Goal: Task Accomplishment & Management: Use online tool/utility

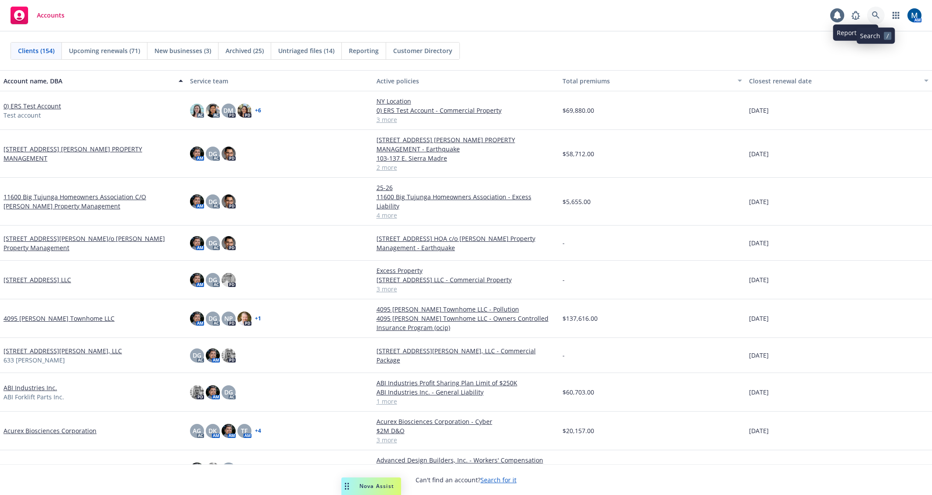
click at [873, 15] on icon at bounding box center [875, 14] width 7 height 7
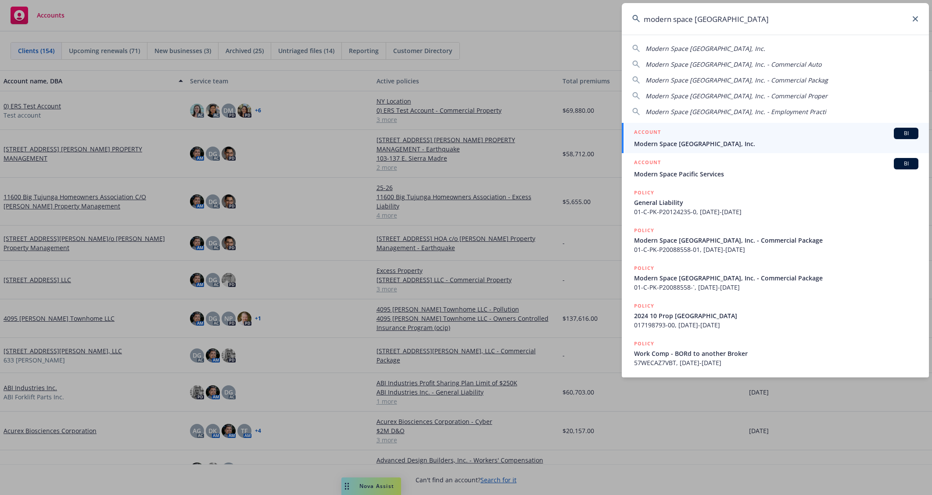
type input "modern space los angeles"
click at [744, 143] on span "Modern Space [GEOGRAPHIC_DATA], Inc." at bounding box center [776, 143] width 284 height 9
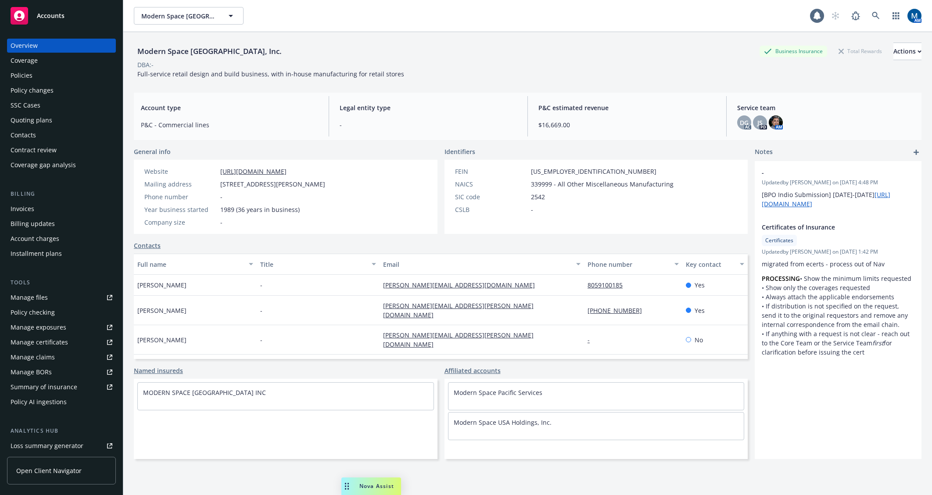
click at [59, 122] on div "Quoting plans" at bounding box center [62, 120] width 102 height 14
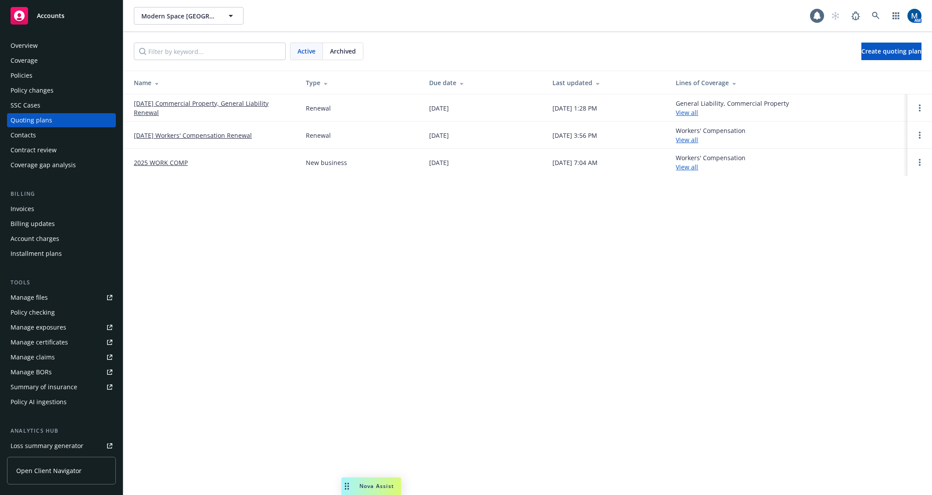
click at [34, 74] on div "Policies" at bounding box center [62, 75] width 102 height 14
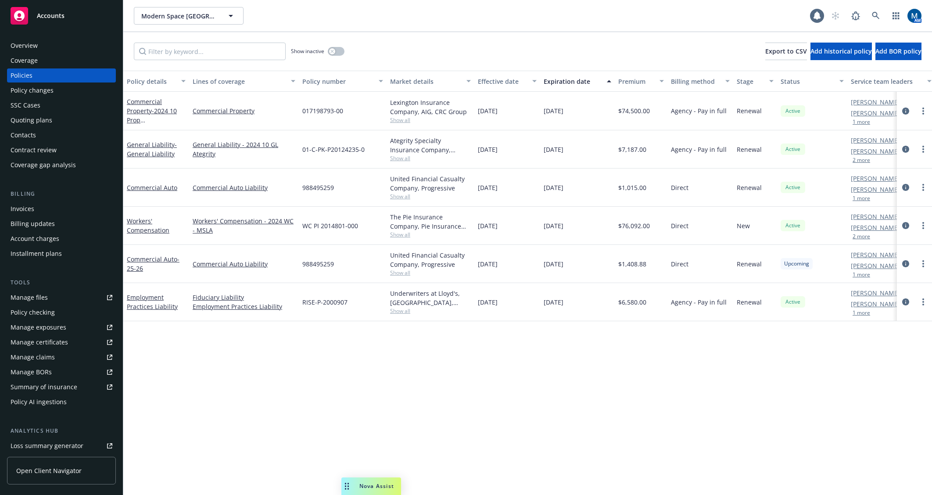
click at [404, 381] on div "Policy details Lines of coverage Policy number Market details Effective date Ex…" at bounding box center [527, 283] width 809 height 424
click at [876, 18] on icon at bounding box center [876, 16] width 8 height 8
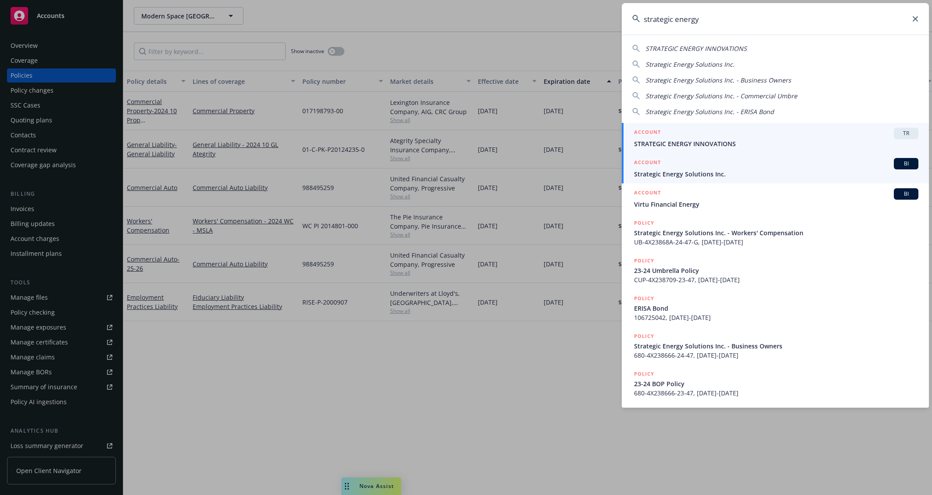
type input "strategic energy"
click at [733, 173] on span "Strategic Energy Solutions Inc." at bounding box center [776, 173] width 284 height 9
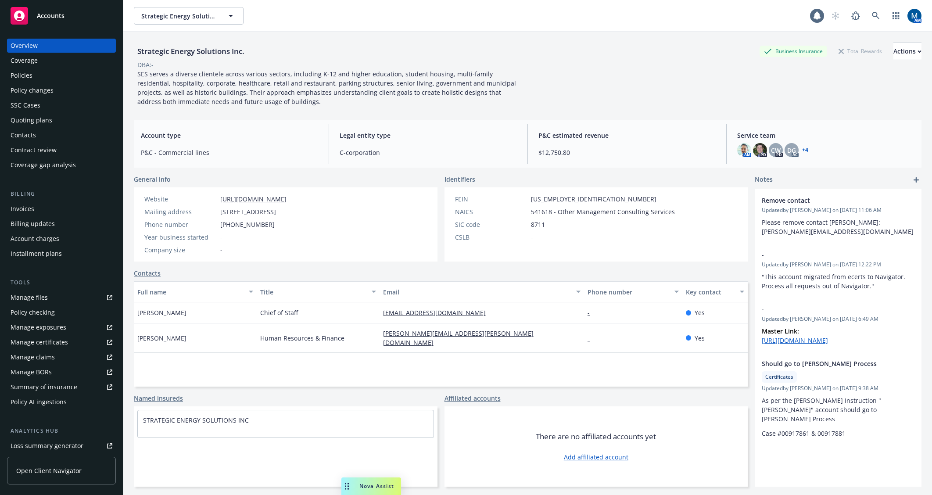
click at [243, 196] on link "https://www.sesnet.com/" at bounding box center [253, 199] width 66 height 8
click at [54, 68] on div "Overview Coverage Policies Policy changes SSC Cases Quoting plans Contacts Cont…" at bounding box center [61, 105] width 109 height 133
click at [52, 73] on div "Policies" at bounding box center [62, 75] width 102 height 14
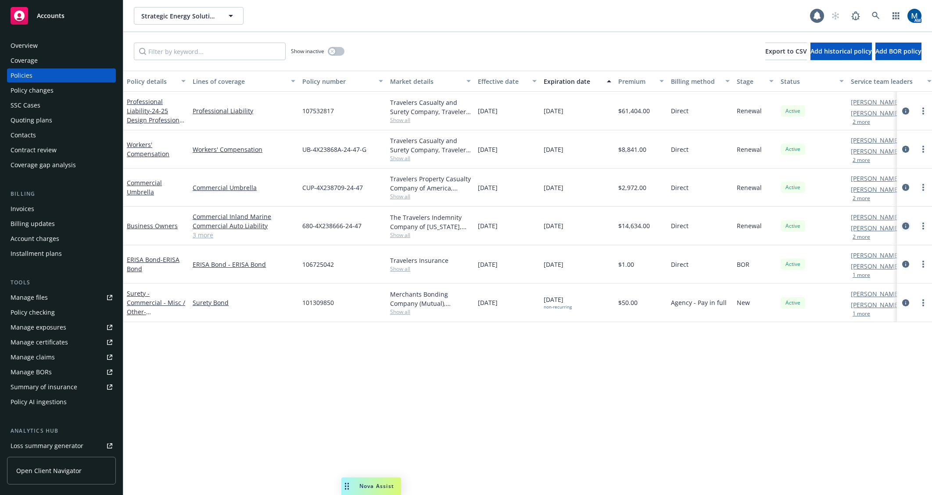
click at [906, 224] on icon "circleInformation" at bounding box center [905, 225] width 7 height 7
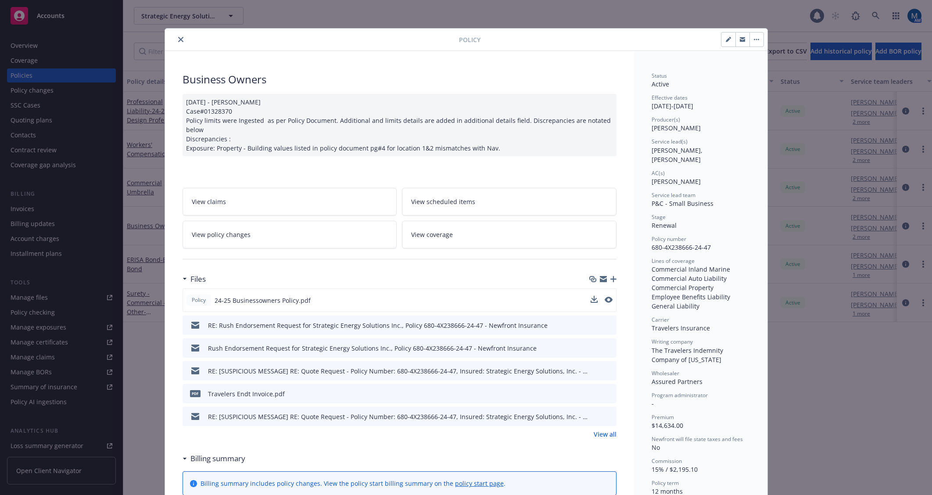
click at [608, 304] on button at bounding box center [609, 300] width 8 height 9
click at [606, 300] on icon "preview file" at bounding box center [608, 300] width 8 height 6
drag, startPoint x: 317, startPoint y: 4, endPoint x: 298, endPoint y: 7, distance: 20.0
click at [317, 4] on div "Policy Business Owners 11/04/2024 - Venkata Reddy Case#01328370 Policy limits w…" at bounding box center [466, 247] width 932 height 495
drag, startPoint x: 179, startPoint y: 38, endPoint x: 126, endPoint y: 69, distance: 61.6
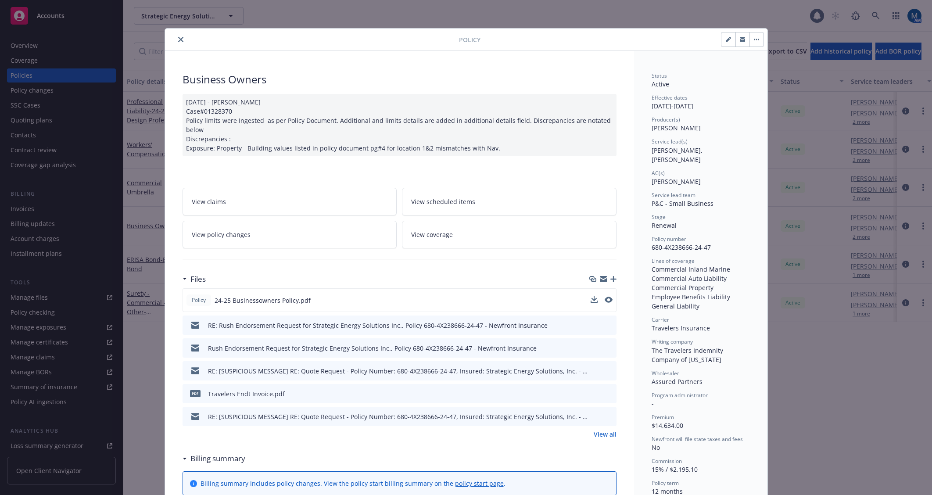
click at [179, 38] on icon "close" at bounding box center [180, 39] width 5 height 5
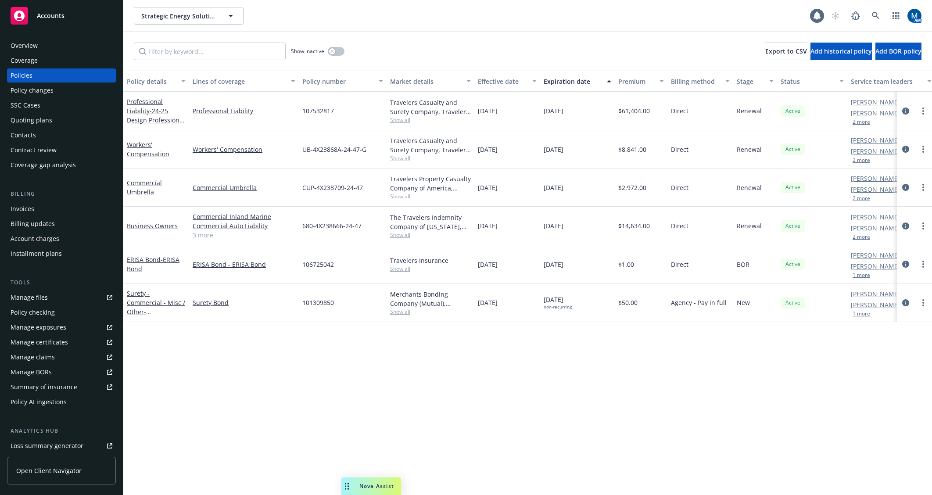
click at [50, 122] on div "Quoting plans" at bounding box center [32, 120] width 42 height 14
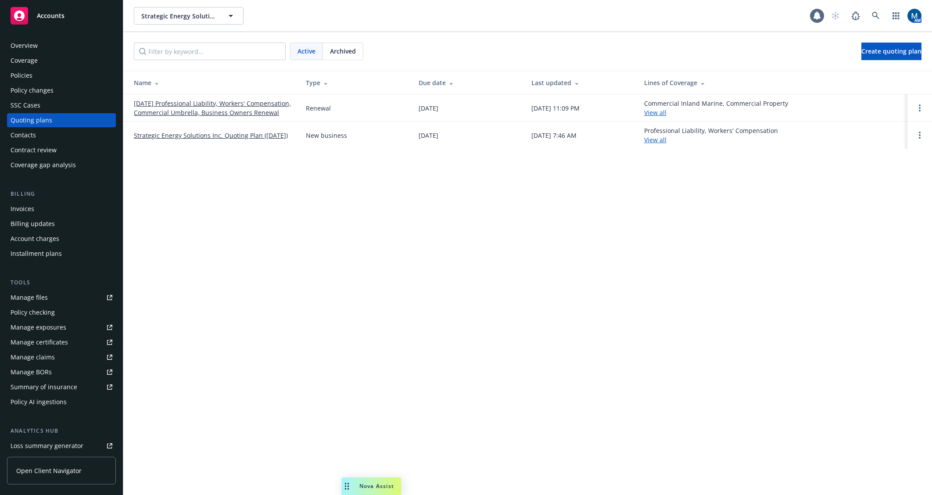
click at [65, 48] on div "Overview" at bounding box center [62, 46] width 102 height 14
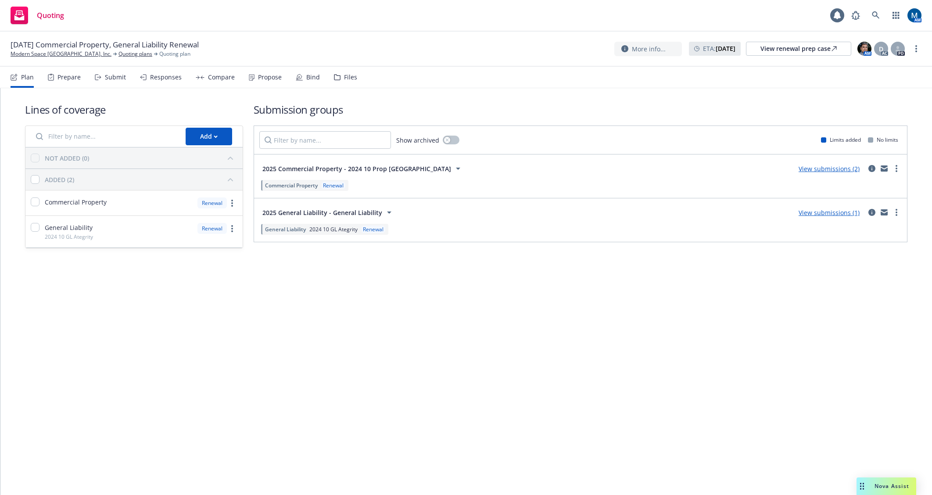
drag, startPoint x: 461, startPoint y: 33, endPoint x: 754, endPoint y: 54, distance: 293.9
click at [462, 33] on div "[DATE] Commercial Property, General Liability Renewal Modern Space [GEOGRAPHIC_…" at bounding box center [466, 49] width 932 height 35
click at [785, 54] on div "View renewal prep case" at bounding box center [798, 48] width 76 height 13
click at [109, 79] on div "Submit" at bounding box center [115, 77] width 21 height 7
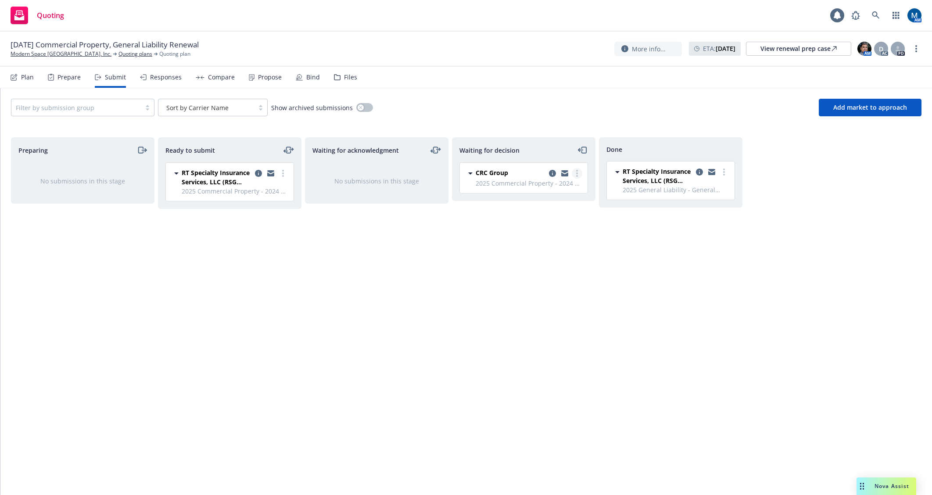
click at [578, 171] on link "more" at bounding box center [577, 173] width 11 height 11
click at [550, 225] on span "Add accepted decision" at bounding box center [538, 226] width 88 height 8
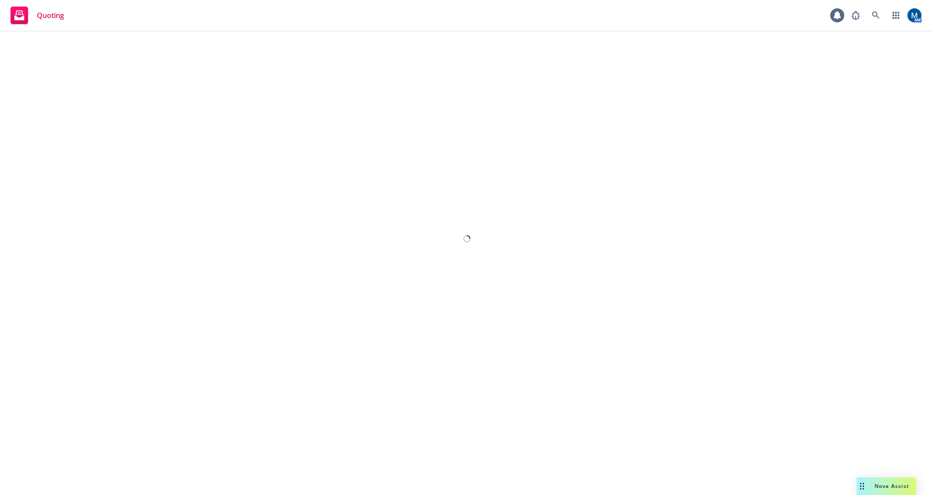
select select "12"
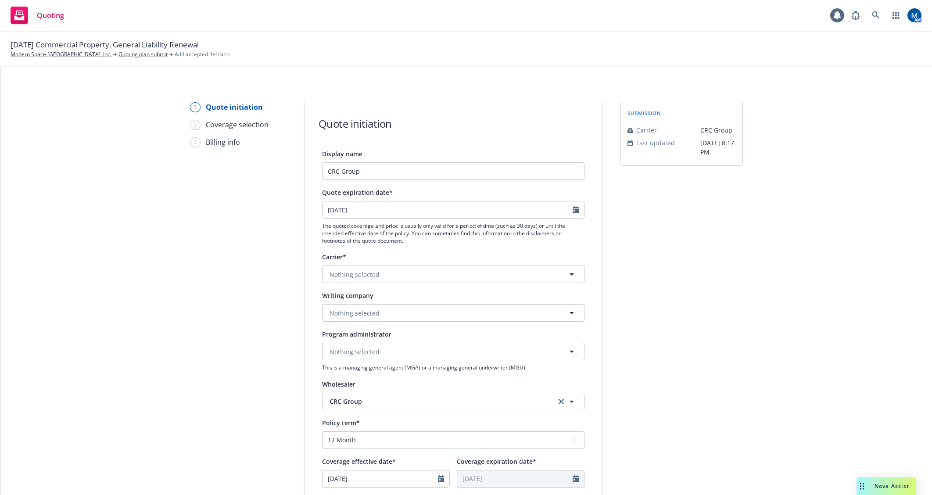
click at [340, 283] on div "Display name CRC Group Quote expiration date* 11/14/2025 The quoted coverage an…" at bounding box center [453, 392] width 262 height 488
click at [344, 276] on span "Nothing selected" at bounding box center [355, 274] width 50 height 9
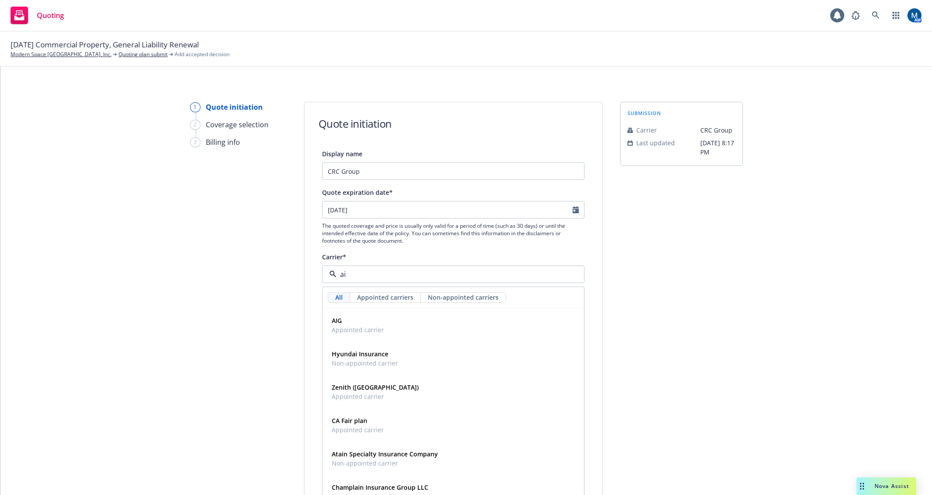
type input "aig"
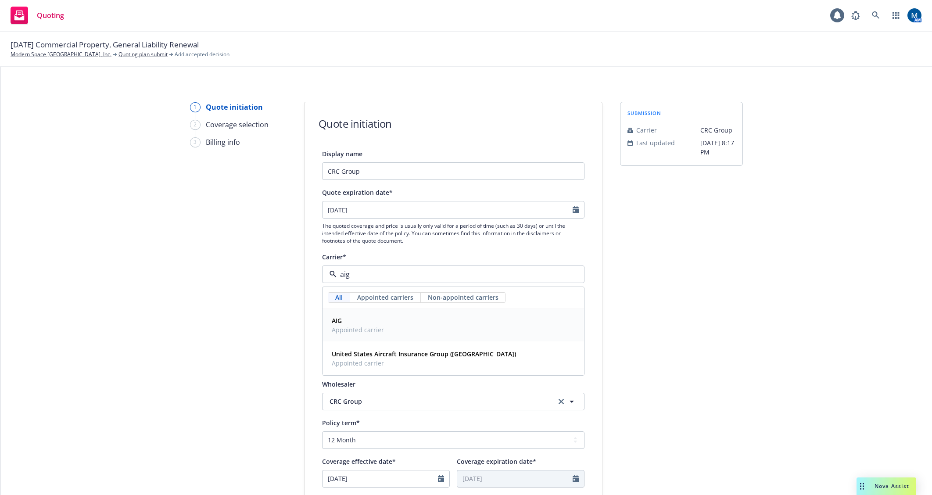
click at [354, 333] on span "Appointed carrier" at bounding box center [358, 329] width 52 height 9
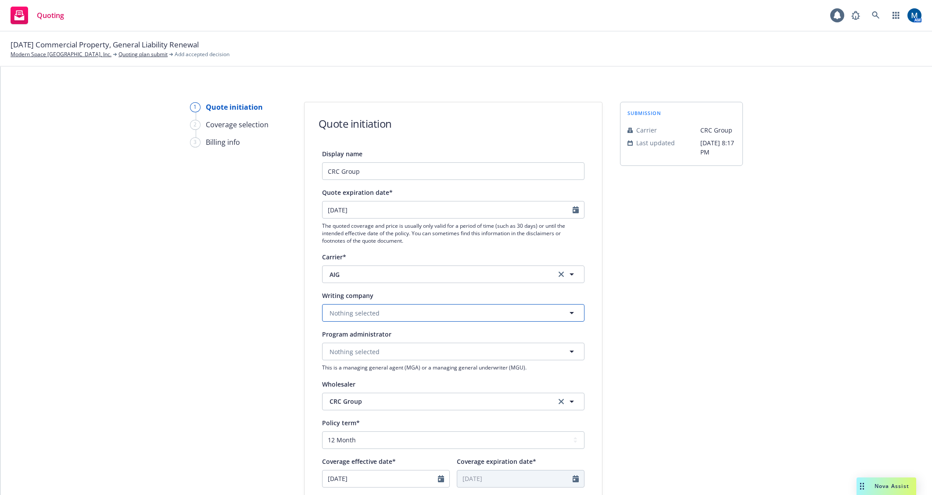
click at [357, 320] on button "Nothing selected" at bounding box center [453, 313] width 262 height 18
type input "lexing"
click at [413, 279] on strong "Lexington Insurance Company" at bounding box center [378, 279] width 92 height 8
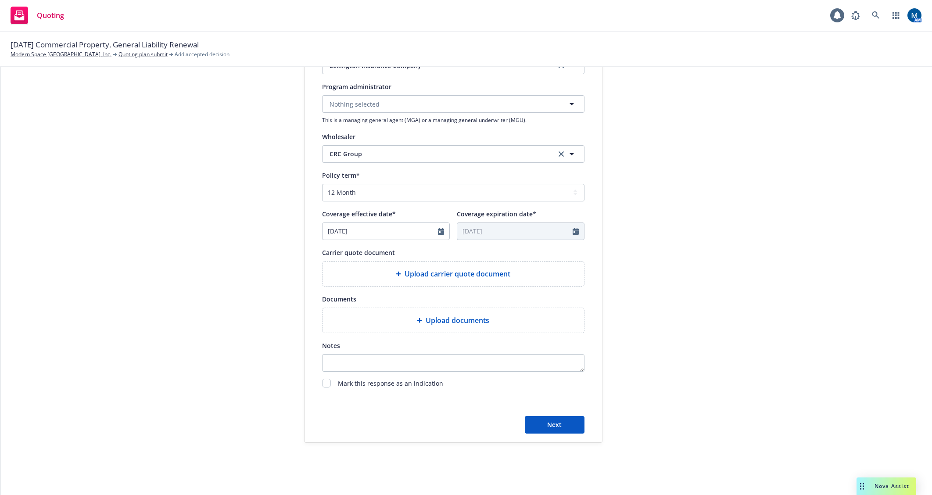
scroll to position [251, 0]
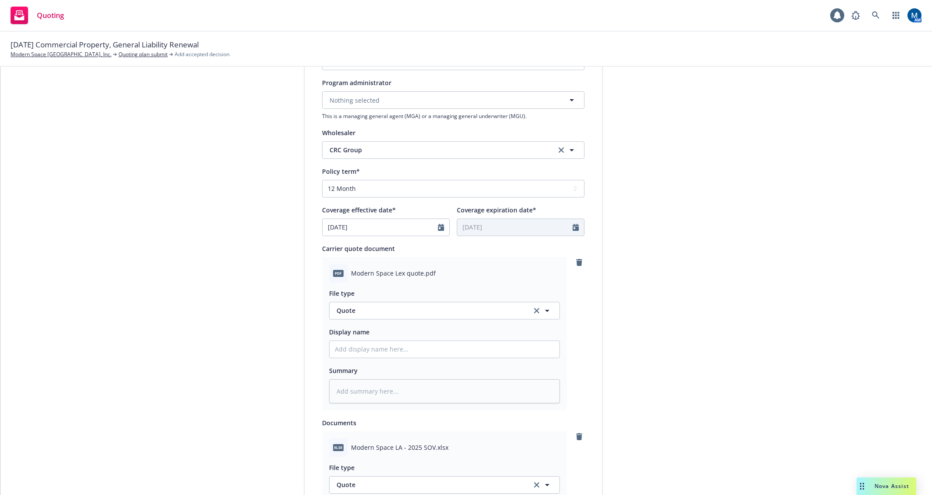
click at [383, 340] on div "Display name" at bounding box center [444, 342] width 231 height 32
click at [380, 344] on input "Display name" at bounding box center [445, 349] width 230 height 17
type textarea "x"
type input "2"
type textarea "x"
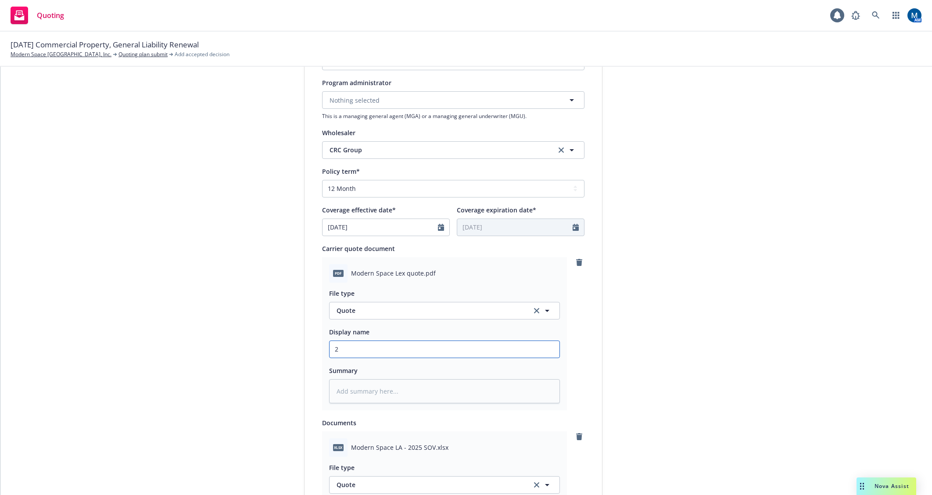
type input "25"
type textarea "x"
type input "25-"
type textarea "x"
type input "25-2"
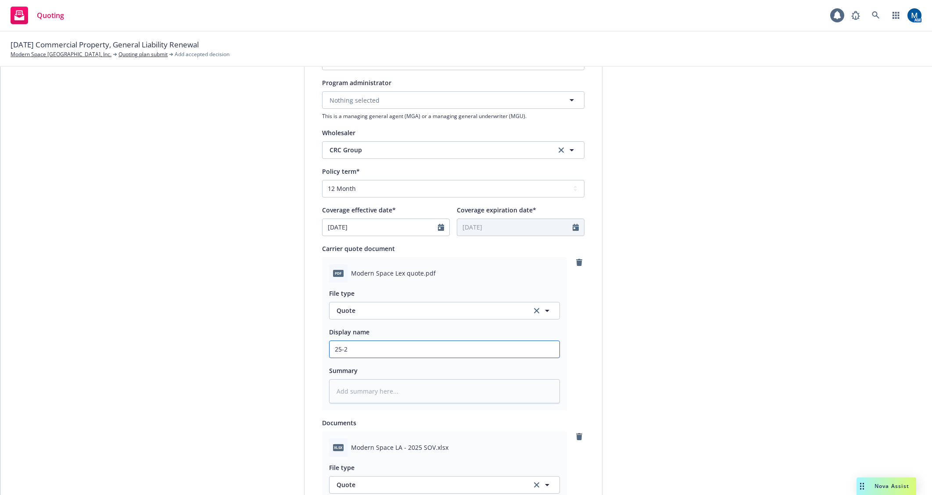
type textarea "x"
type input "25-26"
type textarea "x"
type input "25-26"
type textarea "x"
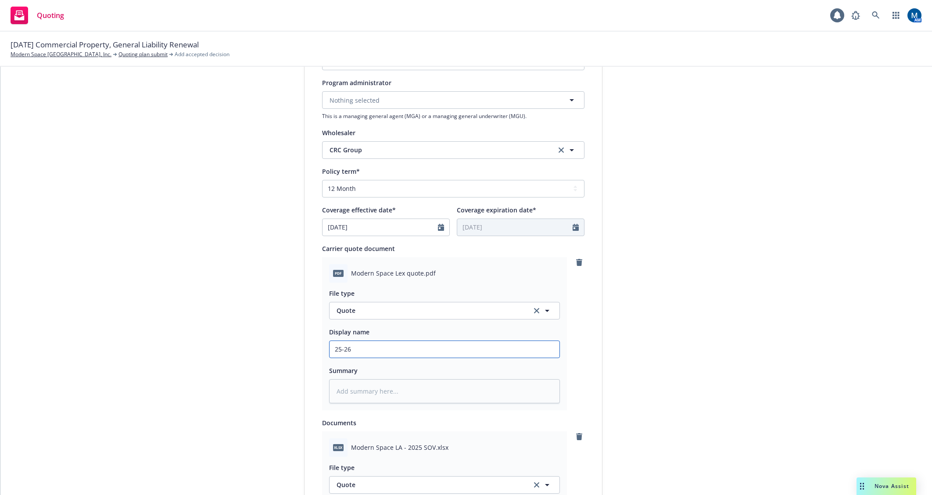
type input "25-26 P"
type textarea "x"
type input "25-26 PR"
type textarea "x"
type input "25-26 PRO"
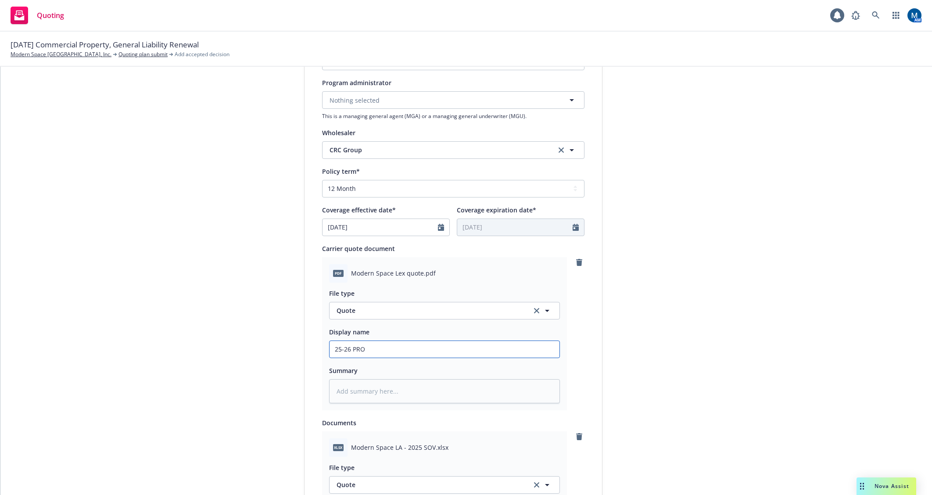
type textarea "x"
type input "25-26 PROP"
type textarea "x"
type input "25-26 PROP"
type textarea "x"
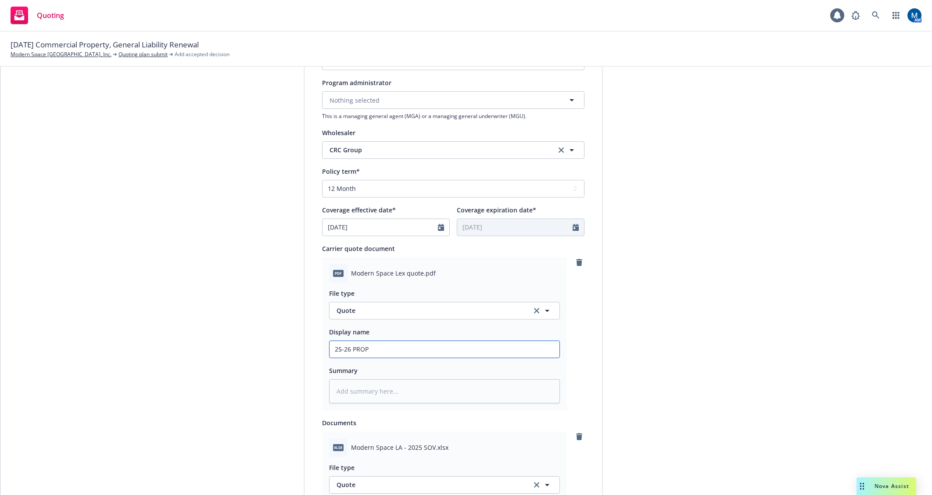
type input "25-26 PROP Q"
type textarea "x"
type input "25-26 PROP Qu"
type textarea "x"
type input "25-26 PROP Quo"
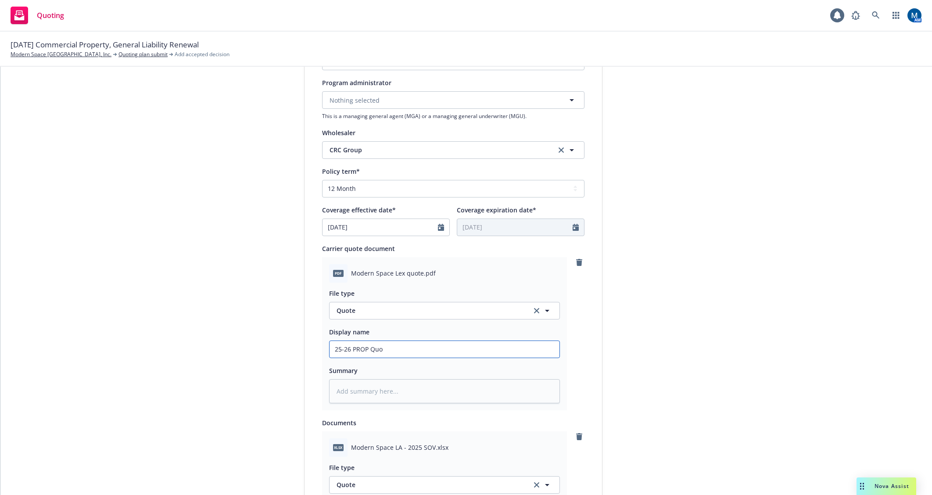
type textarea "x"
type input "25-26 PROP Quot"
type textarea "x"
type input "25-26 PROP Quote"
type textarea "x"
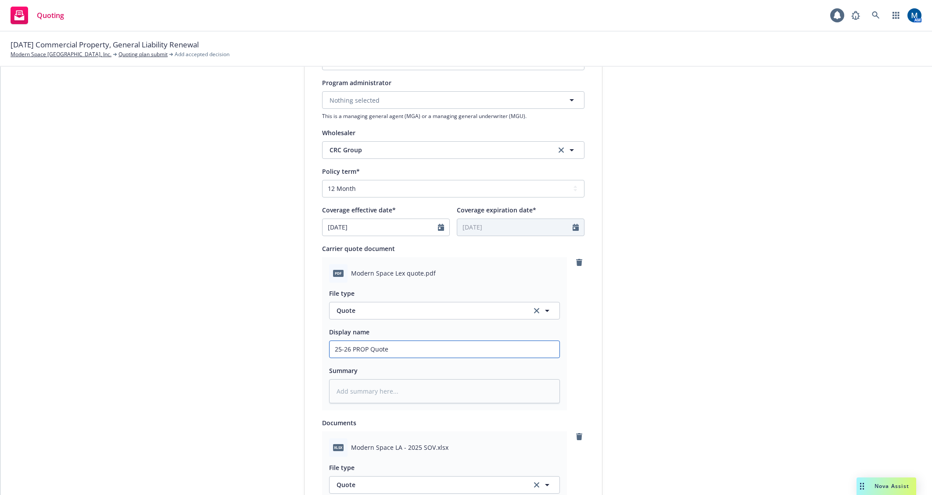
type input "25-26 PROP Quote,"
type textarea "x"
type input "25-26 PROP Quote,"
type textarea "x"
type input "25-26 PROP Quote, P"
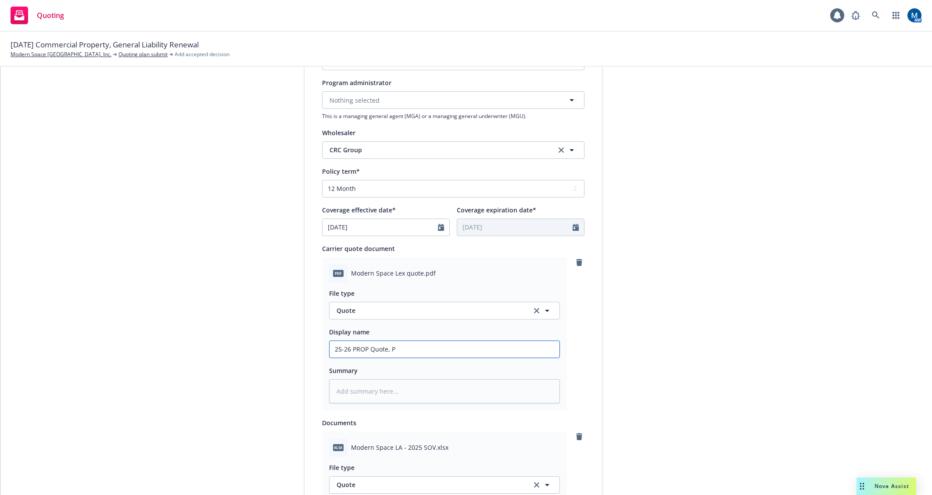
type textarea "x"
type input "25-26 PROP Quote, Pr"
type textarea "x"
type input "25-26 PROP Quote, Pro"
type textarea "x"
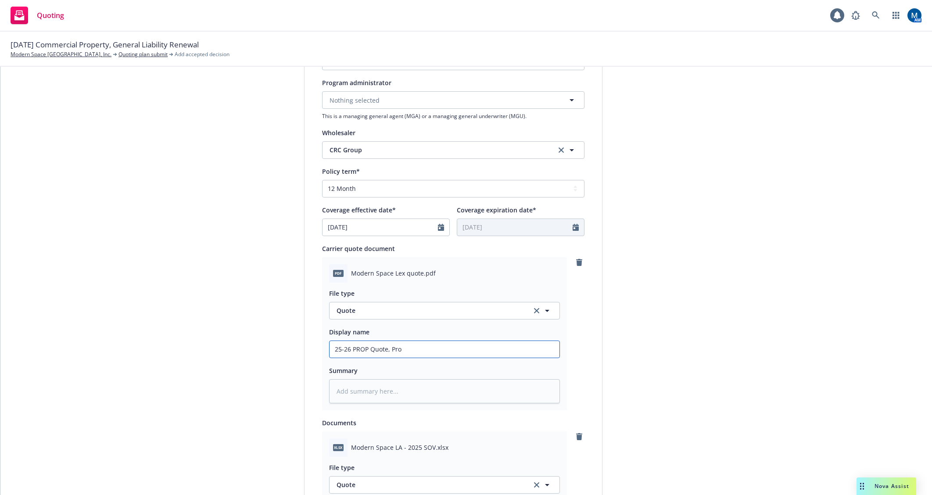
type input "25-26 PROP Quote, Prop"
type textarea "x"
type input "25-26 PROP Quote, Propo"
type textarea "x"
type input "25-26 PROP Quote, Propos"
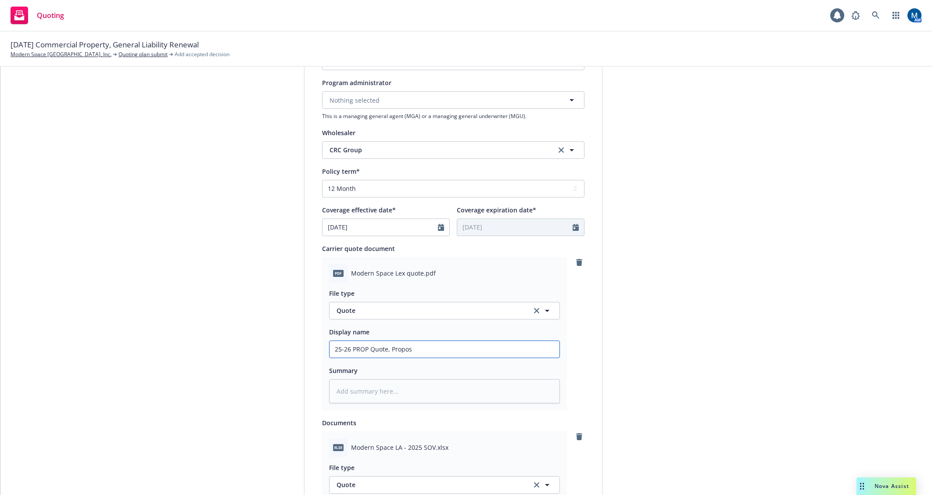
type textarea "x"
type input "25-26 PROP Quote, Proposa"
type textarea "x"
type input "25-26 PROP Quote, Proposal"
type textarea "x"
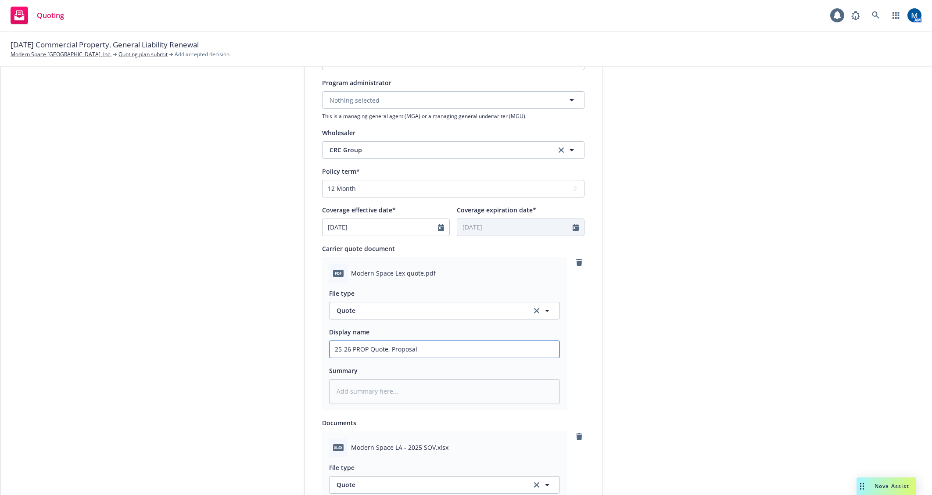
type input "25-26 PROP Quote, Proposal"
type textarea "x"
type input "25-26 PROP Quote, Proposal -"
type textarea "x"
type input "25-26 PROP Quote, Proposal -"
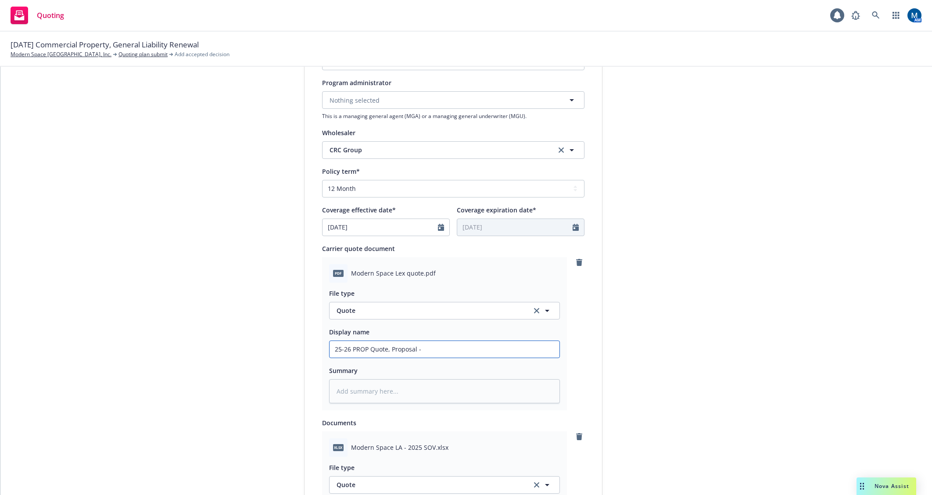
type textarea "x"
type input "25-26 PROP Quote, Proposal - C"
type textarea "x"
type input "25-26 PROP Quote, Proposal - CR"
type textarea "x"
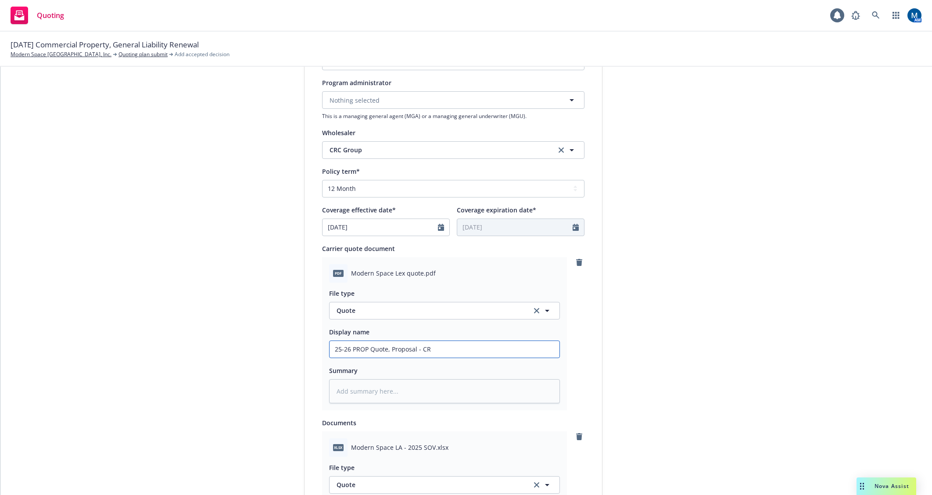
type input "25-26 PROP Quote, Proposal - CRC"
type textarea "x"
type input "25-26 PROP Quote, Proposal - CRC,"
type textarea "x"
type input "25-26 PROP Quote, Proposal - CRC,"
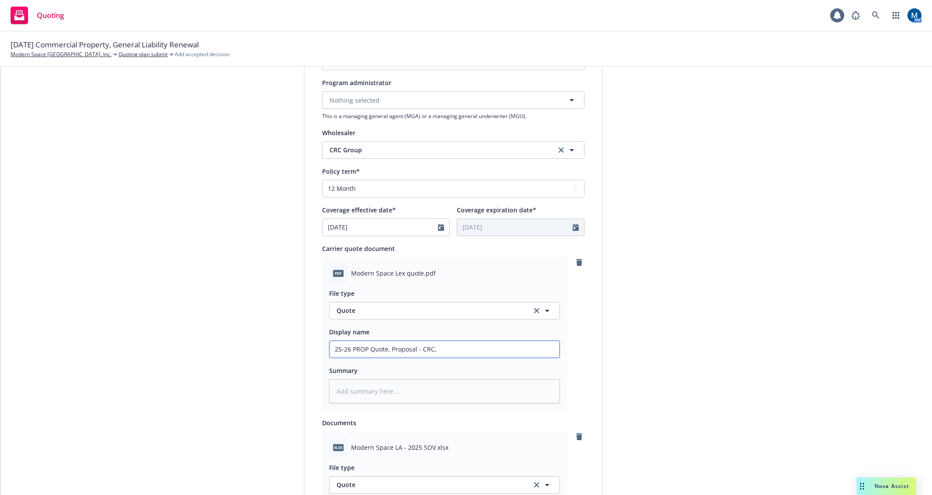
type textarea "x"
type input "25-26 PROP Quote, Proposal - CRC, L"
type textarea "x"
type input "25-26 PROP Quote, Proposal - CRC, Le"
type textarea "x"
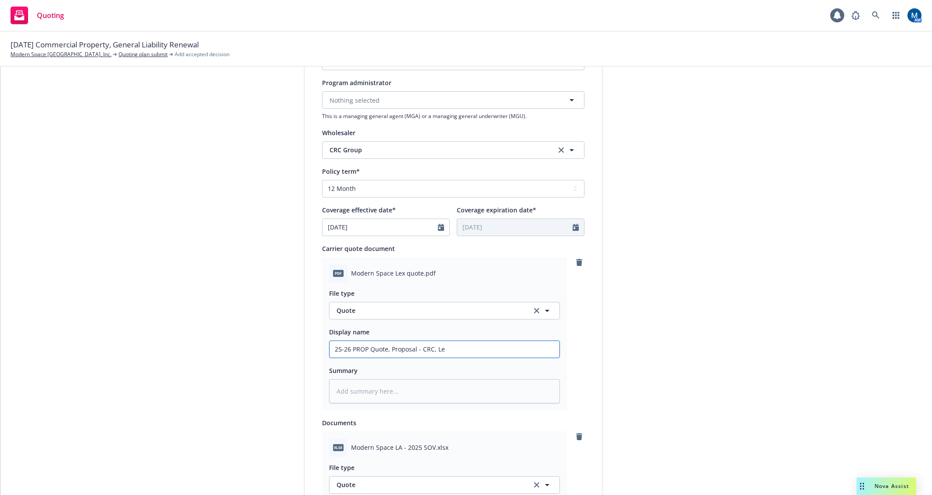
type input "25-26 PROP Quote, Proposal - CRC, Lex"
type textarea "x"
type input "25-26 PROP Quote, Proposal - CRC, Lexi"
type textarea "x"
type input "25-26 PROP Quote, Proposal - CRC, Lexin"
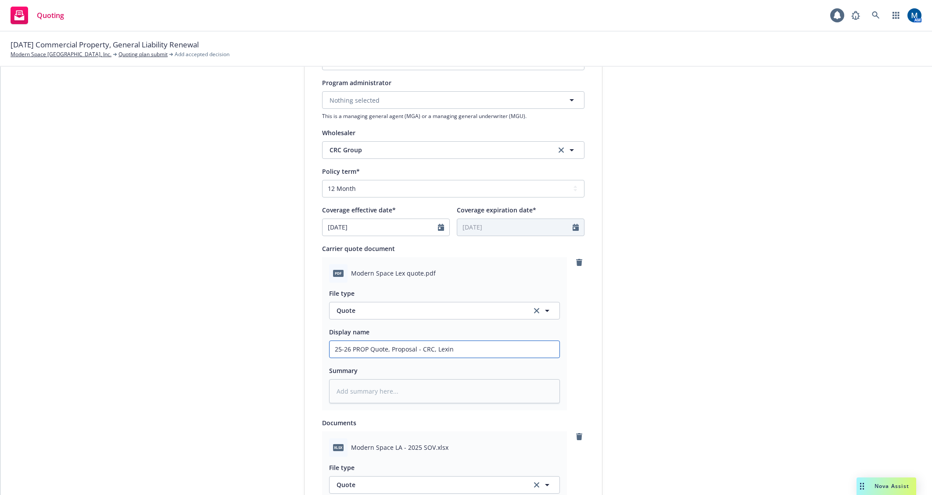
type textarea "x"
type input "25-26 PROP Quote, Proposal - CRC, Lexing"
type textarea "x"
type input "25-26 PROP Quote, Proposal - CRC, Lexingt"
type textarea "x"
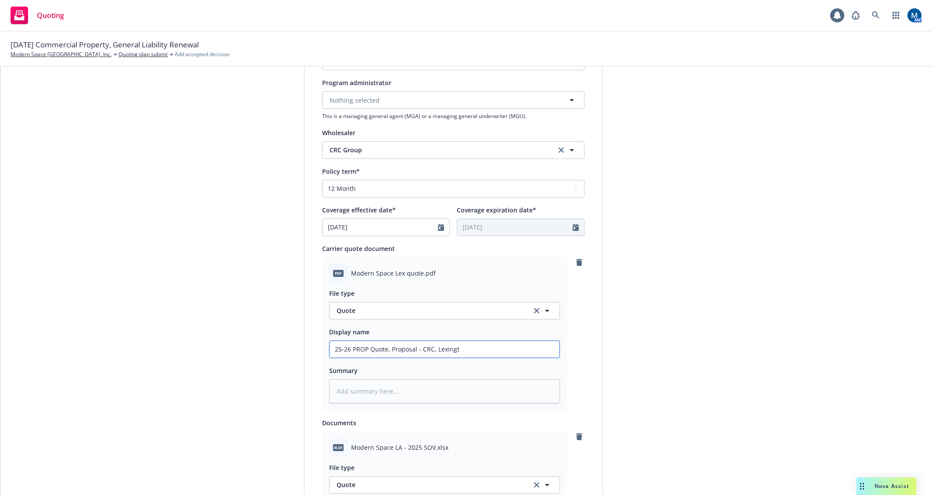
type input "25-26 PROP Quote, Proposal - CRC, Lexingto"
type textarea "x"
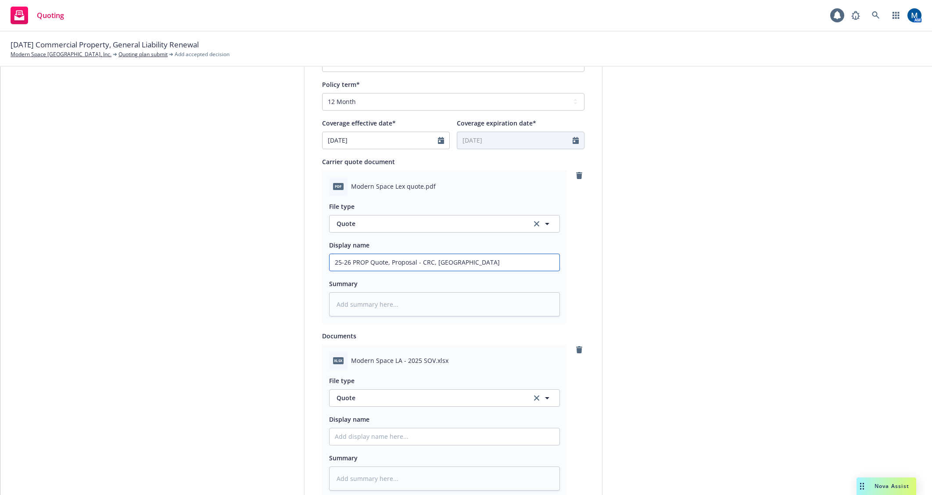
scroll to position [339, 0]
type input "25-26 PROP Quote, Proposal - CRC, Lexington"
click at [531, 395] on link "clear selection" at bounding box center [536, 397] width 11 height 11
type textarea "x"
click at [469, 394] on button "Select an option" at bounding box center [444, 397] width 231 height 18
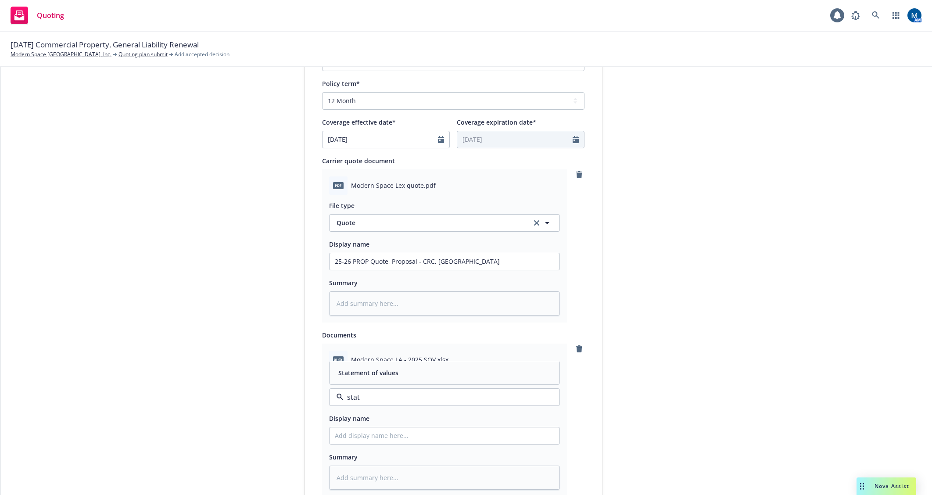
type input "state"
click at [414, 370] on div "Statement of values" at bounding box center [444, 372] width 219 height 13
click at [368, 432] on input "Display name" at bounding box center [445, 435] width 230 height 17
type textarea "x"
type input "2"
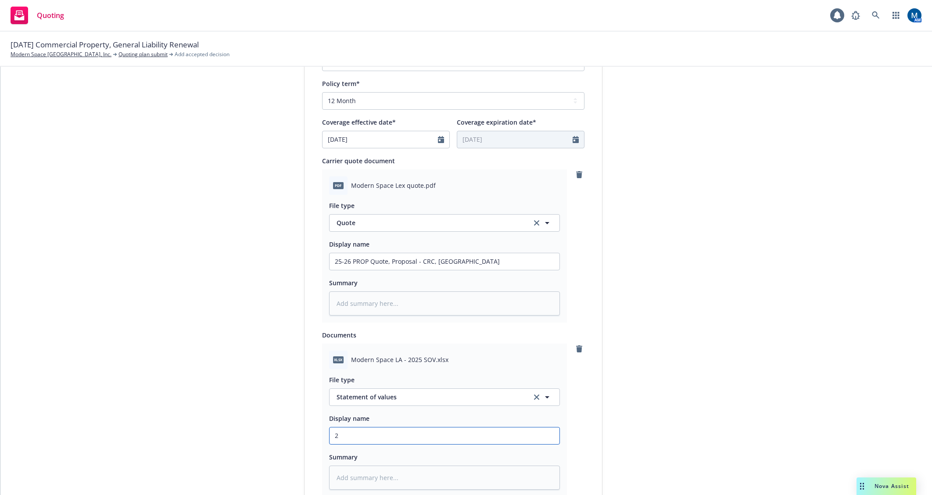
type textarea "x"
type input "25"
type textarea "x"
type input "25-"
type textarea "x"
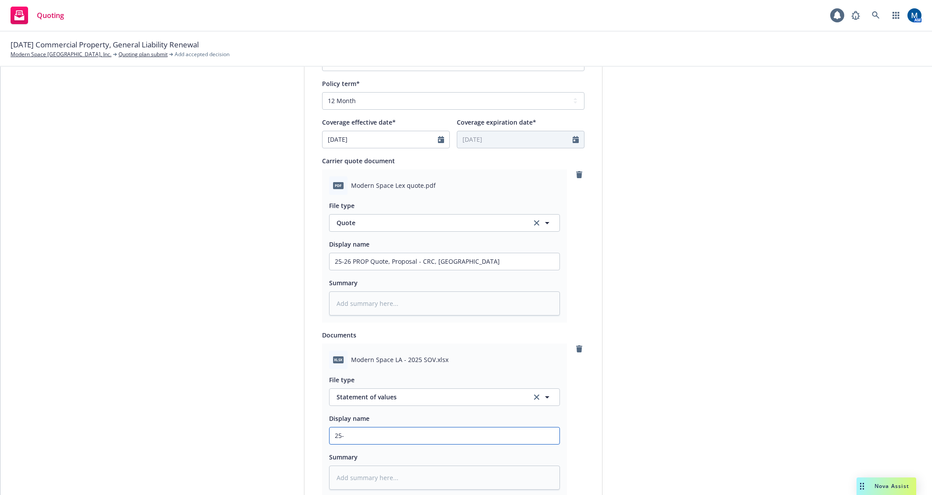
type input "25-2"
type textarea "x"
type input "25-26"
type textarea "x"
type input "25-26"
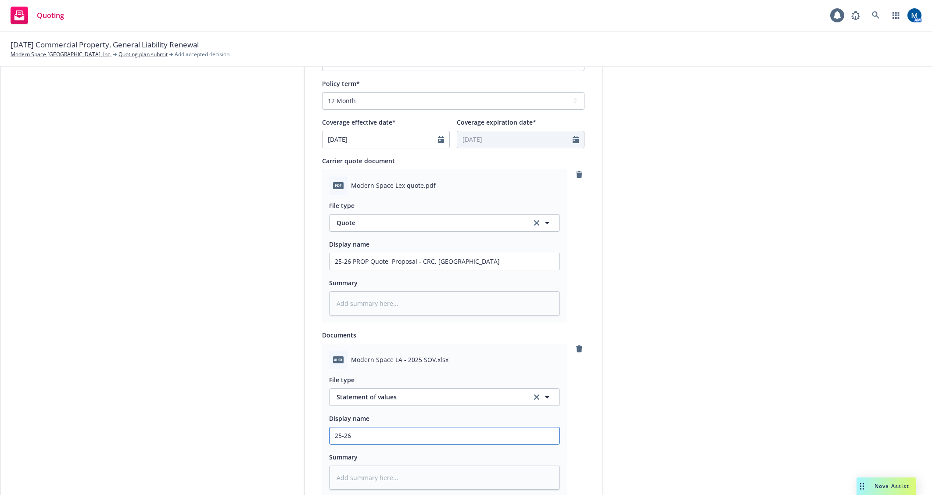
type textarea "x"
type input "25-26 P"
type textarea "x"
type input "25-26 PR"
type textarea "x"
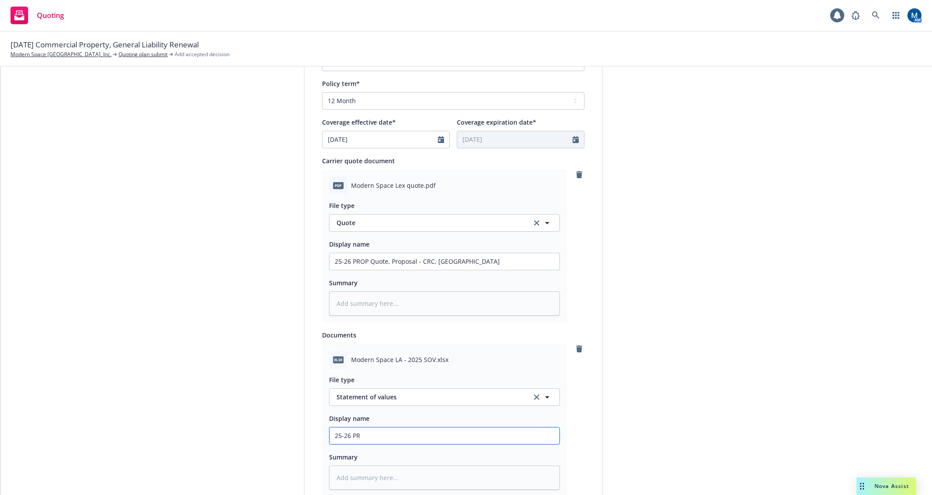
type input "25-26 PRO"
type textarea "x"
type input "25-26 PROP"
type textarea "x"
type input "25-26 PROP"
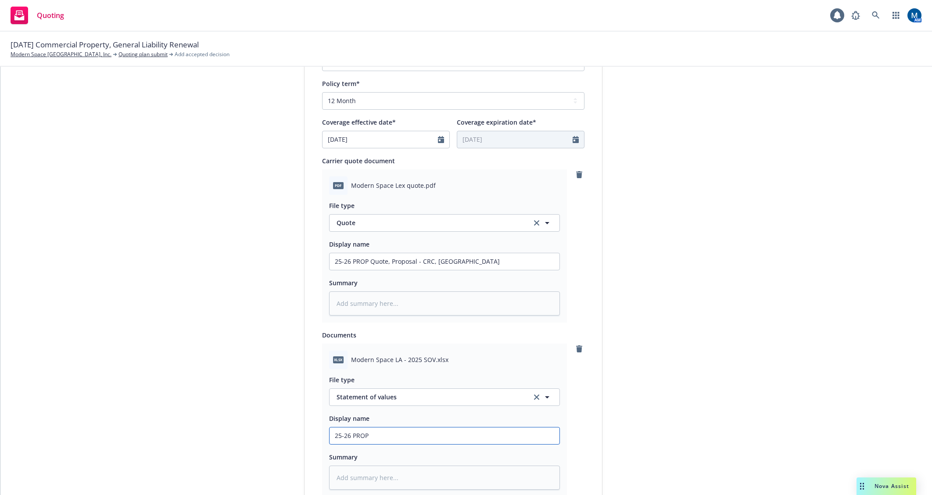
type textarea "x"
type input "25-26 PROP S"
type textarea "x"
type input "25-26 PROP SO"
type textarea "x"
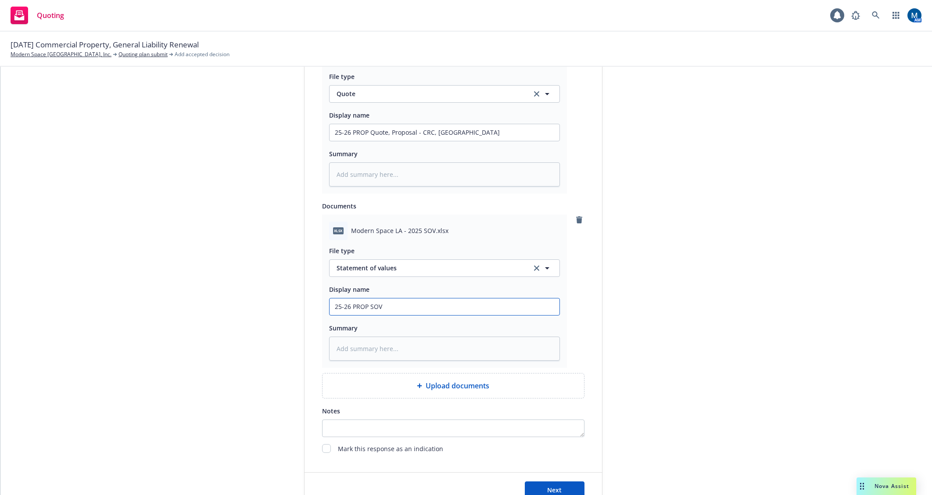
scroll to position [471, 0]
type input "25-26 PROP SOV"
click at [536, 484] on button "Next" at bounding box center [555, 488] width 60 height 18
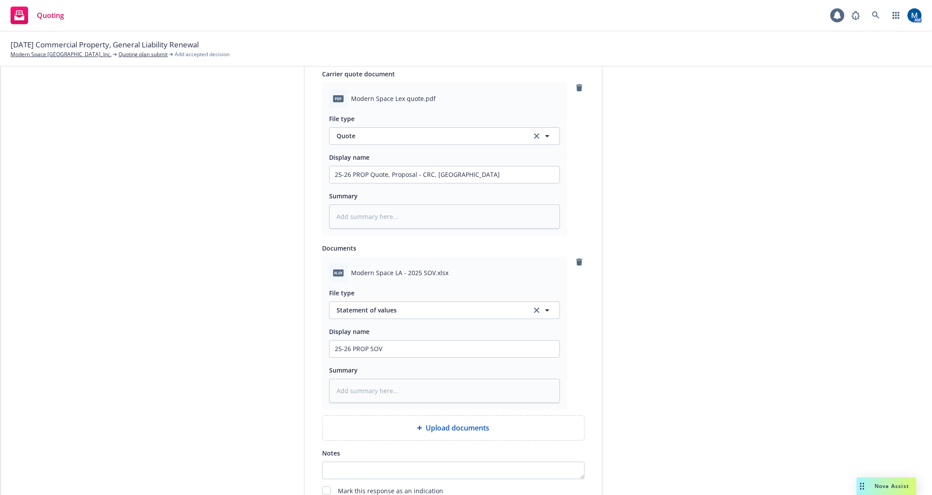
scroll to position [439, 0]
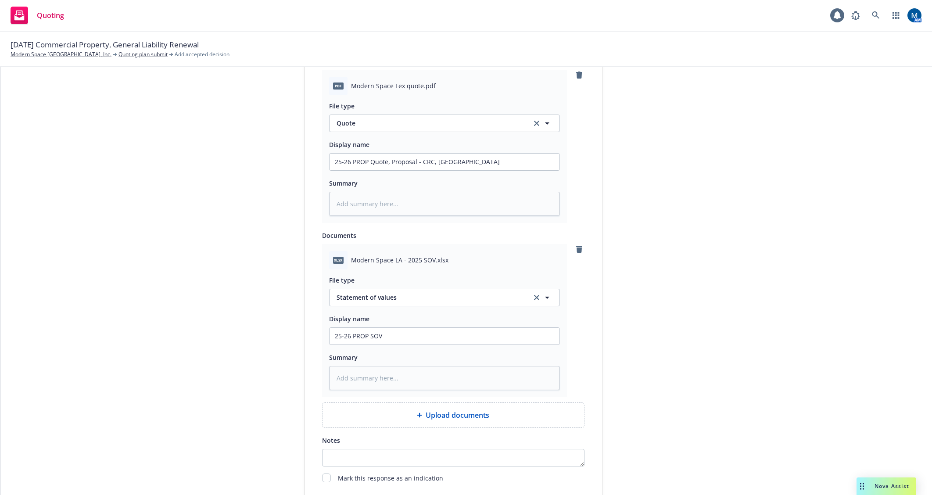
type textarea "x"
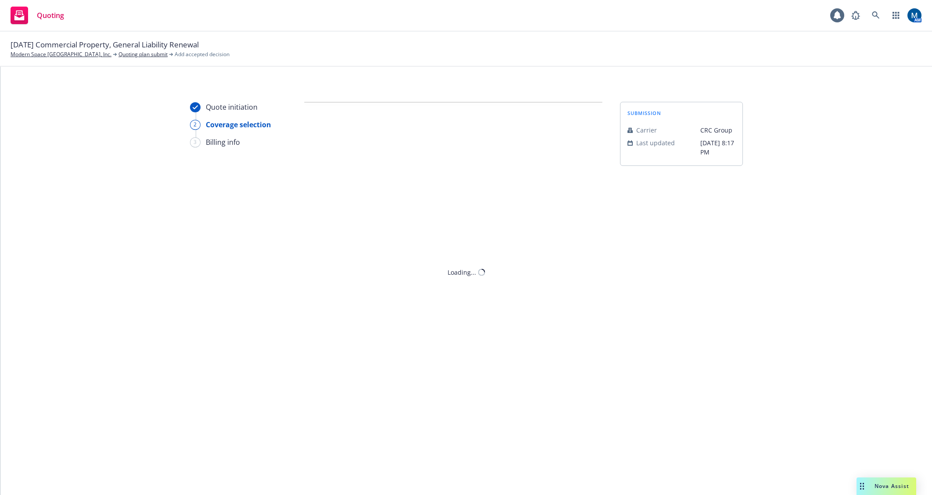
scroll to position [0, 0]
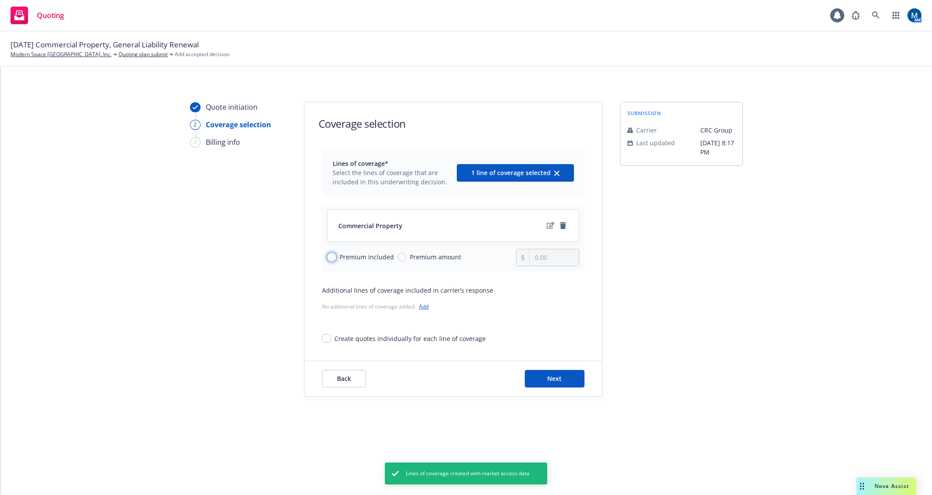
click at [333, 256] on input "Premium included" at bounding box center [331, 257] width 9 height 9
radio input "true"
click at [548, 226] on icon "edit" at bounding box center [550, 225] width 7 height 7
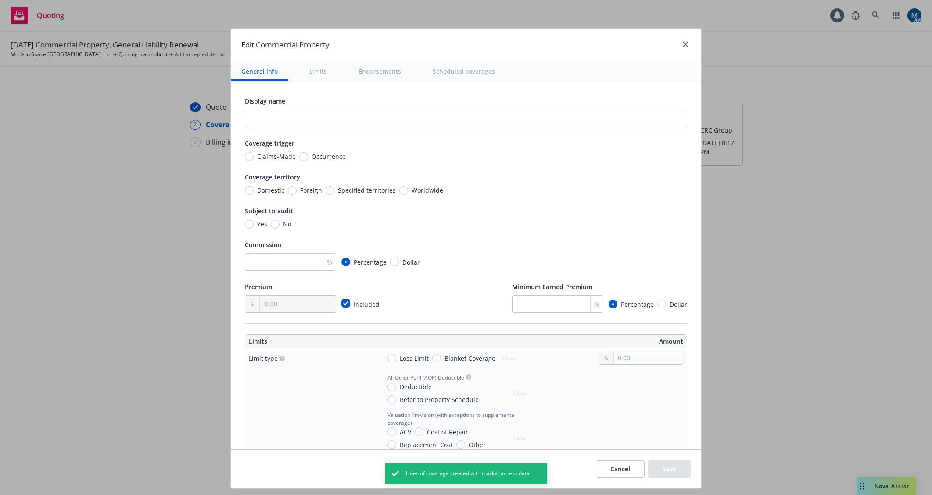
drag, startPoint x: 303, startPoint y: 157, endPoint x: 266, endPoint y: 227, distance: 79.1
click at [308, 157] on span "Occurrence" at bounding box center [327, 156] width 38 height 9
click at [303, 157] on input "Occurrence" at bounding box center [303, 156] width 9 height 9
radio input "true"
click at [272, 225] on input "No" at bounding box center [275, 224] width 9 height 9
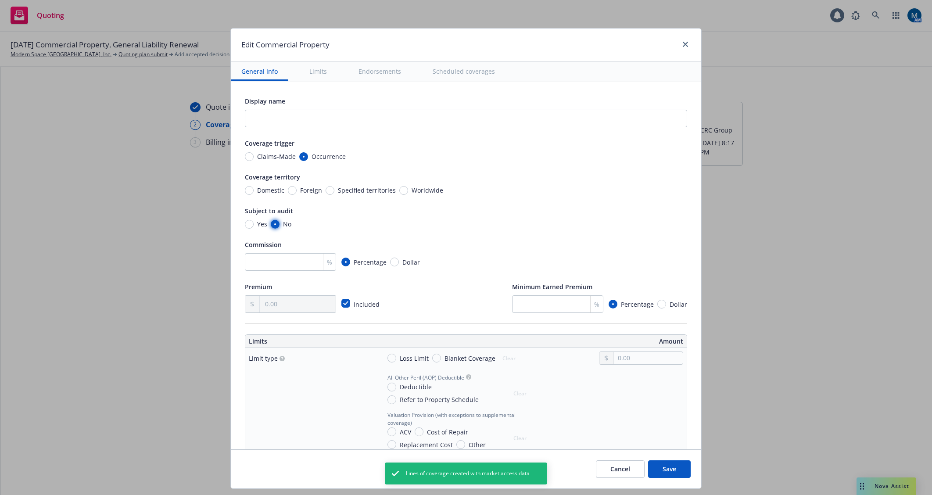
radio input "true"
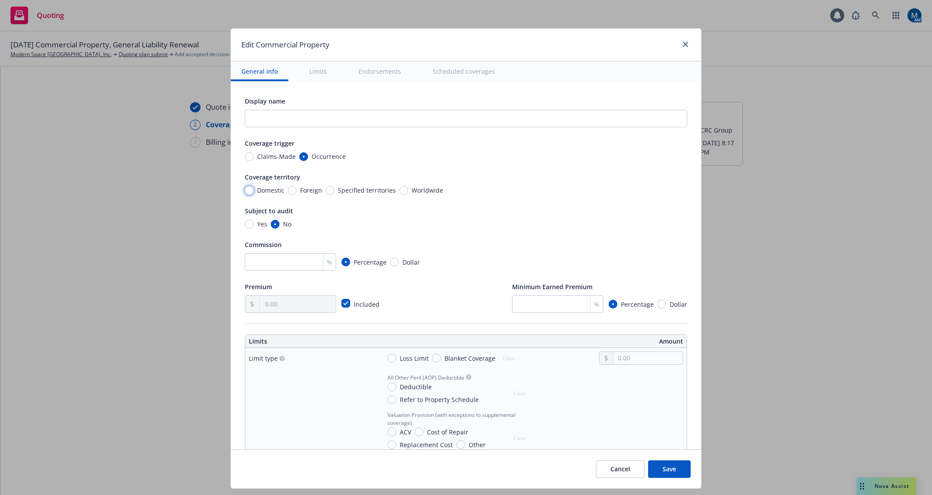
click at [245, 191] on input "Domestic" at bounding box center [249, 190] width 9 height 9
radio input "true"
click at [387, 358] on input "Loss Limit" at bounding box center [391, 358] width 9 height 9
radio input "true"
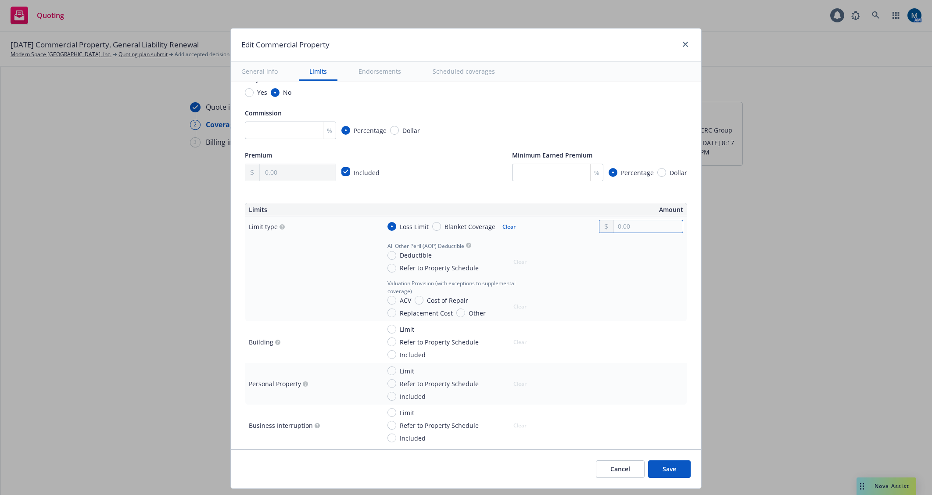
click at [634, 222] on input "text" at bounding box center [648, 226] width 69 height 12
type input "5,235,011.00"
click at [678, 470] on button "Save" at bounding box center [669, 469] width 43 height 18
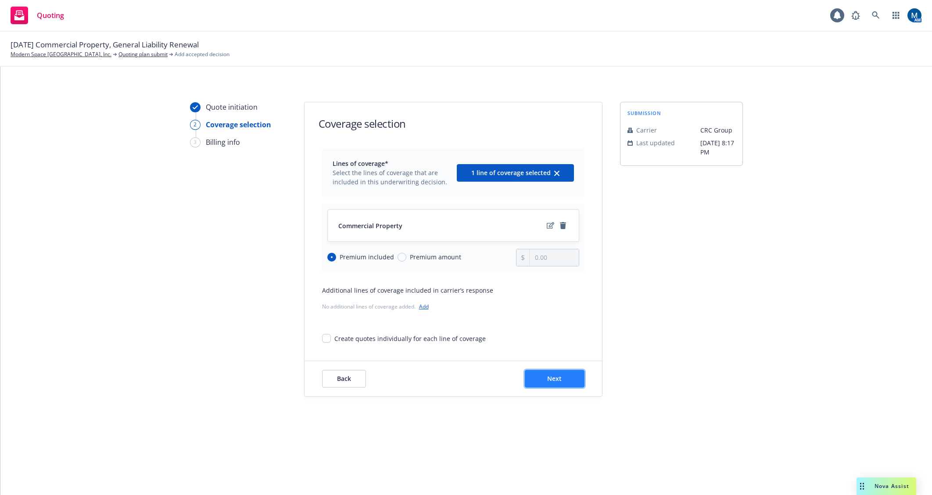
click at [574, 385] on button "Next" at bounding box center [555, 379] width 60 height 18
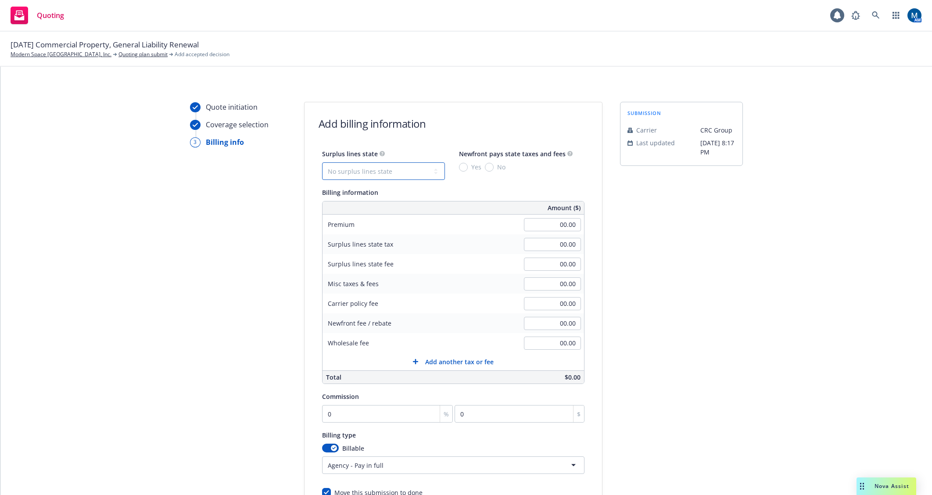
click at [371, 169] on select "No surplus lines state Alaska Alabama Arkansas Arizona California Colorado Conn…" at bounding box center [383, 171] width 123 height 18
select select "CA"
click at [322, 162] on select "No surplus lines state Alaska Alabama Arkansas Arizona California Colorado Conn…" at bounding box center [383, 171] width 123 height 18
click at [485, 167] on input "No" at bounding box center [489, 167] width 9 height 9
radio input "true"
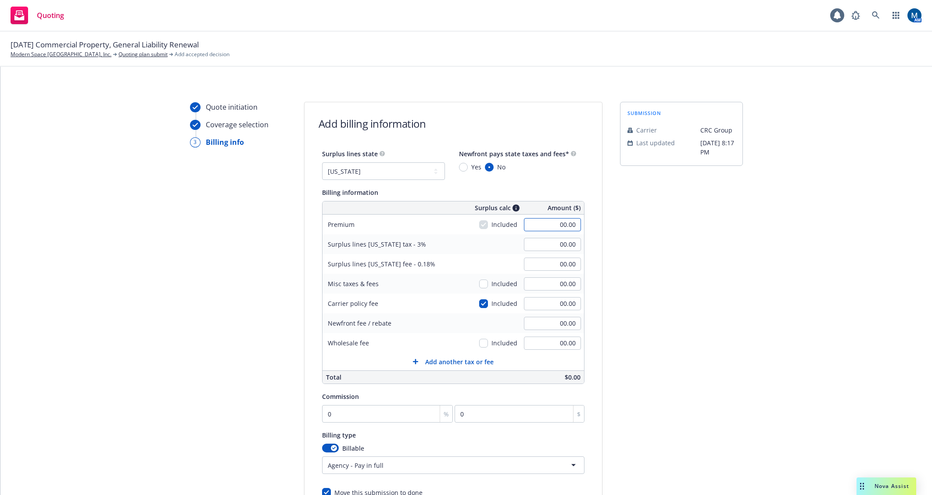
click at [549, 223] on input "00.00" at bounding box center [552, 224] width 57 height 13
type input "42,500.00"
type input "1,275.00"
type input "76.50"
click at [645, 234] on div "submission Carrier CRC Group Last updated 7/8, 8:17 PM" at bounding box center [681, 326] width 123 height 449
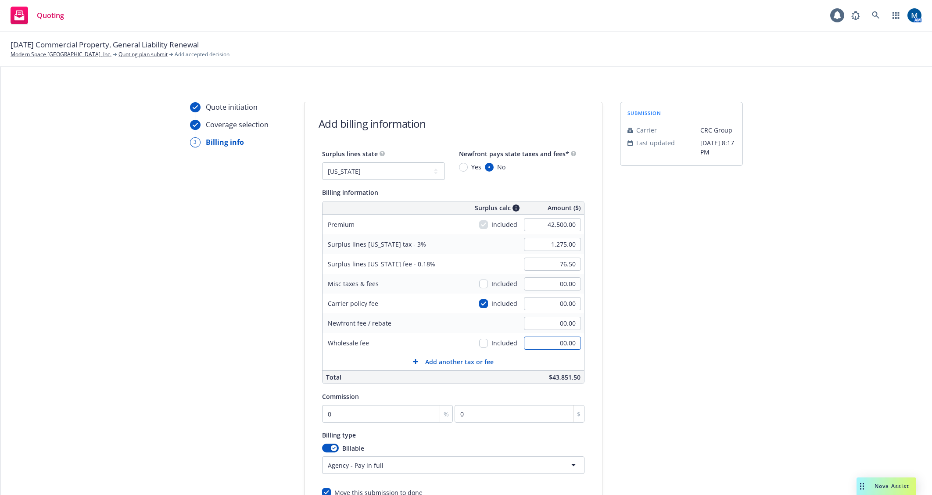
click at [553, 342] on input "00.00" at bounding box center [552, 343] width 57 height 13
click at [416, 362] on div "Add another tax or fee" at bounding box center [453, 361] width 81 height 9
click at [374, 367] on div at bounding box center [371, 365] width 80 height 11
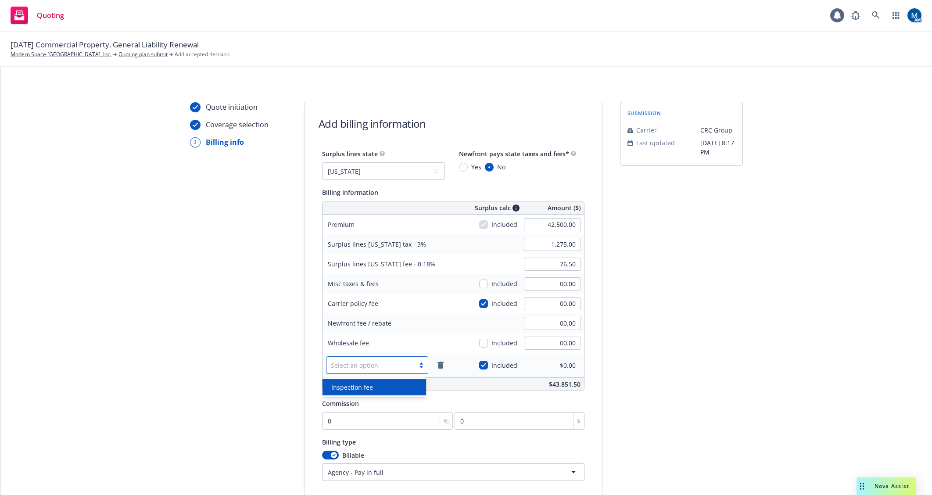
click at [359, 389] on span "Inspection fee" at bounding box center [352, 387] width 42 height 9
click at [541, 369] on input "00.00" at bounding box center [552, 365] width 57 height 13
type input "750"
type input "1,297.50"
type input "77.85"
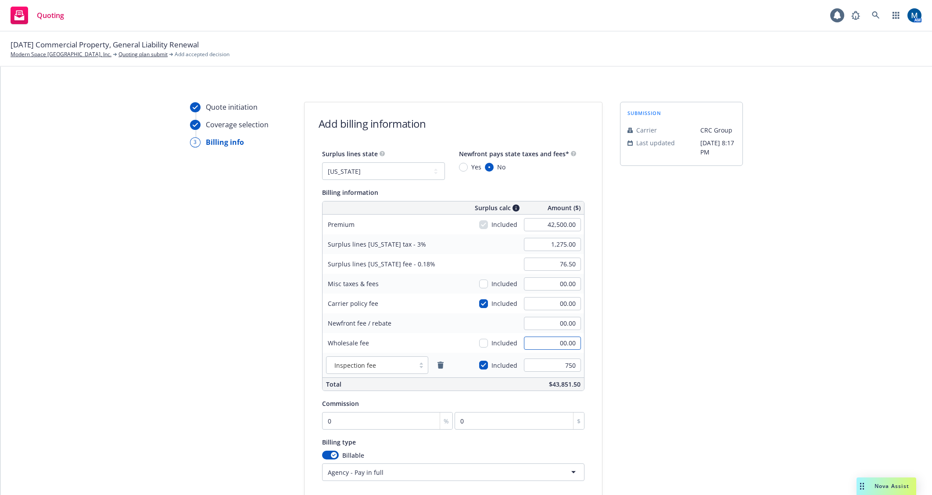
type input "750.00"
type input "500.00"
click at [630, 355] on div "submission Carrier CRC Group Last updated 7/8, 8:17 PM" at bounding box center [681, 330] width 123 height 456
click at [338, 425] on input "0" at bounding box center [387, 421] width 131 height 18
type input "1"
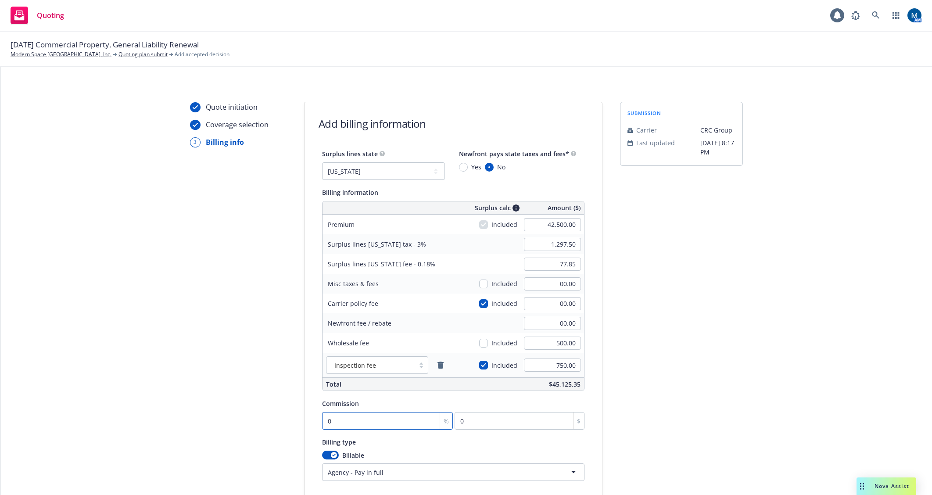
type input "425"
type input "10"
type input "4250"
type input "10"
click at [233, 419] on div "Quote initiation Coverage selection 3 Billing info" at bounding box center [238, 330] width 97 height 456
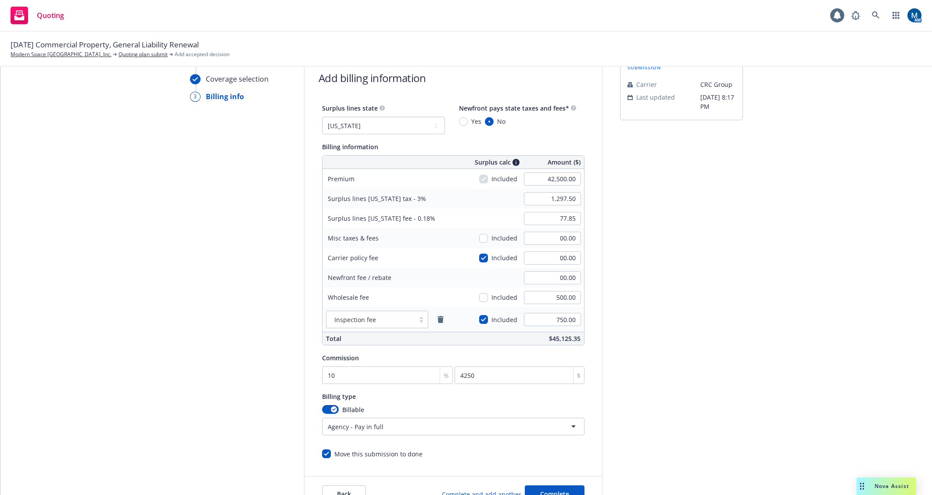
scroll to position [88, 0]
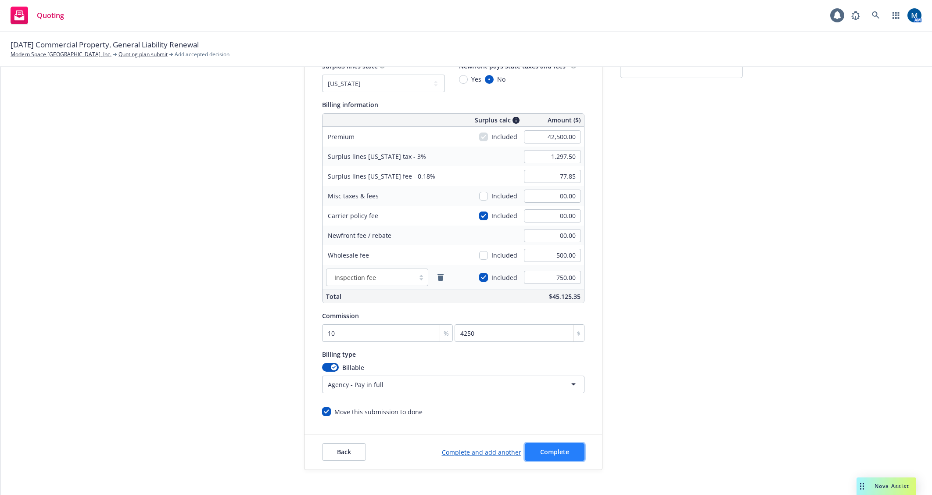
click at [556, 451] on span "Complete" at bounding box center [554, 452] width 29 height 8
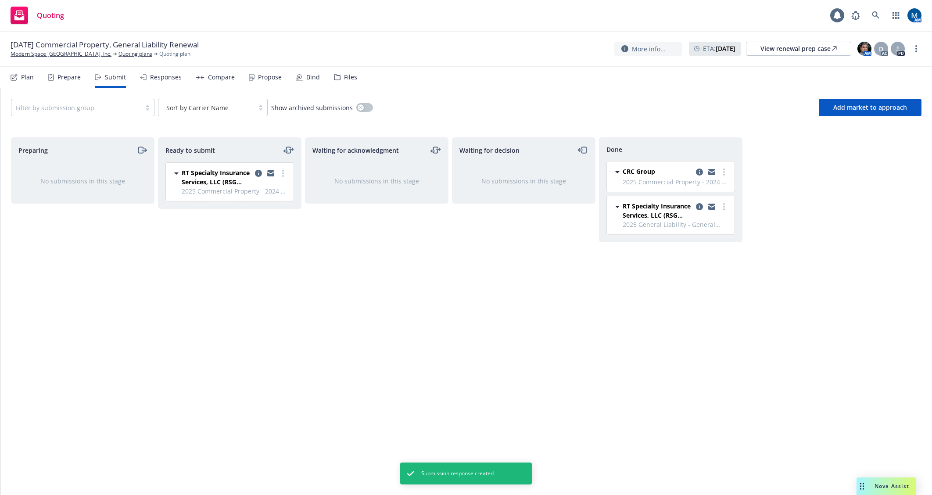
click at [258, 80] on div "Propose" at bounding box center [270, 77] width 24 height 7
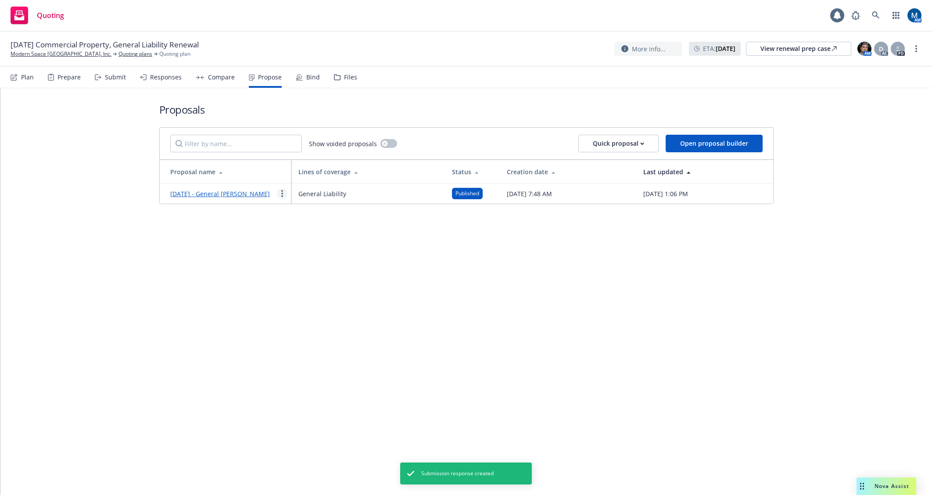
click at [279, 198] on link "more" at bounding box center [282, 193] width 11 height 11
click at [319, 238] on span "Duplicate" at bounding box center [301, 237] width 49 height 8
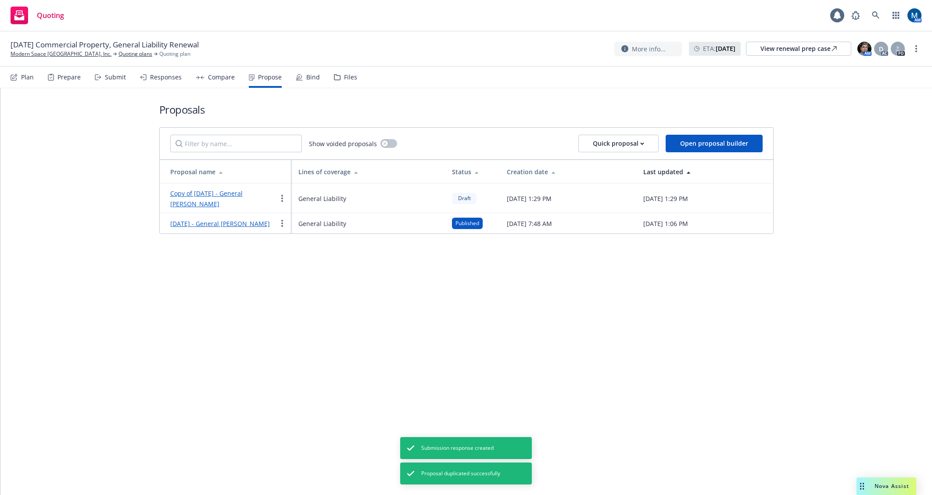
click at [202, 195] on link "Copy of October 2025 - General Liability Renewal - Pxlie" at bounding box center [206, 198] width 72 height 19
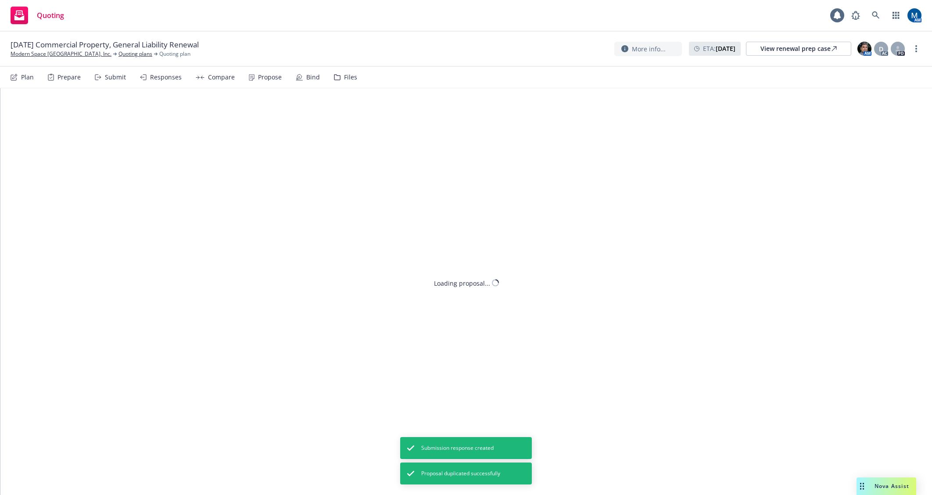
type textarea "x"
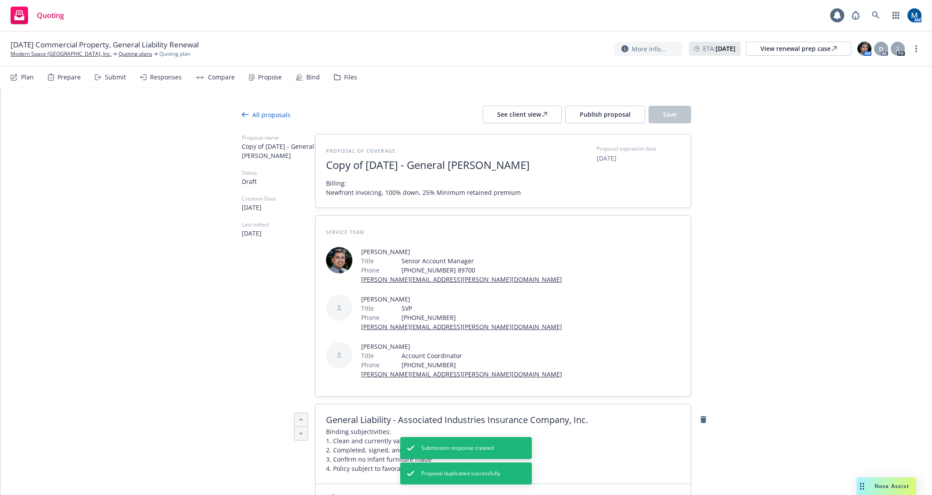
click at [366, 161] on span "Copy of October 2025 - General Liability Renewal - Pxlie" at bounding box center [433, 165] width 215 height 13
drag, startPoint x: 364, startPoint y: 163, endPoint x: 237, endPoint y: 162, distance: 127.7
click at [479, 165] on span "October 2025 - General Liability Renewal - Pxlie" at bounding box center [433, 165] width 215 height 13
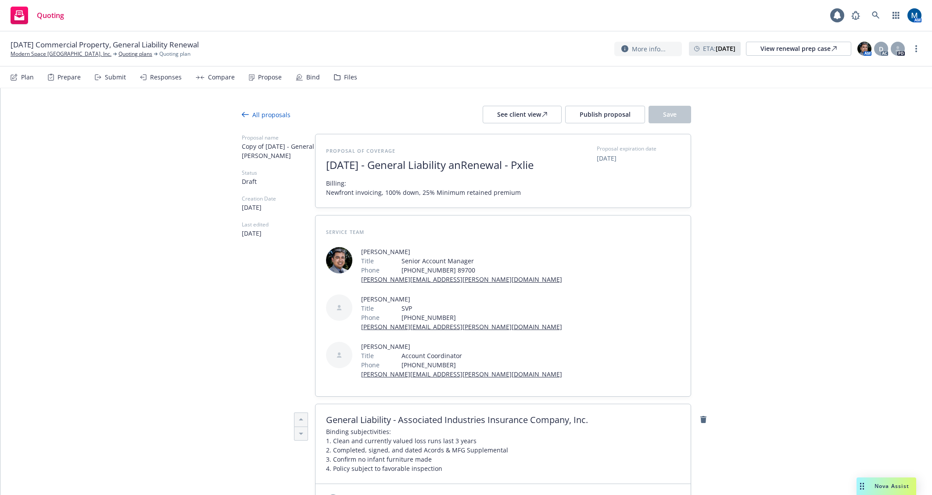
scroll to position [0, 0]
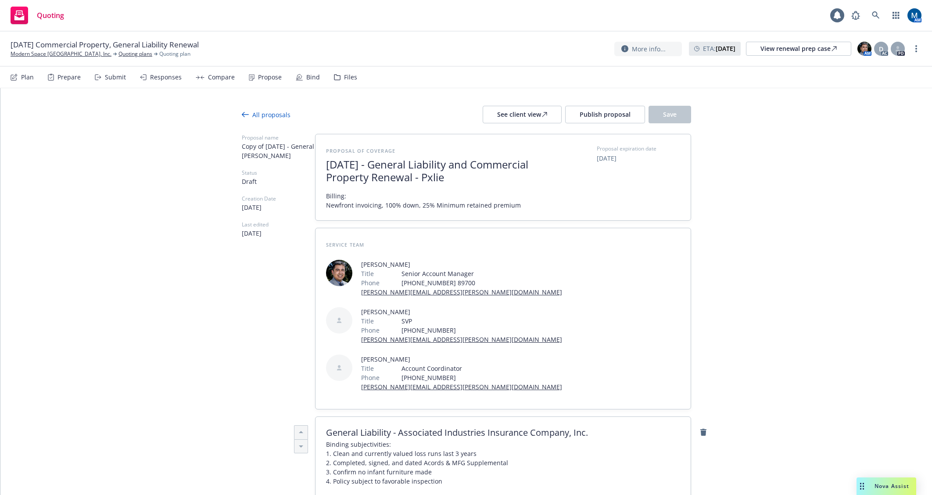
drag, startPoint x: 468, startPoint y: 178, endPoint x: 535, endPoint y: 175, distance: 67.2
click at [531, 176] on span "October 2025 - General Liability and Commercial Property Renewal - Pxlie" at bounding box center [433, 170] width 215 height 25
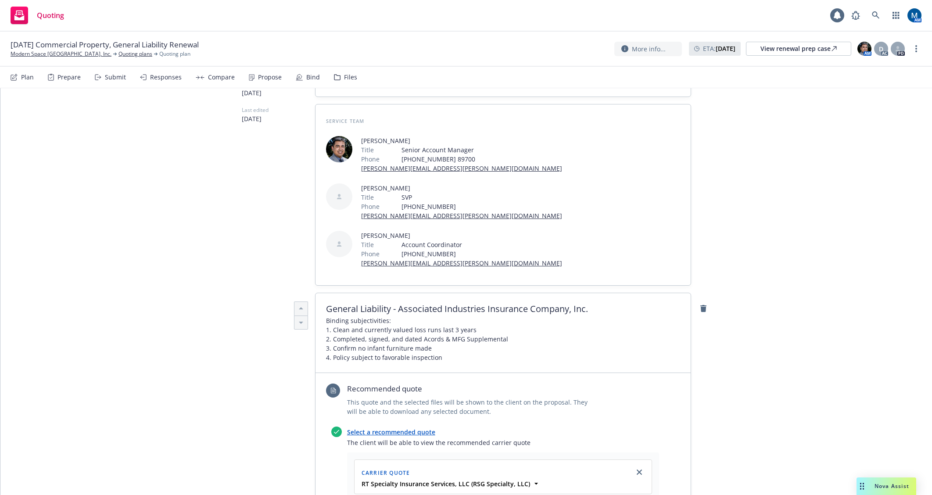
scroll to position [0, 0]
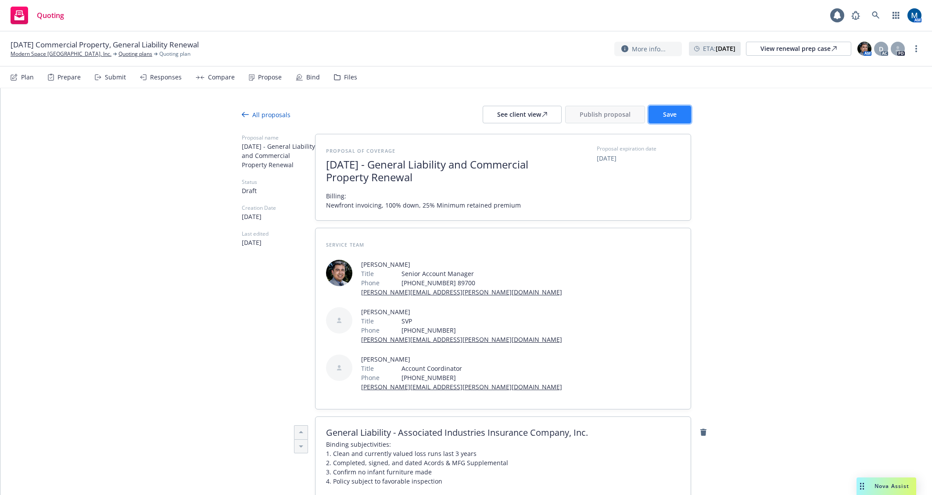
click at [675, 118] on button "Save" at bounding box center [670, 115] width 43 height 18
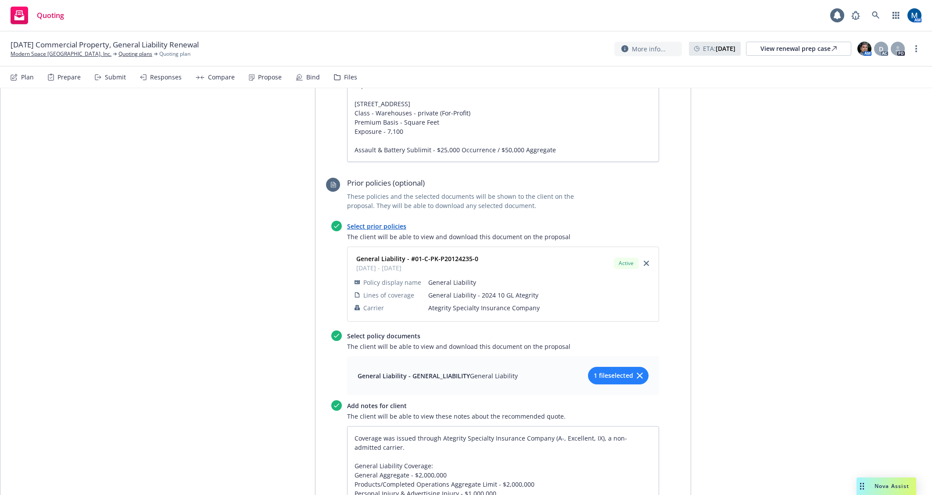
scroll to position [982, 0]
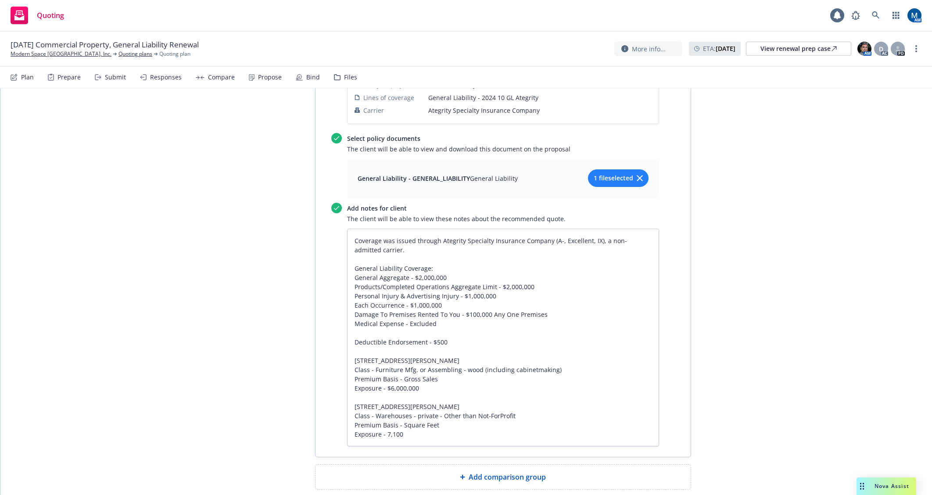
click at [476, 472] on span "Add comparison group" at bounding box center [507, 477] width 77 height 11
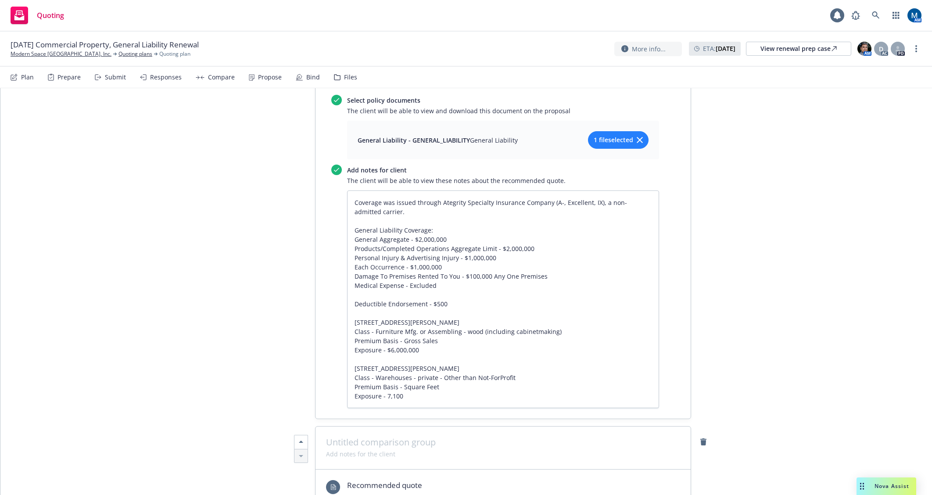
scroll to position [1069, 0]
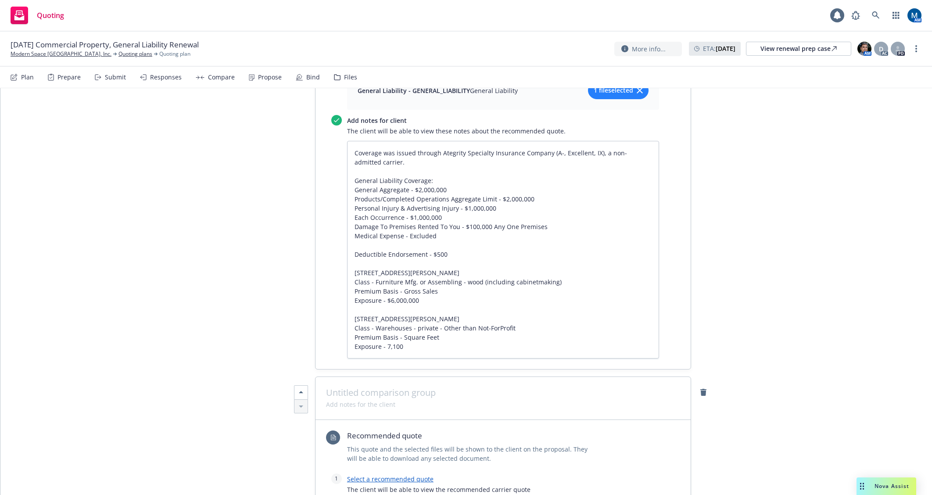
click at [383, 475] on link "Select a recommended quote" at bounding box center [390, 479] width 86 height 8
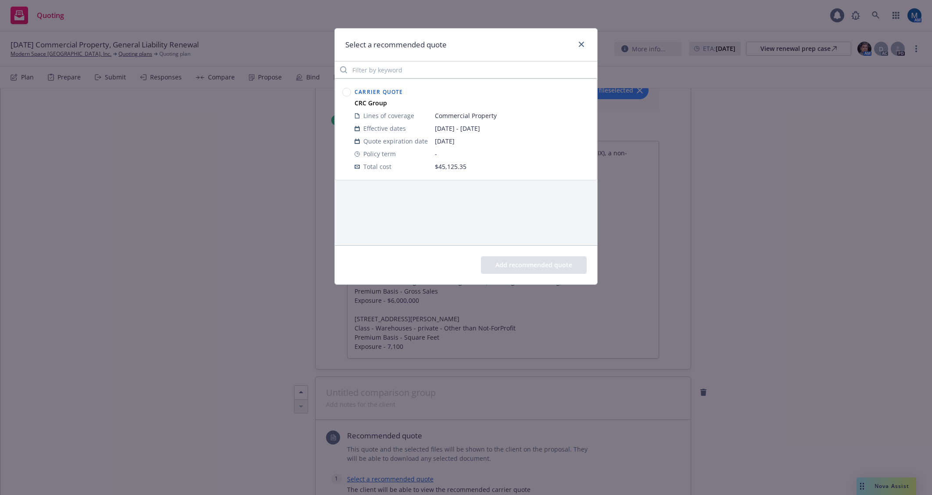
click at [344, 90] on circle at bounding box center [347, 92] width 8 height 8
click at [510, 267] on button "Add recommended quote" at bounding box center [534, 265] width 106 height 18
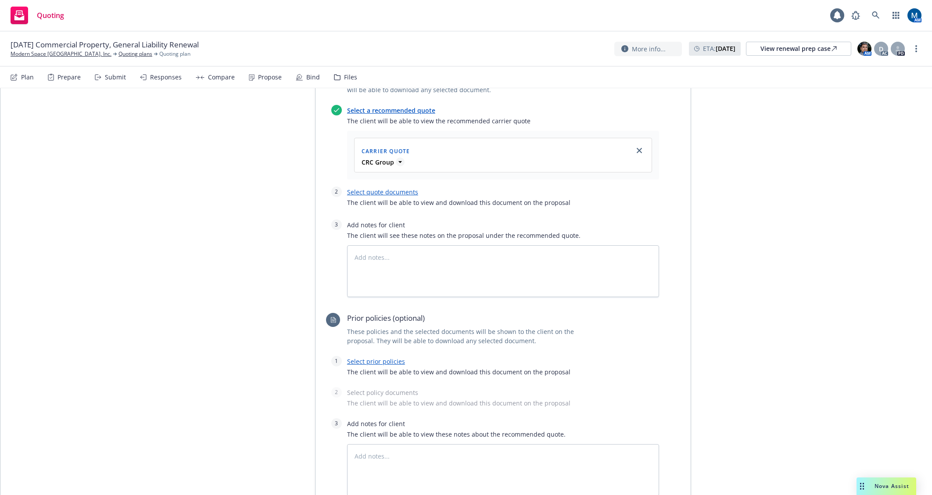
scroll to position [1406, 0]
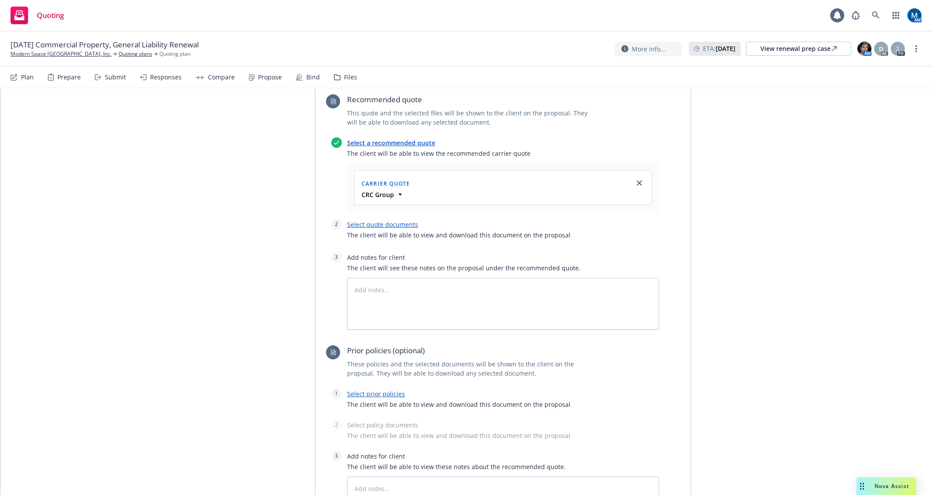
click at [375, 220] on link "Select quote documents" at bounding box center [382, 224] width 71 height 8
type textarea "x"
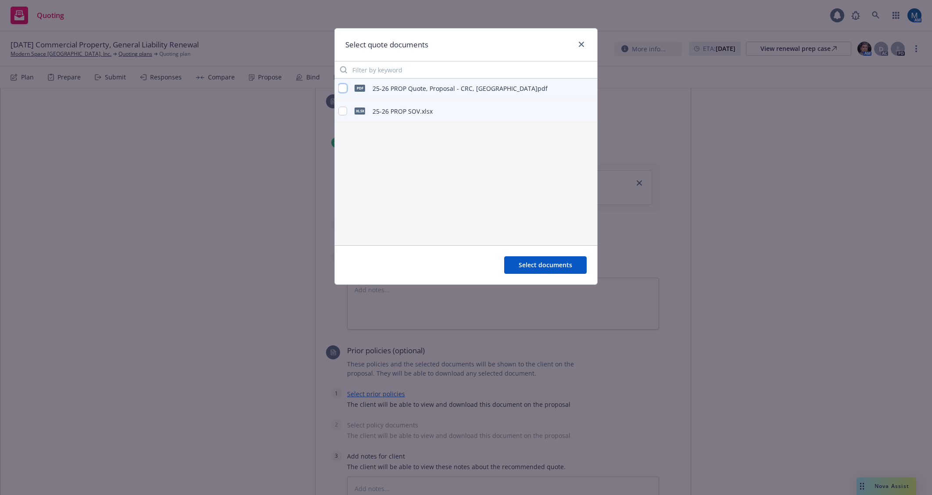
click at [346, 88] on input "checkbox" at bounding box center [342, 88] width 9 height 9
checkbox input "true"
click at [345, 111] on input "checkbox" at bounding box center [342, 111] width 9 height 9
checkbox input "true"
click at [542, 262] on span "Select documents" at bounding box center [546, 265] width 54 height 8
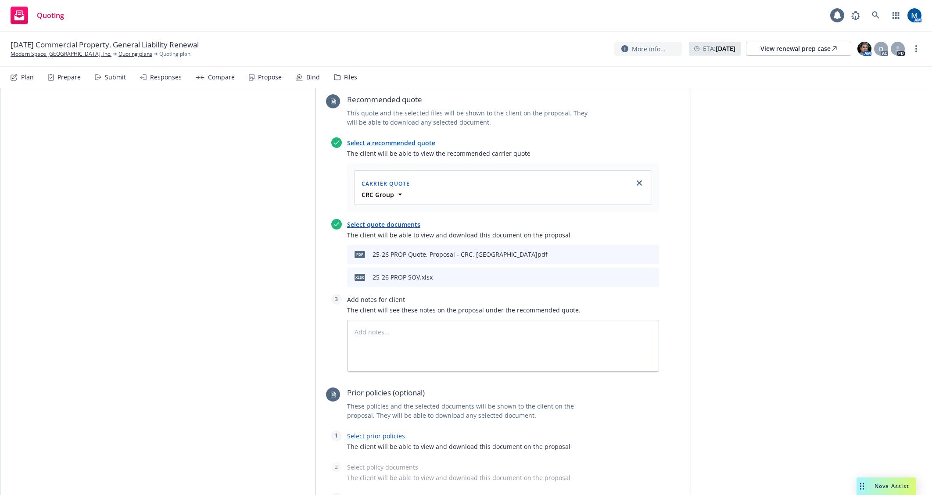
click at [376, 432] on link "Select prior policies" at bounding box center [376, 436] width 58 height 8
type textarea "x"
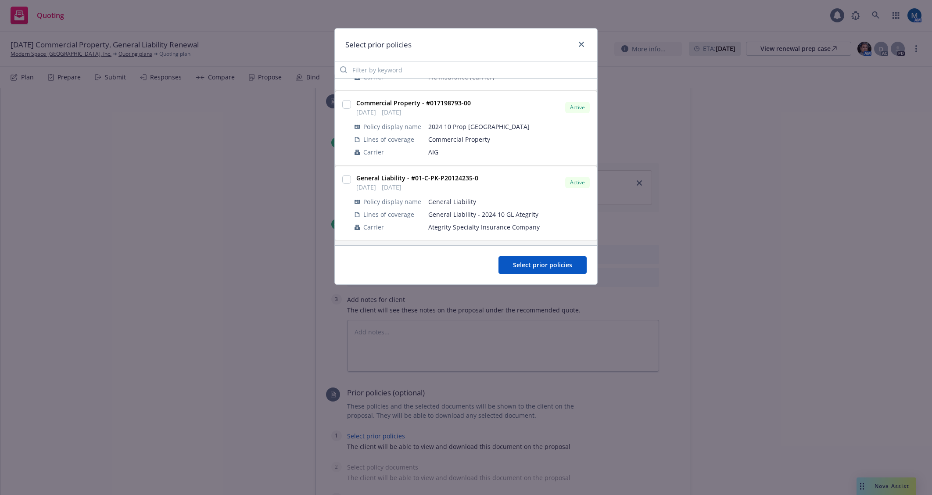
scroll to position [215, 0]
click at [348, 102] on input "checkbox" at bounding box center [346, 101] width 9 height 9
checkbox input "true"
click at [513, 261] on button "Select prior policies" at bounding box center [542, 265] width 88 height 18
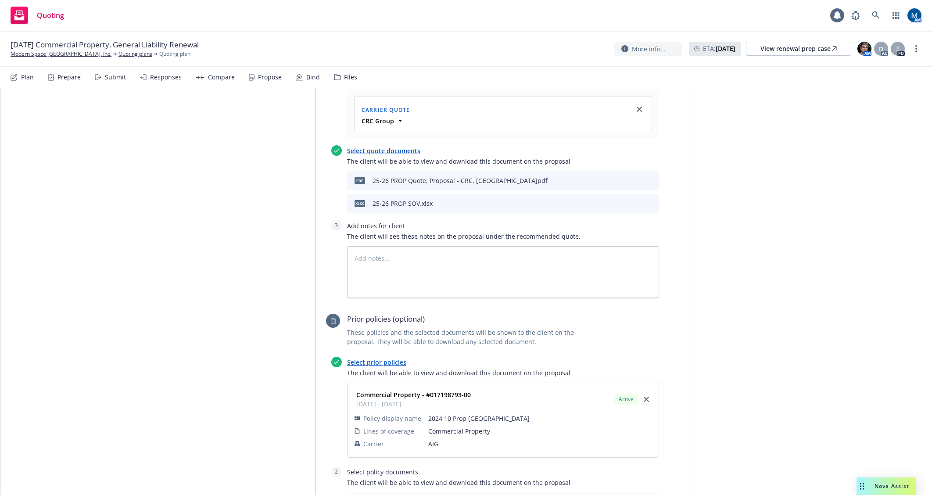
scroll to position [1493, 0]
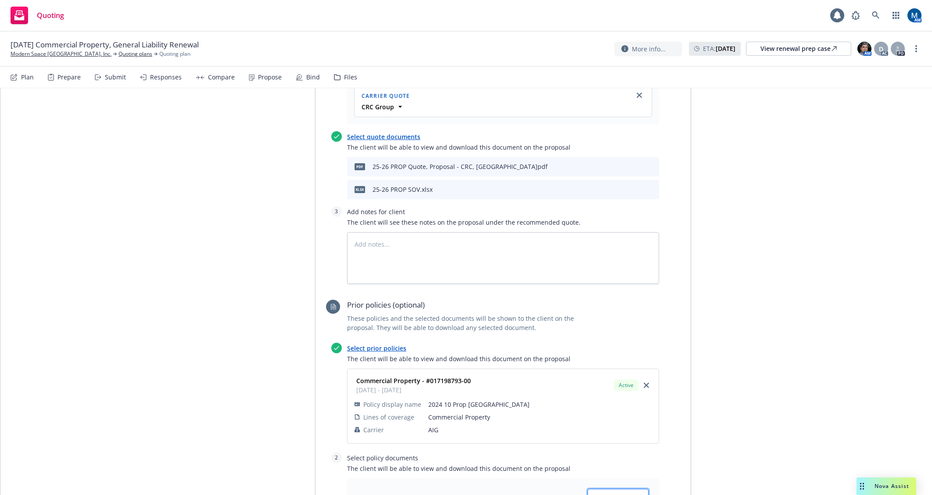
click at [620, 493] on span "Select files" at bounding box center [618, 497] width 32 height 8
type textarea "x"
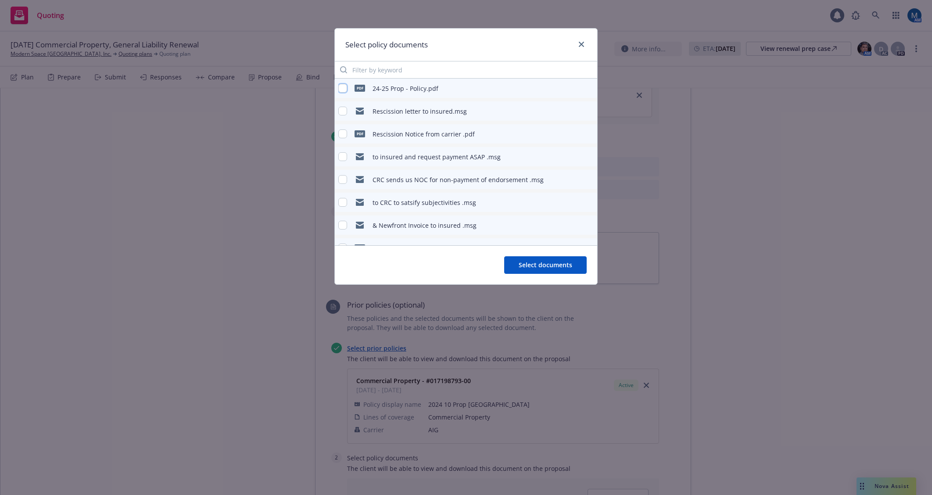
click at [343, 88] on input "checkbox" at bounding box center [342, 88] width 9 height 9
checkbox input "true"
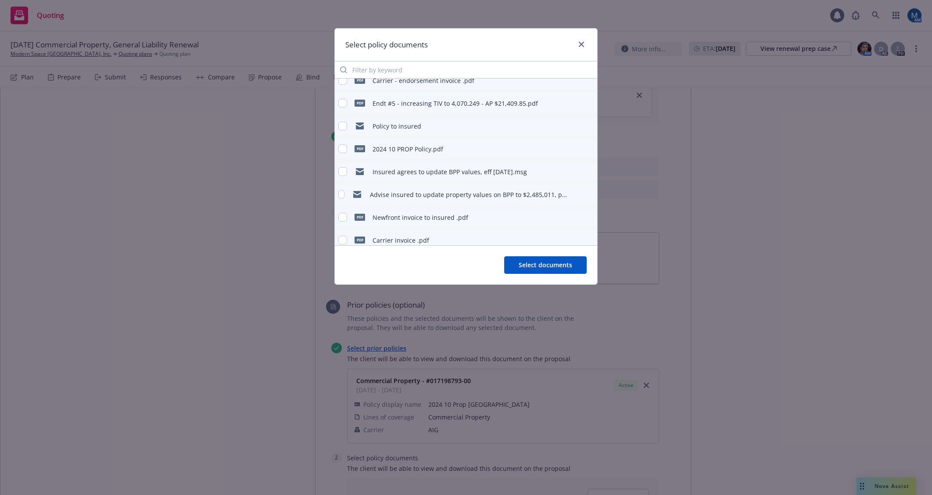
scroll to position [176, 0]
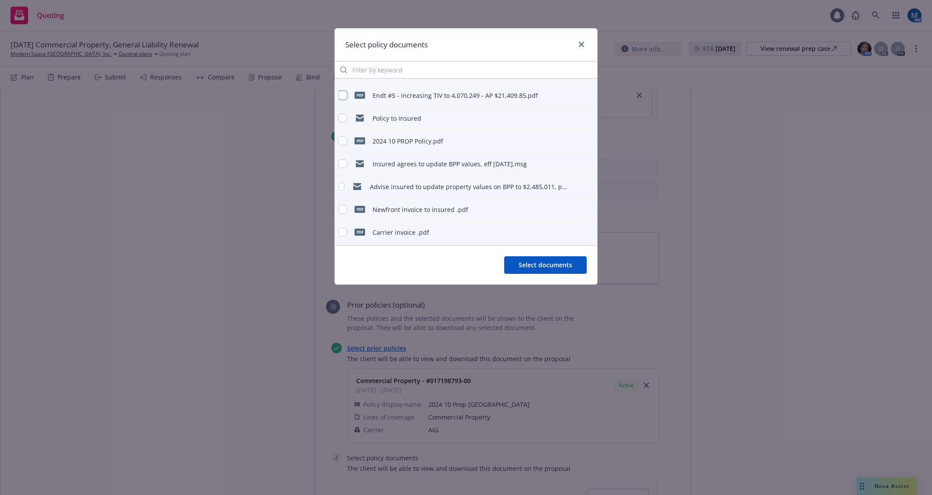
click at [347, 93] on input "checkbox" at bounding box center [342, 95] width 9 height 9
checkbox input "true"
click at [569, 263] on span "Select documents" at bounding box center [546, 265] width 54 height 8
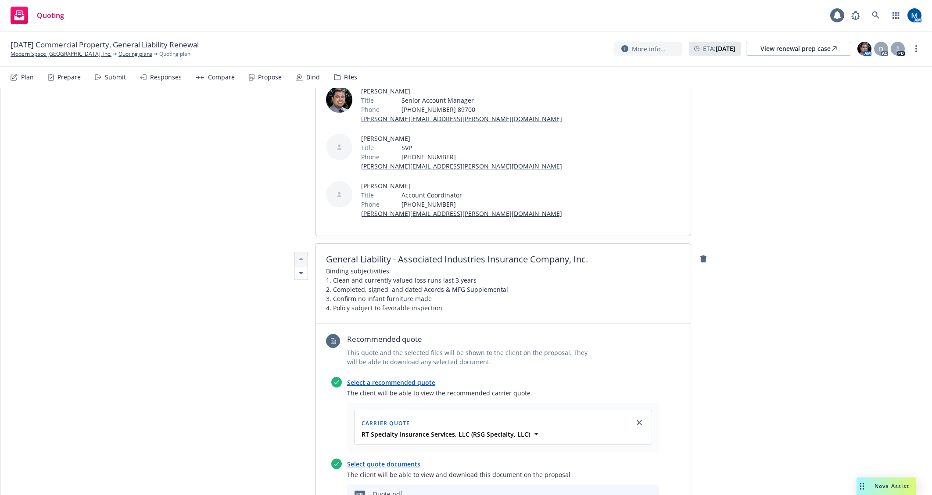
scroll to position [0, 0]
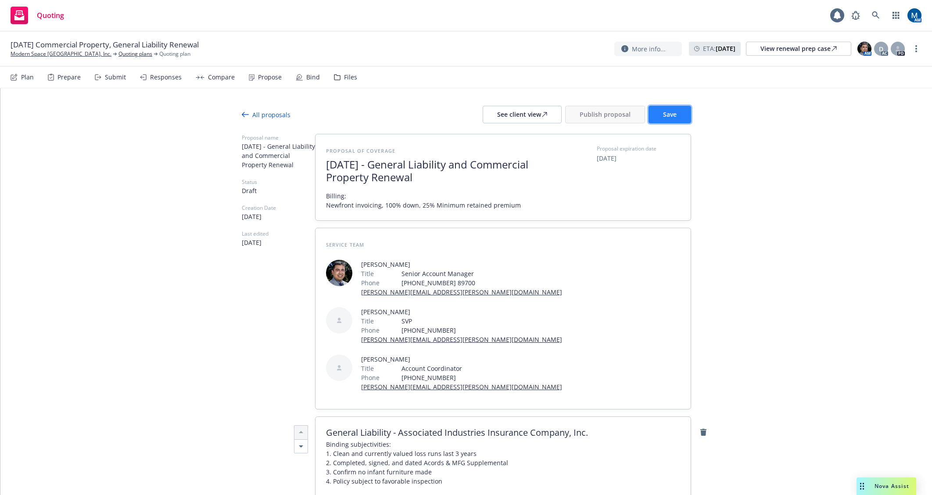
click at [678, 114] on button "Save" at bounding box center [670, 115] width 43 height 18
click at [530, 116] on div "See client view" at bounding box center [522, 114] width 50 height 17
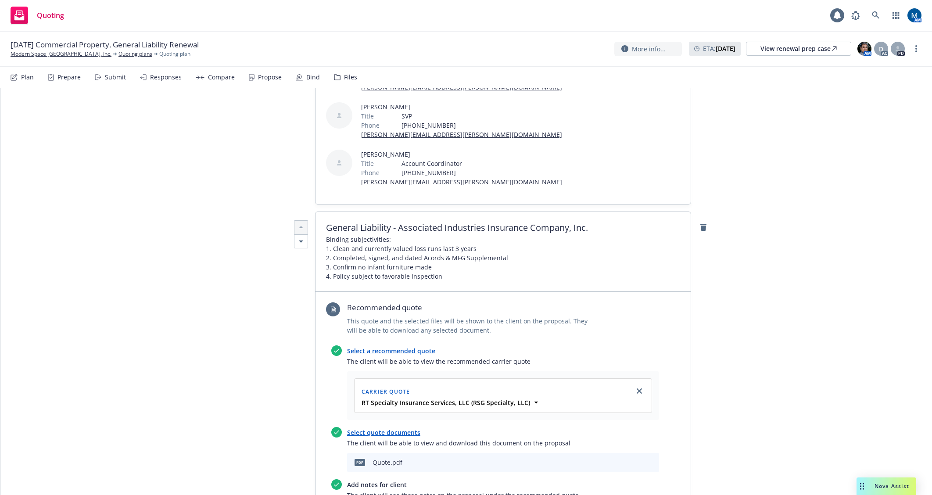
type textarea "x"
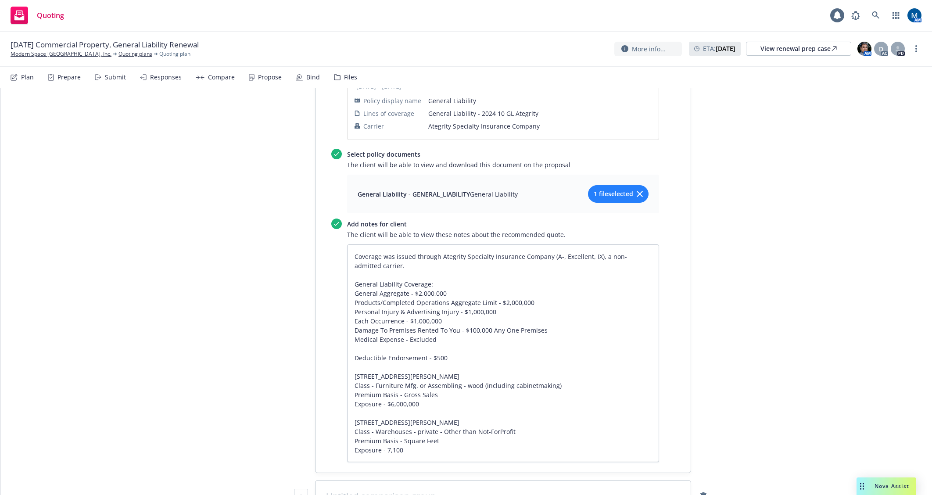
scroll to position [1097, 0]
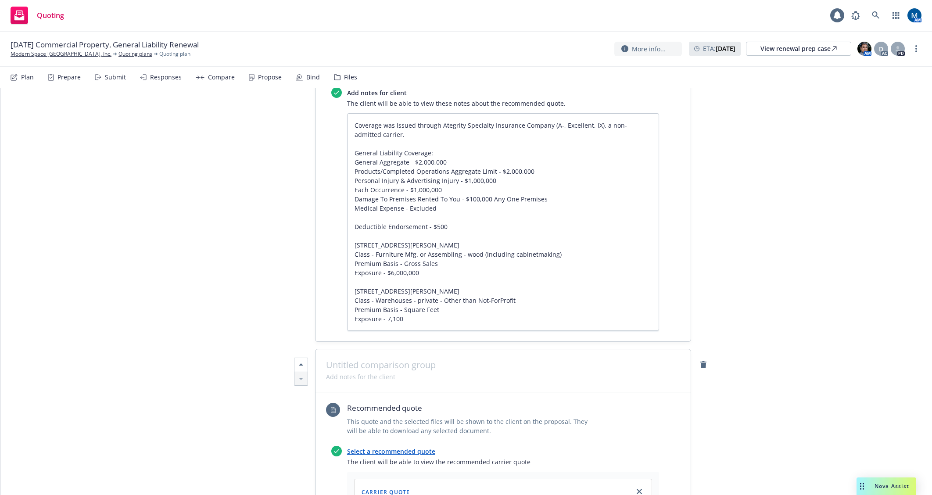
click at [377, 360] on span at bounding box center [503, 365] width 354 height 11
click at [416, 360] on span "Commercial Property -Lexington" at bounding box center [503, 365] width 354 height 11
type textarea "x"
click at [348, 372] on span at bounding box center [360, 376] width 69 height 9
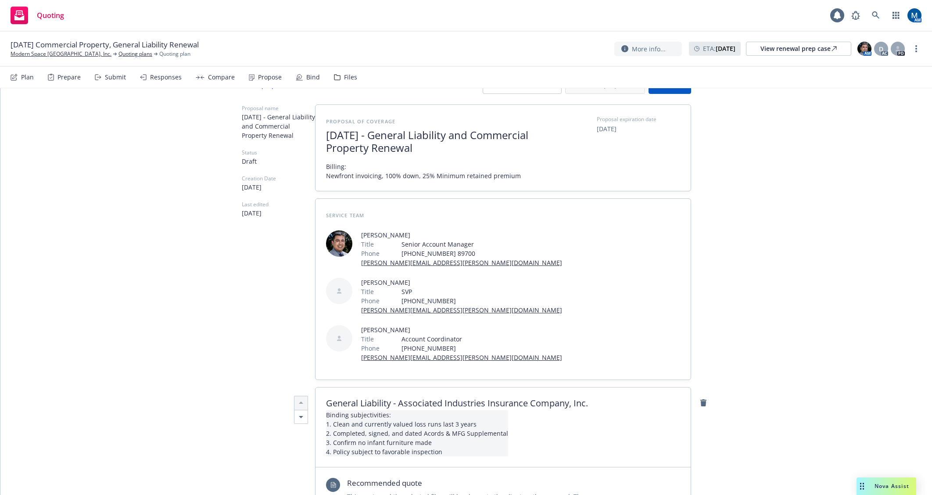
scroll to position [44, 0]
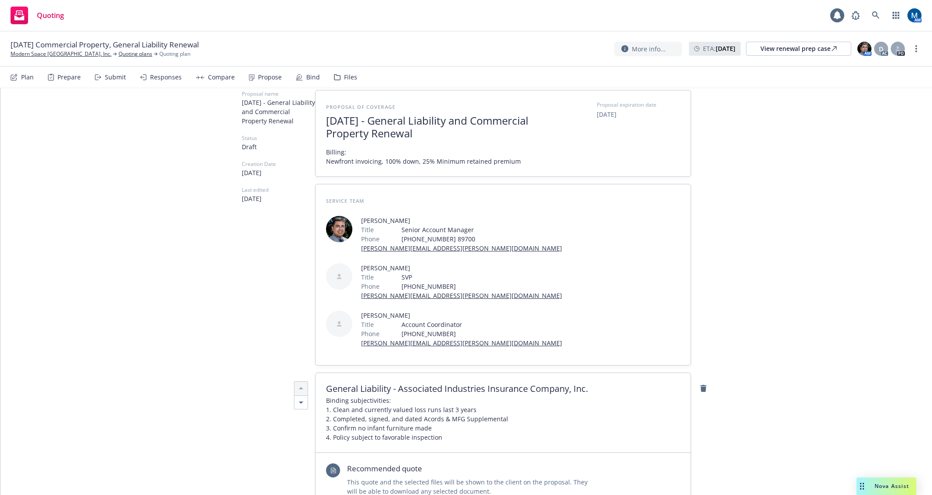
click at [392, 396] on span "Binding subjectivities: 1. Clean and currently valued loss runs last 3 years 2.…" at bounding box center [417, 419] width 182 height 46
drag, startPoint x: 498, startPoint y: 372, endPoint x: 320, endPoint y: 356, distance: 178.9
click at [320, 373] on div "General Liability - Associated Industries Insurance Company, Inc. Binding subje…" at bounding box center [503, 413] width 375 height 80
copy span "Binding subjectivities: 1. Clean and currently valued loss runs last 3 years 2.…"
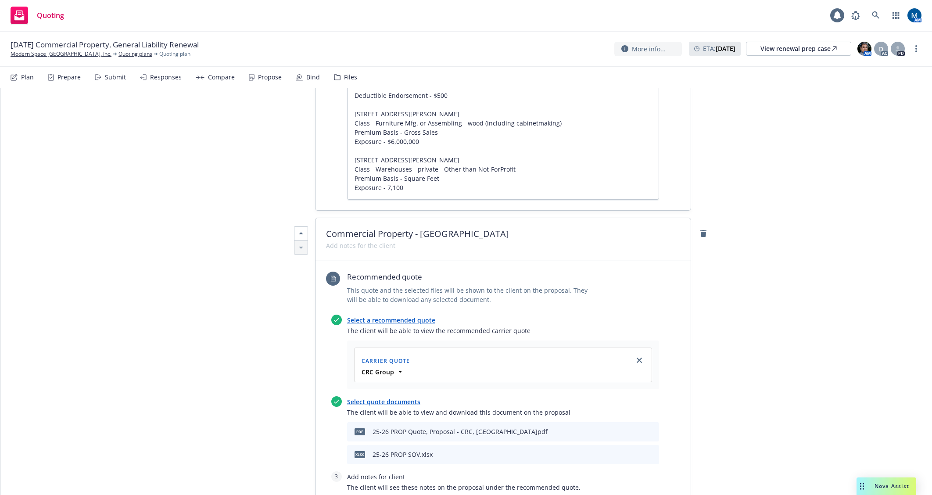
scroll to position [1229, 0]
click at [351, 240] on span at bounding box center [360, 244] width 69 height 9
paste span
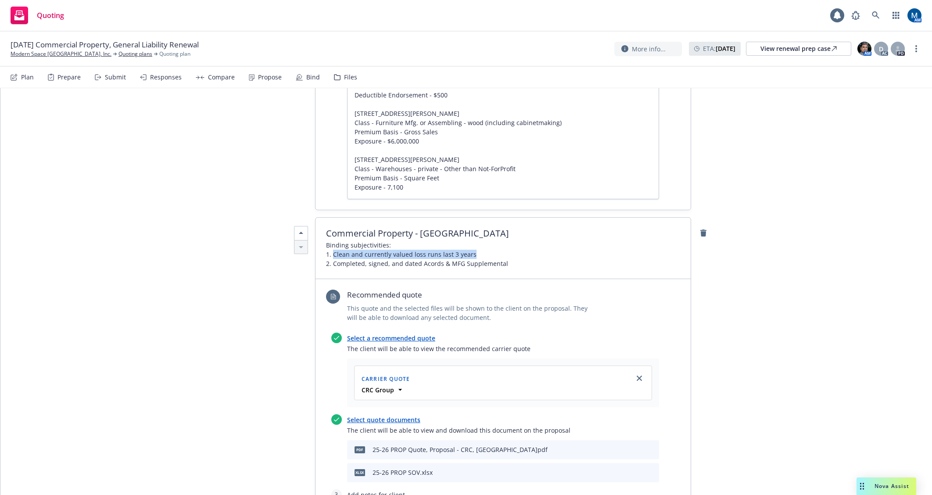
drag, startPoint x: 475, startPoint y: 207, endPoint x: 331, endPoint y: 211, distance: 144.4
click at [331, 240] on span "Binding subjectivities: 1. Clean and currently valued loss runs last 3 years 2.…" at bounding box center [417, 254] width 182 height 28
drag, startPoint x: 498, startPoint y: 217, endPoint x: 331, endPoint y: 214, distance: 167.7
click at [331, 240] on span "Binding subjectivities: 1. Signed Terrorism Coverage Form 2. Completed, signed,…" at bounding box center [417, 254] width 182 height 28
drag, startPoint x: 151, startPoint y: 279, endPoint x: 125, endPoint y: 286, distance: 26.9
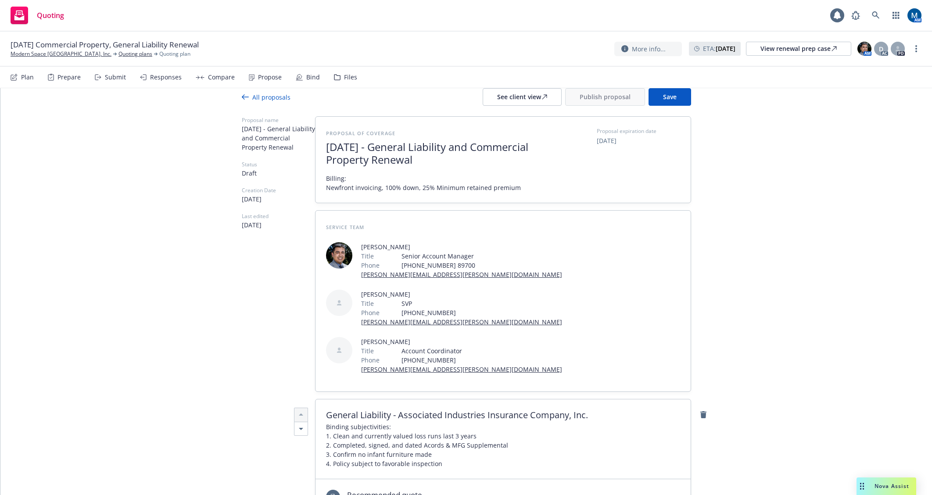
scroll to position [0, 0]
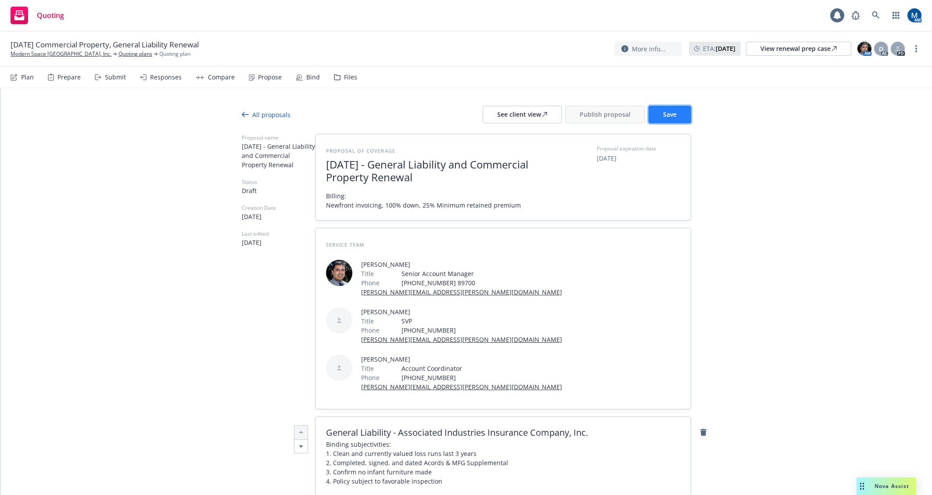
click at [672, 120] on button "Save" at bounding box center [670, 115] width 43 height 18
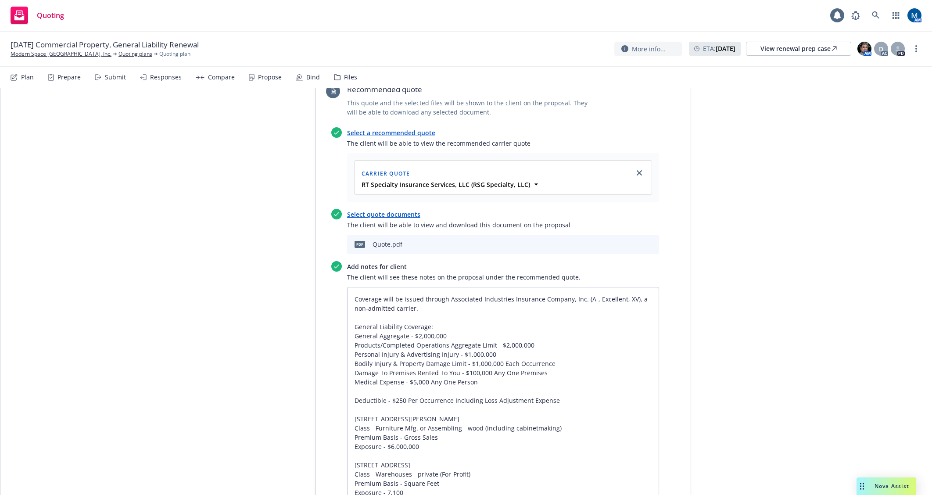
scroll to position [439, 0]
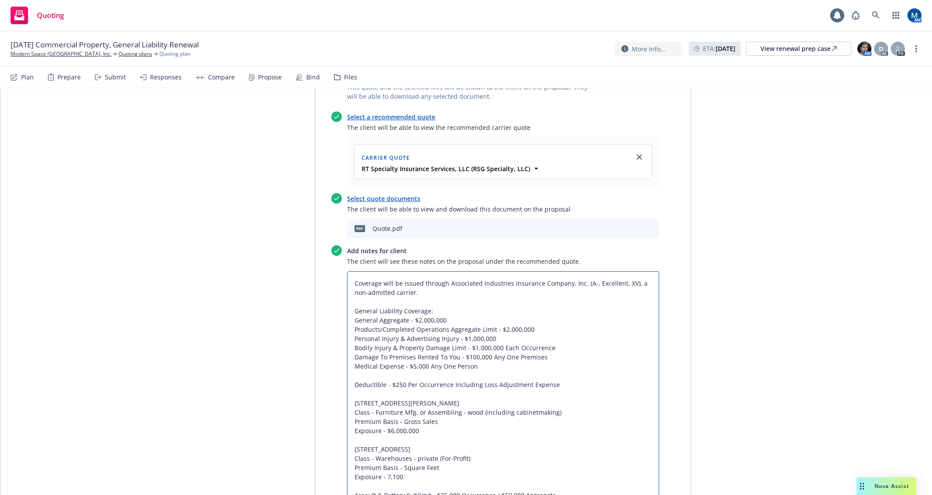
drag, startPoint x: 379, startPoint y: 273, endPoint x: 341, endPoint y: 214, distance: 70.2
click at [341, 245] on div "Add notes for client The client will see these notes on the proposal under the …" at bounding box center [495, 376] width 328 height 262
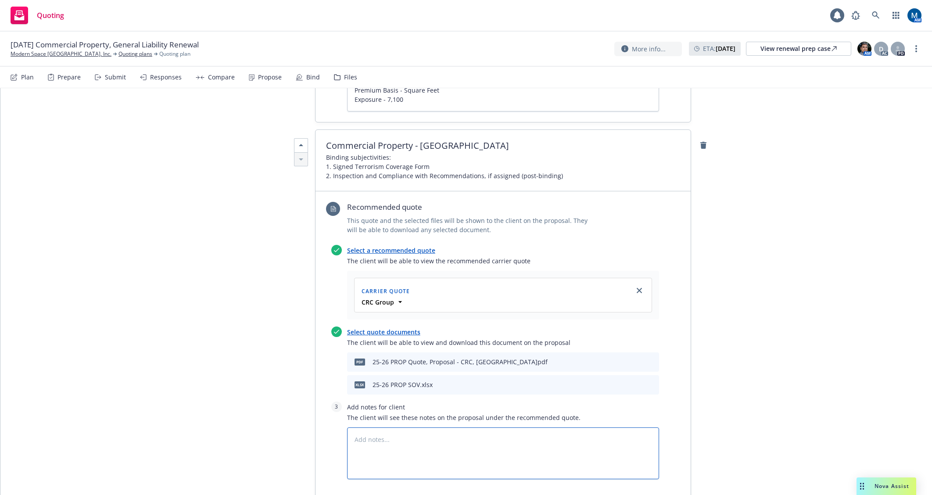
click at [397, 427] on textarea at bounding box center [503, 453] width 312 height 52
paste textarea "Coverage will be issued through Associated Industries Insurance Company, Inc. (…"
type textarea "x"
type textarea "Coverage will be issued through Associated Industries Insurance Company, Inc. (…"
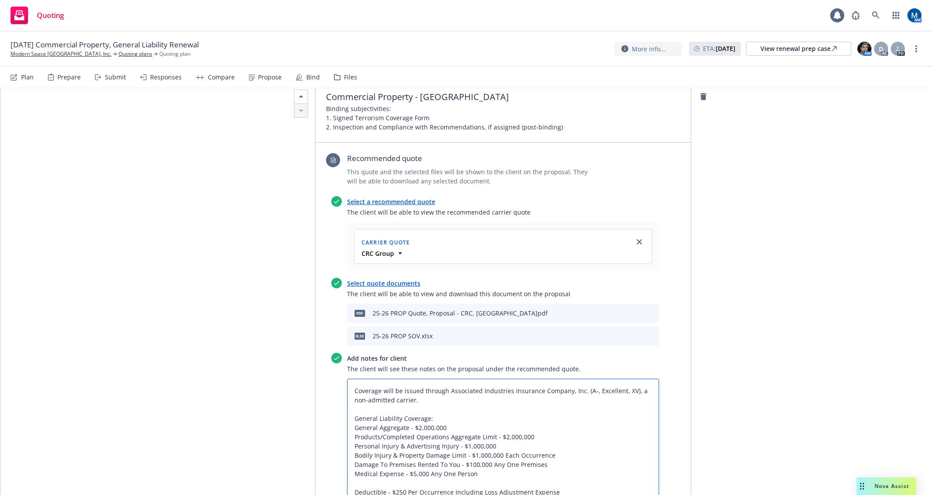
drag, startPoint x: 505, startPoint y: 342, endPoint x: 445, endPoint y: 341, distance: 59.7
click at [445, 379] on textarea "Coverage will be issued through Associated Industries Insurance Company, Inc. (…" at bounding box center [503, 465] width 312 height 172
type textarea "x"
type textarea "Coverage will be issued through L Insurance Company, Inc. (A-, Excellent, XV), …"
type textarea "x"
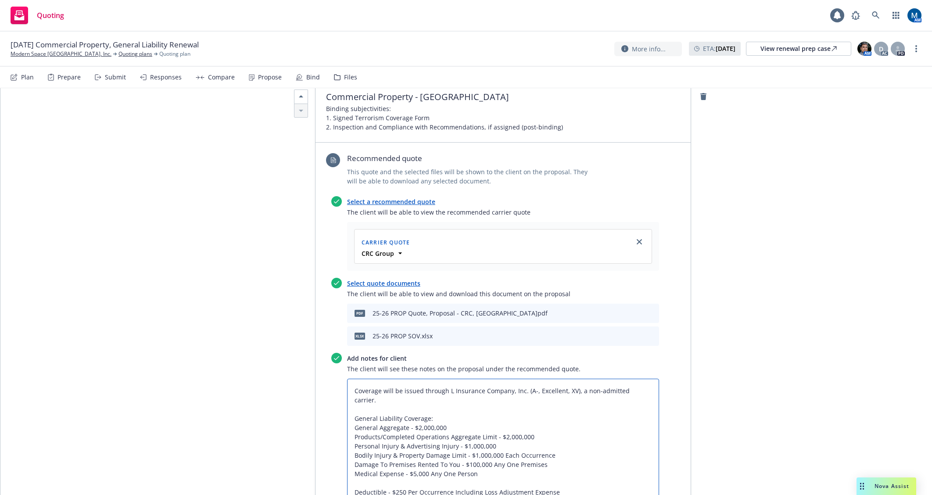
type textarea "Coverage will be issued through Le Insurance Company, Inc. (A-, Excellent, XV),…"
type textarea "x"
type textarea "Coverage will be issued through Lexi Insurance Company, Inc. (A-, Excellent, XV…"
type textarea "x"
type textarea "Coverage will be issued through Lexing Insurance Company, Inc. (A-, Excellent, …"
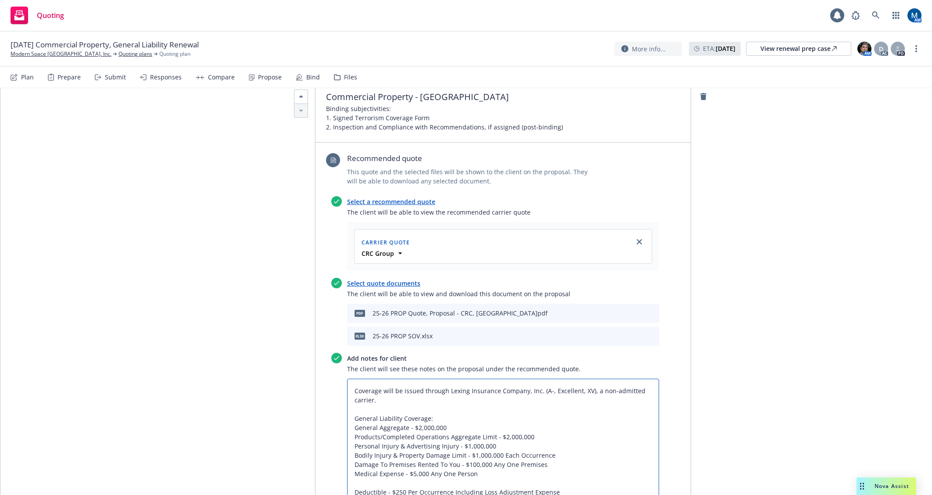
type textarea "x"
type textarea "Coverage will be issued through Lexingt Insurance Company, Inc. (A-, Excellent,…"
type textarea "x"
type textarea "Coverage will be issued through Lexingto Insurance Company, Inc. (A-, Excellent…"
type textarea "x"
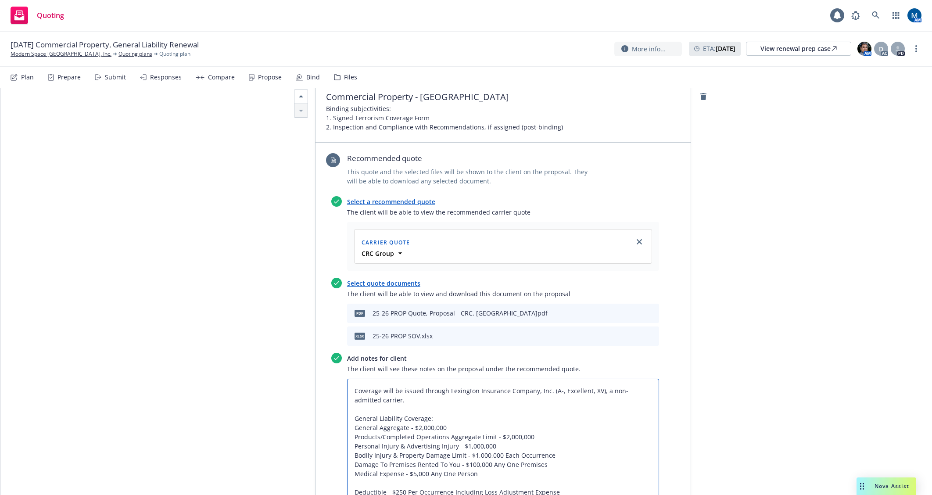
type textarea "Coverage will be issued through Lexington Insurance Company, Inc. (A-, Excellen…"
click at [555, 379] on textarea "Coverage will be issued through Lexington Insurance Company, Inc. (A-, Excellen…" at bounding box center [503, 465] width 312 height 172
type textarea "x"
type textarea "Coverage will be issued through Lexington Insurance Company, Inc. (A, Excellent…"
drag, startPoint x: 505, startPoint y: 425, endPoint x: 343, endPoint y: 372, distance: 170.3
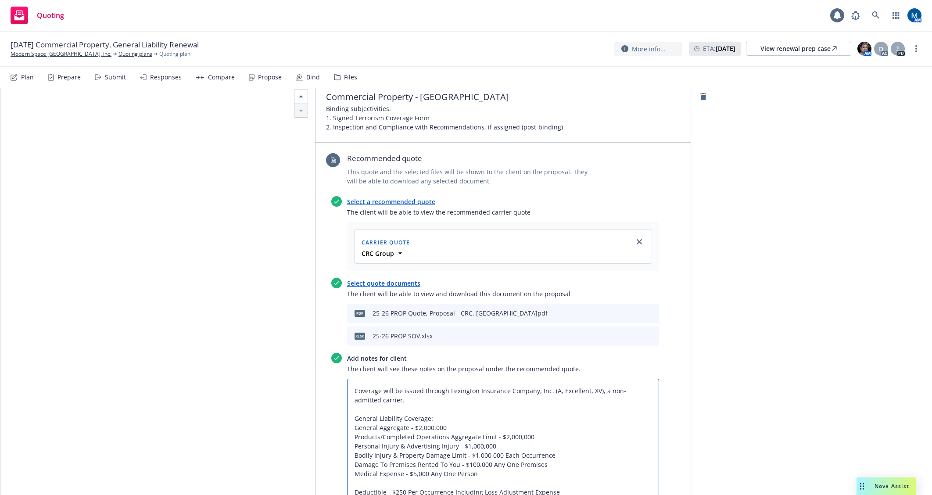
click at [343, 372] on div "Add notes for client The client will see these notes on the proposal under the …" at bounding box center [495, 451] width 328 height 197
type textarea "x"
type textarea "Coverage will be issued through Lexington Insurance Company, Inc. (A, Excellent…"
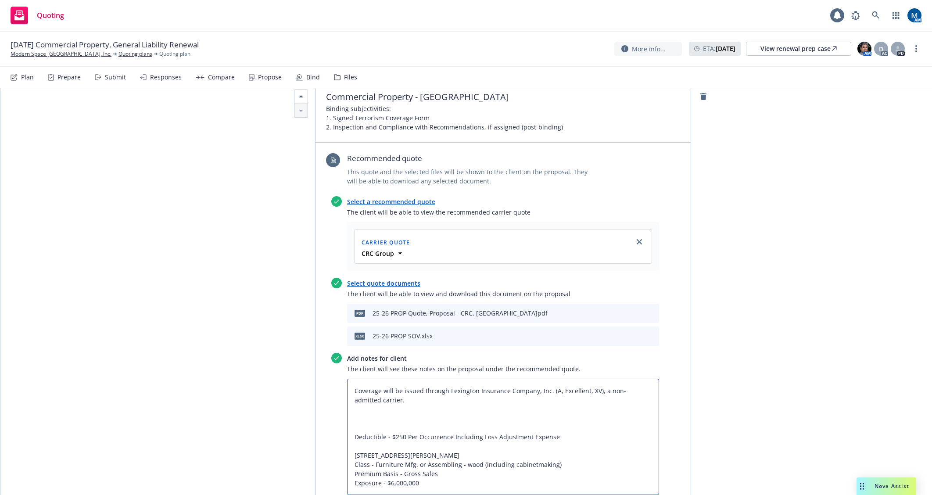
type textarea "x"
type textarea "Coverage will be issued through Lexington Insurance Company, Inc. (A, Excellent…"
type textarea "x"
type textarea "Coverage will be issued through Lexington Insurance Company, Inc. (A, Excellent…"
type textarea "x"
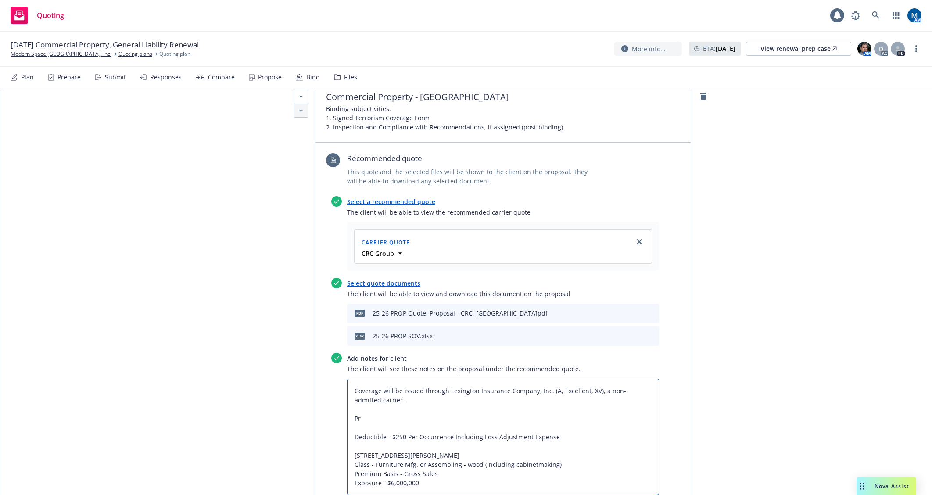
type textarea "Coverage will be issued through Lexington Insurance Company, Inc. (A, Excellent…"
type textarea "x"
type textarea "Coverage will be issued through Lexington Insurance Company, Inc. (A, Excellent…"
type textarea "x"
type textarea "Coverage will be issued through Lexington Insurance Company, Inc. (A, Excellent…"
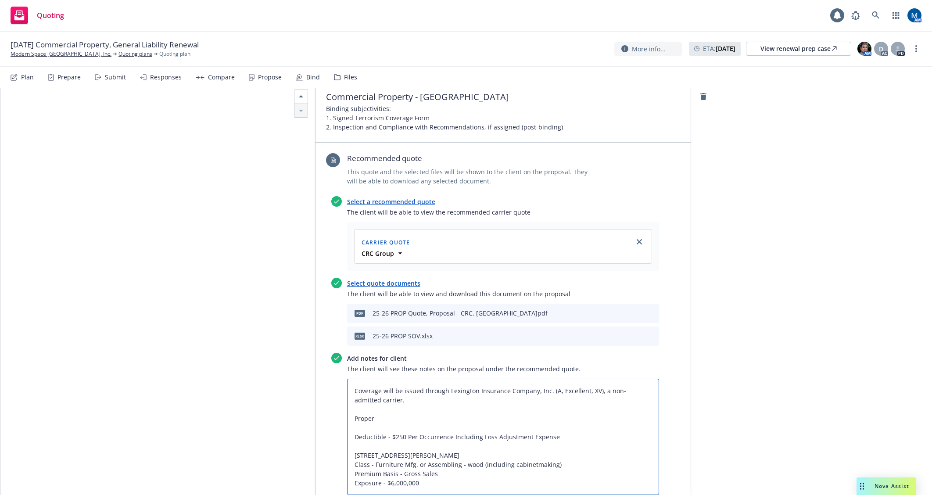
type textarea "x"
type textarea "Coverage will be issued through Lexington Insurance Company, Inc. (A, Excellent…"
type textarea "x"
type textarea "Coverage will be issued through Lexington Insurance Company, Inc. (A, Excellent…"
type textarea "x"
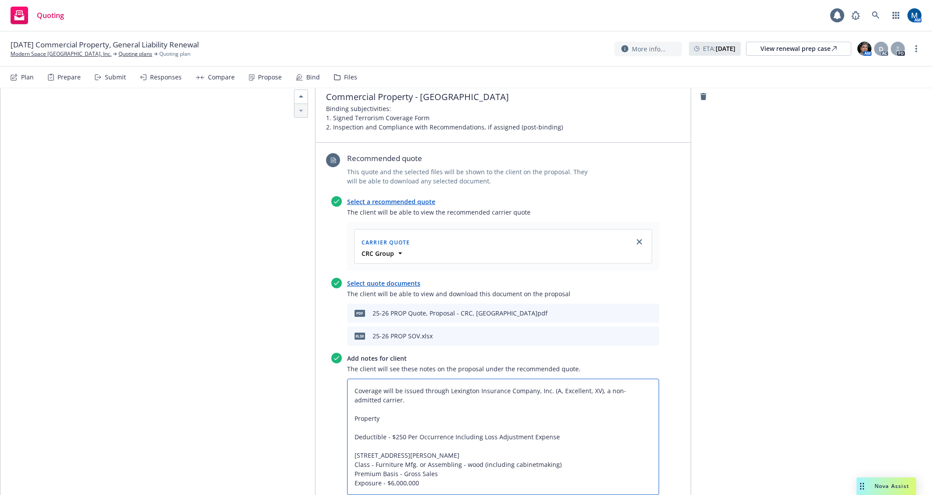
type textarea "Coverage will be issued through Lexington Insurance Company, Inc. (A, Excellent…"
type textarea "x"
type textarea "Coverage will be issued through Lexington Insurance Company, Inc. (A, Excellent…"
type textarea "x"
type textarea "Coverage will be issued through Lexington Insurance Company, Inc. (A, Excellent…"
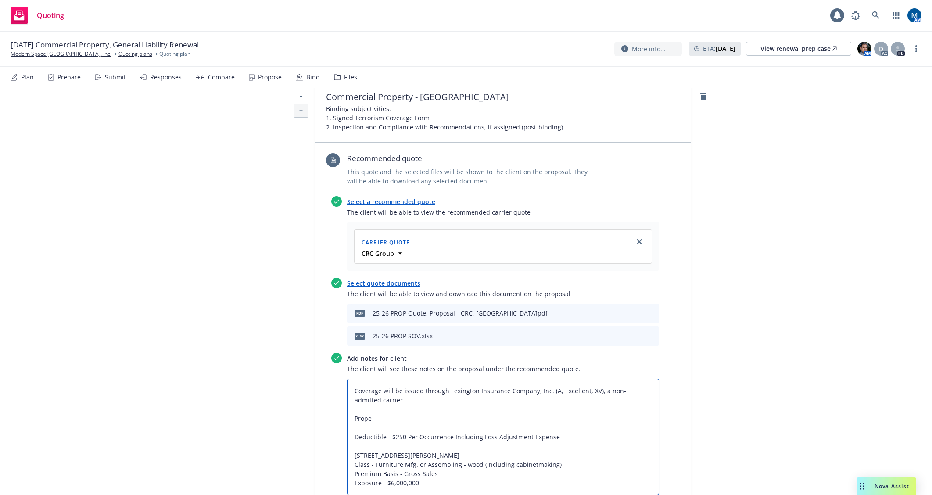
type textarea "x"
type textarea "Coverage will be issued through Lexington Insurance Company, Inc. (A, Excellent…"
type textarea "x"
type textarea "Coverage will be issued through Lexington Insurance Company, Inc. (A, Excellent…"
type textarea "x"
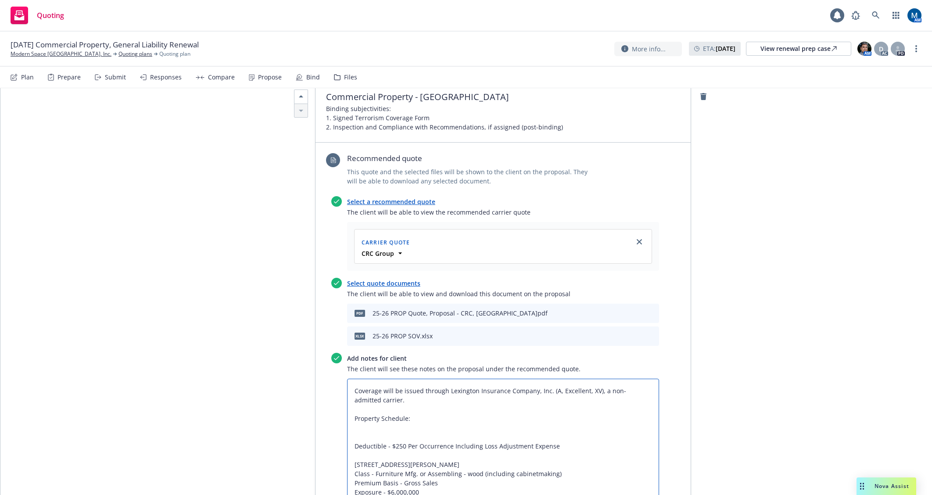
drag, startPoint x: 396, startPoint y: 415, endPoint x: 345, endPoint y: 417, distance: 50.9
click at [347, 417] on textarea "Coverage will be issued through Lexington Insurance Company, Inc. (A, Excellent…" at bounding box center [503, 442] width 312 height 126
click at [363, 379] on textarea "Coverage will be issued through Lexington Insurance Company, Inc. (A, Excellent…" at bounding box center [503, 442] width 312 height 126
paste textarea "520 Graves Ave Oxnard CA, Oxnard, CA 93030"
drag, startPoint x: 428, startPoint y: 444, endPoint x: 337, endPoint y: 430, distance: 92.2
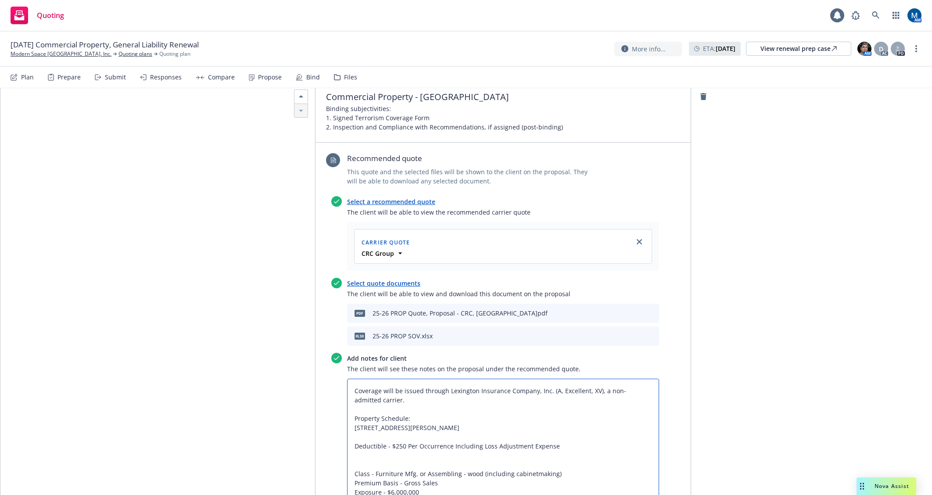
click at [337, 430] on div "Add notes for client The client will see these notes on the proposal under the …" at bounding box center [495, 428] width 328 height 151
click at [489, 379] on textarea "Coverage will be issued through Lexington Insurance Company, Inc. (A, Excellent…" at bounding box center [503, 423] width 312 height 89
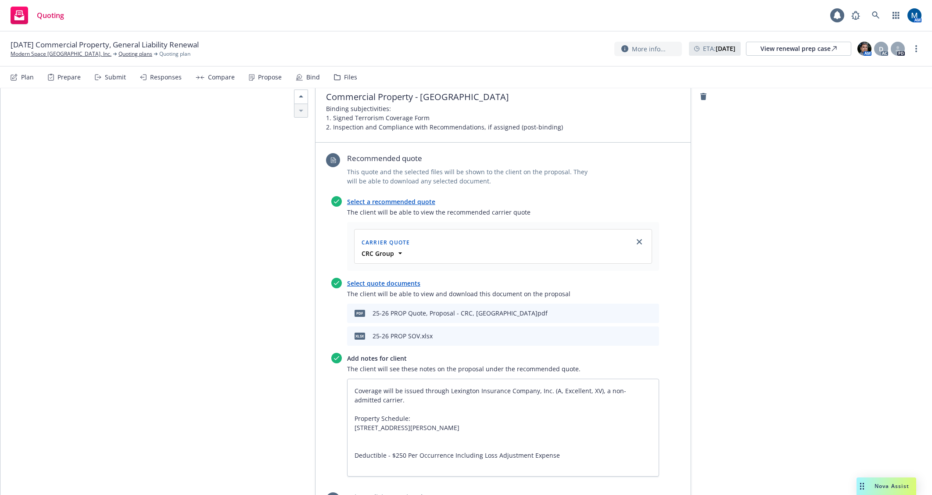
drag, startPoint x: 775, startPoint y: 362, endPoint x: 524, endPoint y: 396, distance: 252.8
click at [395, 406] on textarea "Coverage will be issued through Lexington Insurance Company, Inc. (A, Excellent…" at bounding box center [503, 428] width 312 height 98
drag, startPoint x: 574, startPoint y: 408, endPoint x: 456, endPoint y: 408, distance: 118.5
click at [456, 408] on textarea "Coverage will be issued through Lexington Insurance Company, Inc. (A, Excellent…" at bounding box center [503, 428] width 312 height 98
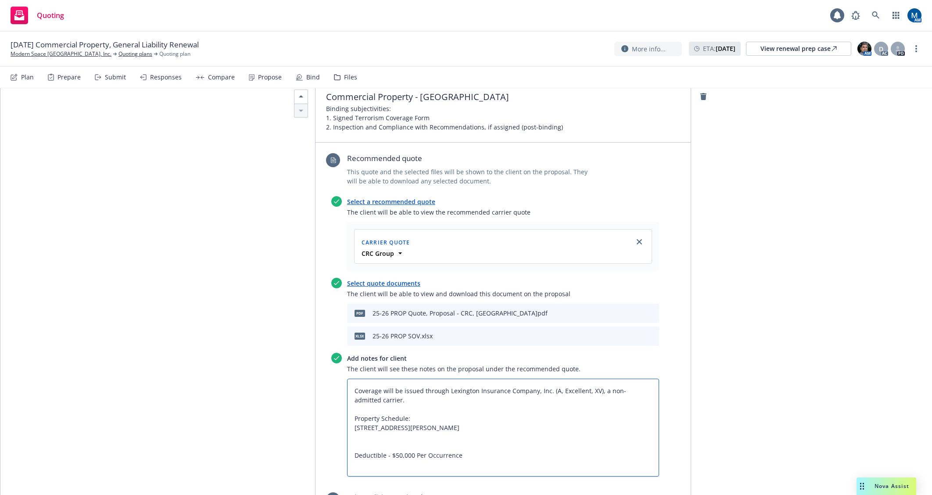
click at [398, 386] on textarea "Coverage will be issued through Lexington Insurance Company, Inc. (A, Excellent…" at bounding box center [503, 428] width 312 height 98
drag, startPoint x: 403, startPoint y: 370, endPoint x: 348, endPoint y: 371, distance: 54.9
click at [348, 379] on textarea "Coverage will be issued through Lexington Insurance Company, Inc. (A, Excellent…" at bounding box center [503, 428] width 312 height 98
click at [488, 384] on textarea "Coverage will be issued through Lexington Insurance Company, Inc. (A, Excellent…" at bounding box center [503, 428] width 312 height 98
click at [360, 387] on textarea "Coverage will be issued through Lexington Insurance Company, Inc. (A, Excellent…" at bounding box center [503, 432] width 312 height 107
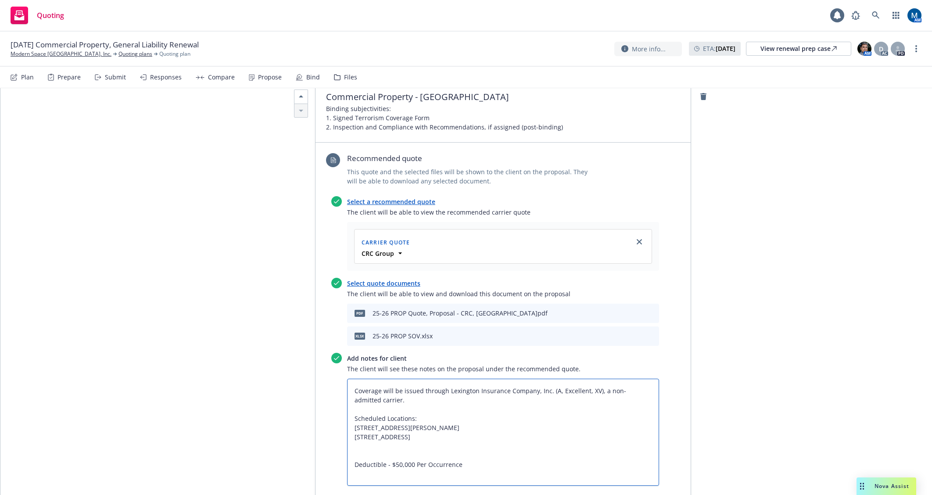
click at [427, 379] on textarea "Coverage will be issued through Lexington Insurance Company, Inc. (A, Excellent…" at bounding box center [503, 432] width 312 height 107
click at [463, 391] on textarea "Coverage will be issued through Lexington Insurance Company, Inc. (A, Excellent…" at bounding box center [503, 432] width 312 height 107
click at [437, 399] on textarea "Coverage will be issued through Lexington Insurance Company, Inc. (A, Excellent…" at bounding box center [503, 432] width 312 height 107
click at [426, 421] on textarea "Coverage will be issued through Lexington Insurance Company, Inc. (A, Excellent…" at bounding box center [503, 446] width 312 height 135
click at [428, 425] on textarea "Coverage will be issued through Lexington Insurance Company, Inc. (A, Excellent…" at bounding box center [503, 446] width 312 height 135
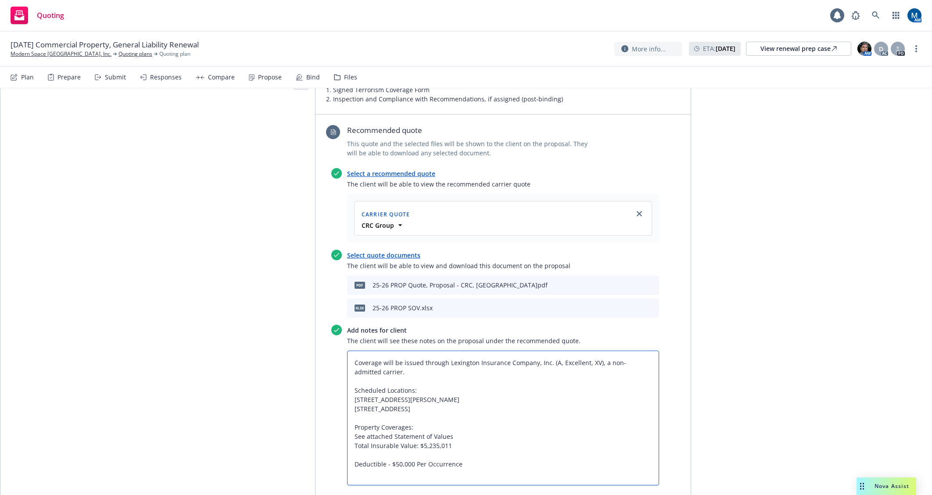
scroll to position [1409, 0]
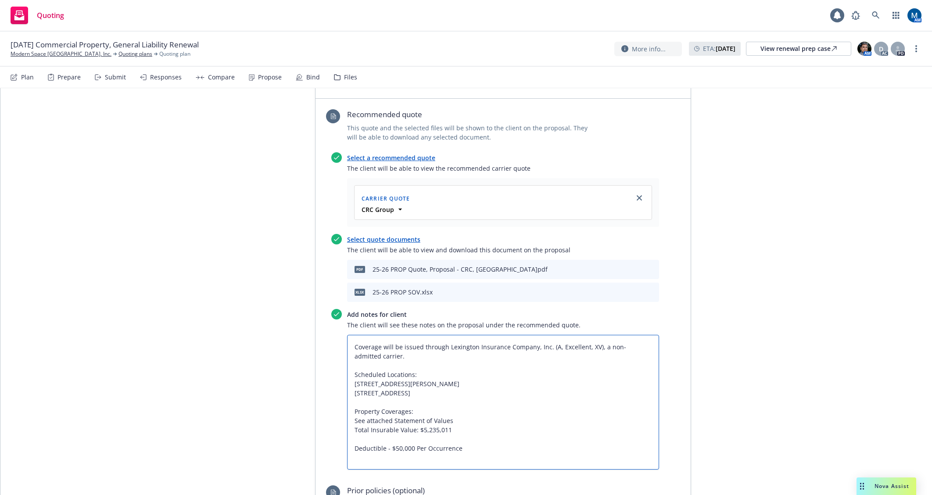
click at [461, 406] on textarea "Coverage will be issued through Lexington Insurance Company, Inc. (A, Excellent…" at bounding box center [503, 402] width 312 height 135
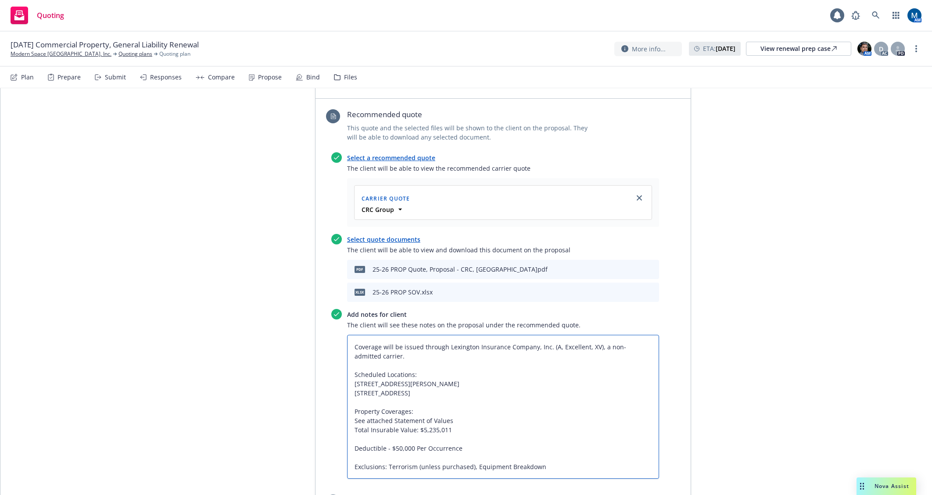
click at [458, 374] on textarea "Coverage will be issued through Lexington Insurance Company, Inc. (A, Excellent…" at bounding box center [503, 407] width 312 height 144
click at [453, 380] on textarea "Coverage will be issued through Lexington Insurance Company, Inc. (A, Excellent…" at bounding box center [503, 407] width 312 height 144
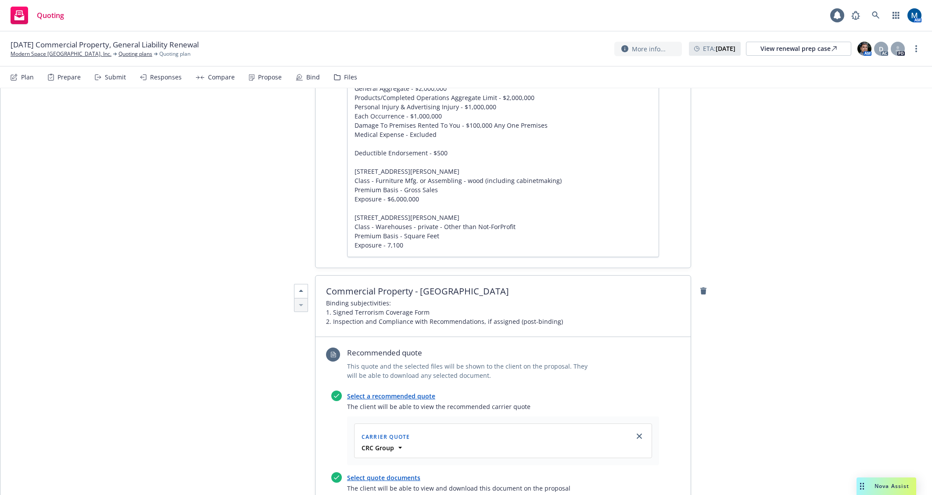
scroll to position [1190, 0]
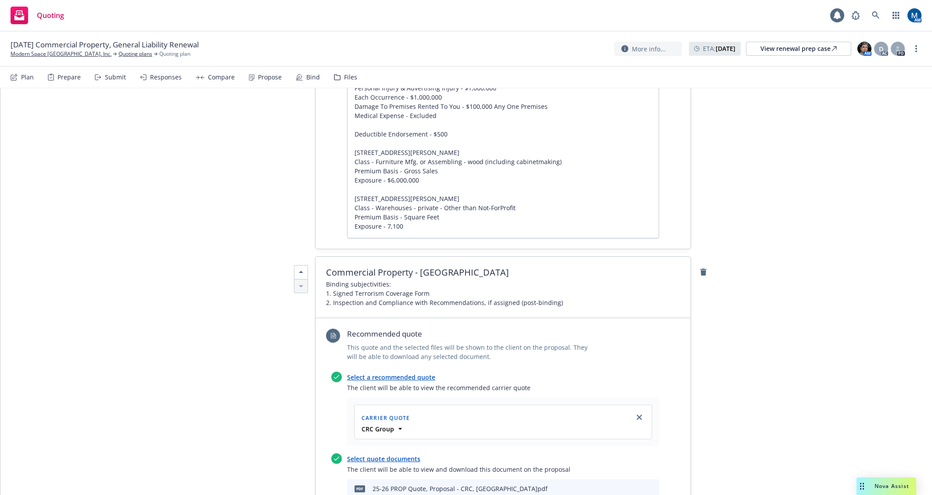
click at [552, 280] on span "Binding subjectivities: 1. Signed Terrorism Coverage Form 2. Inspection and Com…" at bounding box center [503, 294] width 354 height 28
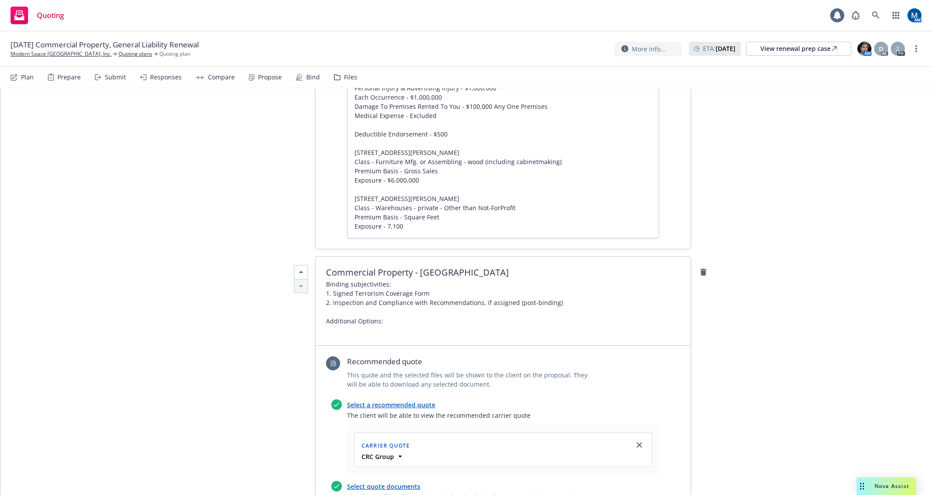
click at [780, 335] on div "All proposals See client view Publish proposal Save Proposal name October 2025 …" at bounding box center [466, 26] width 932 height 2254
click at [361, 284] on span "Binding subjectivities: 1. Signed Terrorism Coverage Form 2. Inspection and Com…" at bounding box center [444, 307] width 237 height 55
click at [445, 280] on span "Binding subjectivities: 1. Signed Terrorism Coverage Form 2. Inspection and Com…" at bounding box center [444, 307] width 237 height 55
click at [434, 282] on span "Binding subjectivities: 1. Signed Terrorism Coverage Form 2. Inspection and Com…" at bounding box center [444, 307] width 237 height 55
click at [437, 282] on span "Binding subjectivities: 1. Signed Terrorism Coverage Form 2. Inspection and Com…" at bounding box center [444, 307] width 237 height 55
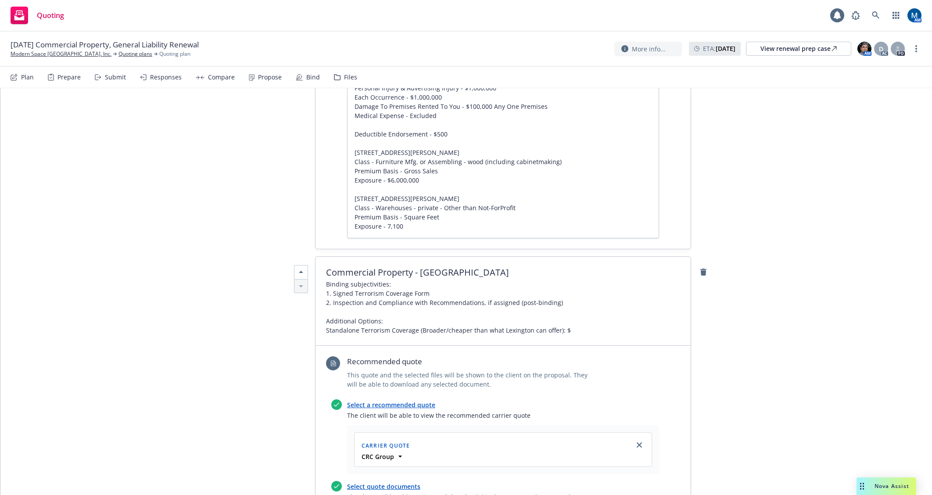
click at [572, 280] on span "Binding subjectivities: 1. Signed Terrorism Coverage Form 2. Inspection and Com…" at bounding box center [503, 307] width 354 height 55
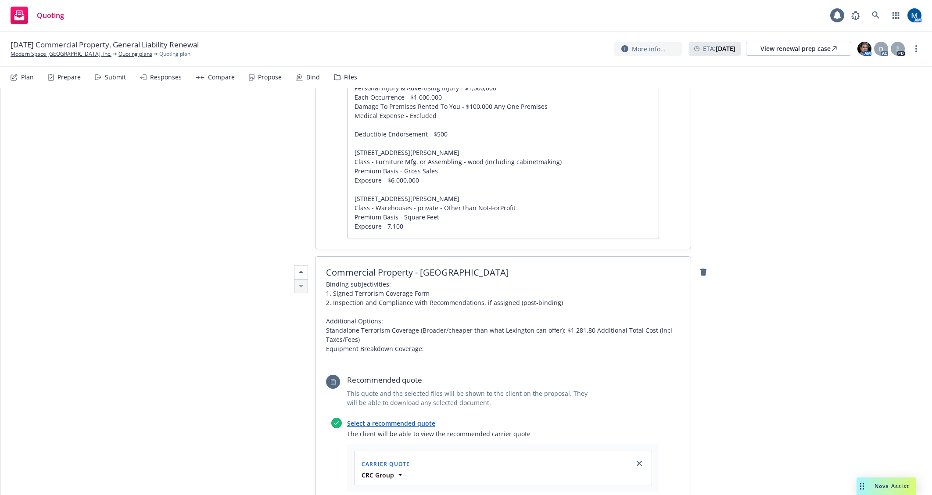
click at [444, 299] on span "Binding subjectivities: 1. Signed Terrorism Coverage Form 2. Inspection and Com…" at bounding box center [503, 317] width 354 height 74
click at [456, 301] on span "Binding subjectivities: 1. Signed Terrorism Coverage Form 2. Inspection and Com…" at bounding box center [503, 317] width 354 height 74
click at [218, 323] on div "All proposals See client view Publish proposal Save Proposal name October 2025 …" at bounding box center [466, 35] width 932 height 2273
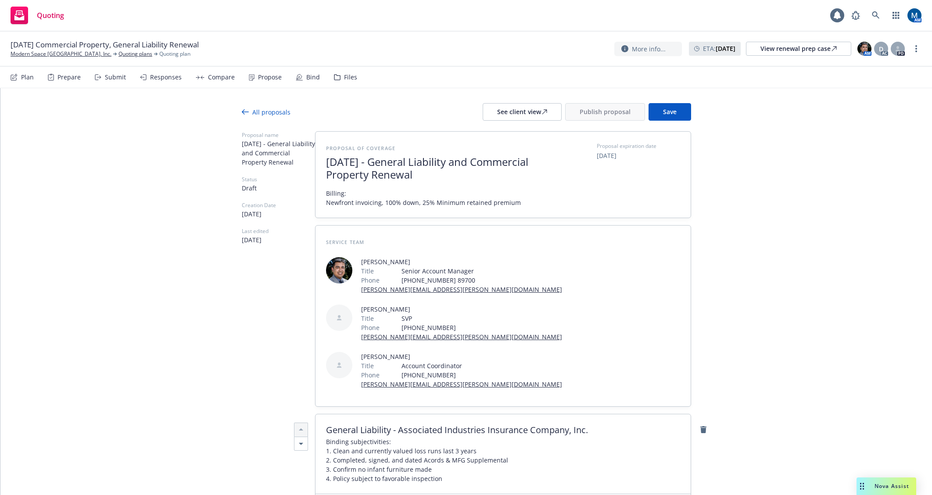
scroll to position [0, 0]
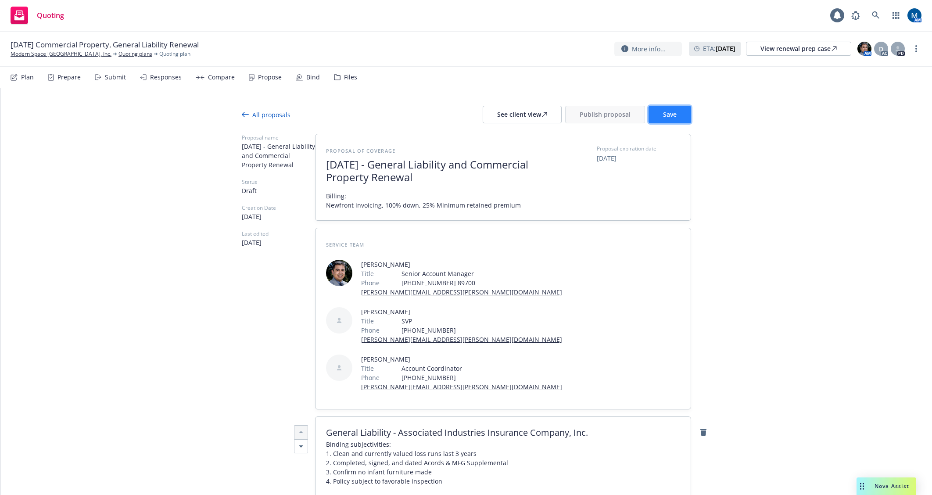
click at [676, 113] on button "Save" at bounding box center [670, 115] width 43 height 18
click at [546, 116] on button "See client view" at bounding box center [522, 115] width 79 height 18
click at [616, 158] on span "11/12/2025" at bounding box center [607, 158] width 20 height 9
click at [565, 201] on div at bounding box center [570, 205] width 11 height 11
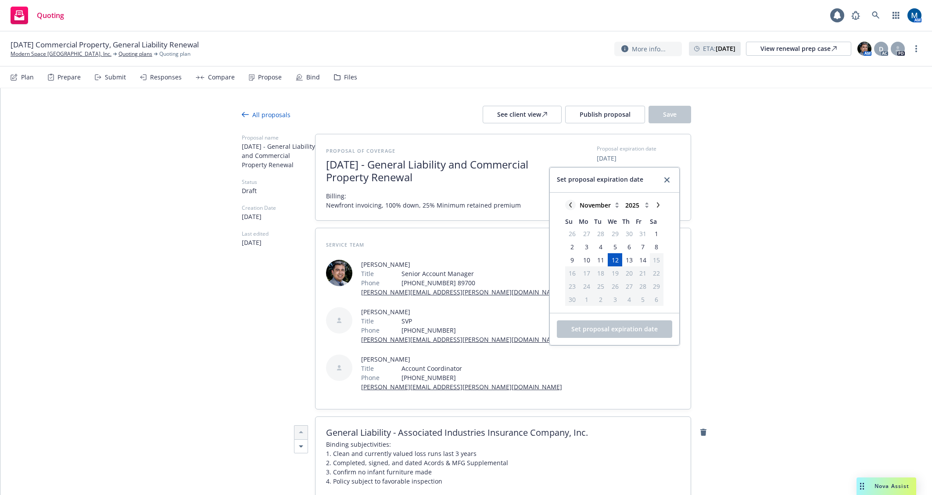
click at [568, 204] on icon "chevronLeft" at bounding box center [570, 204] width 5 height 5
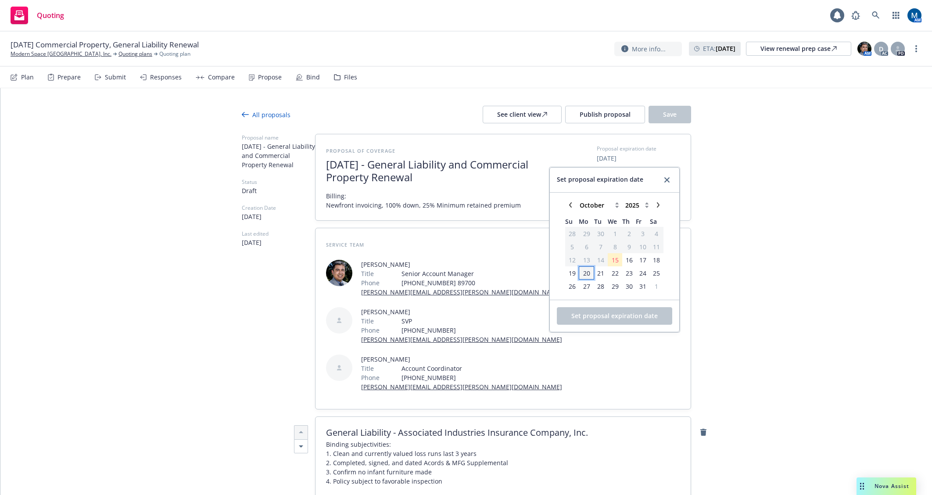
click at [584, 271] on span "20" at bounding box center [586, 273] width 7 height 9
click at [612, 313] on span "Set proposal expiration date" at bounding box center [614, 316] width 86 height 8
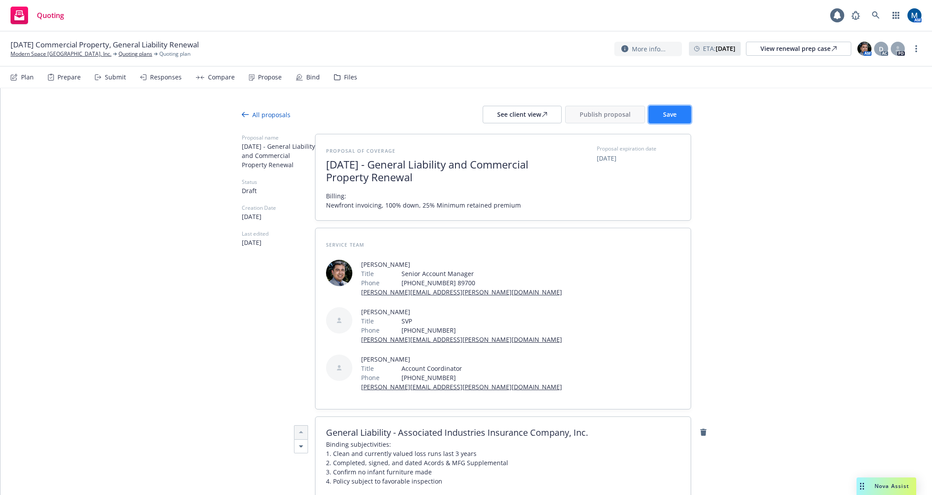
click at [674, 118] on button "Save" at bounding box center [670, 115] width 43 height 18
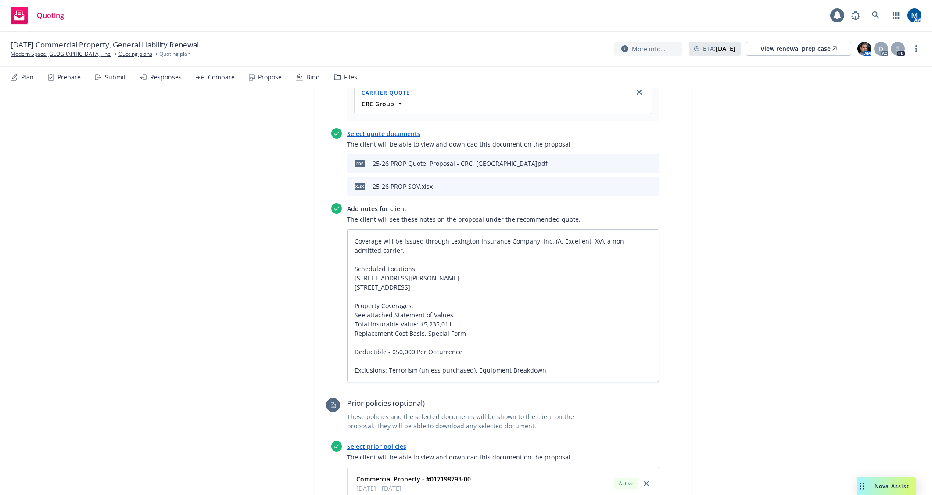
scroll to position [1511, 0]
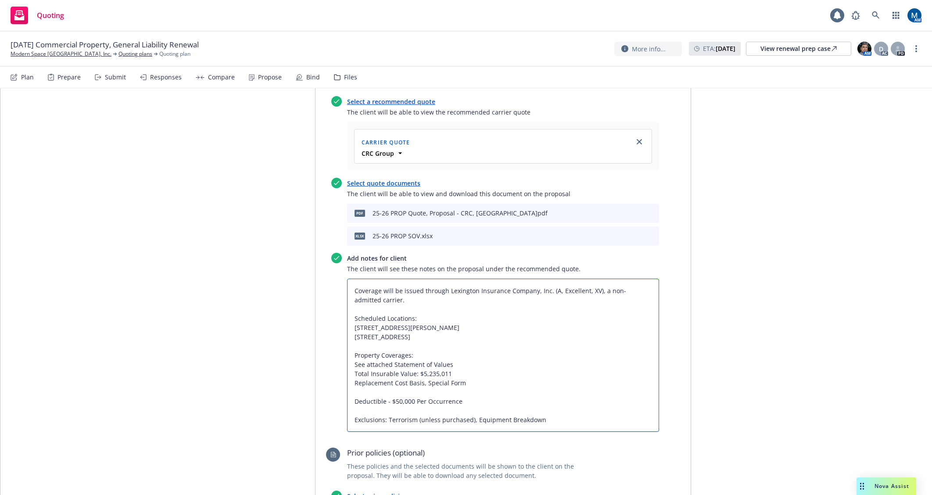
click at [552, 359] on textarea "Coverage will be issued through Lexington Insurance Company, Inc. (A, Excellent…" at bounding box center [503, 355] width 312 height 153
drag, startPoint x: 525, startPoint y: 364, endPoint x: 325, endPoint y: 236, distance: 238.0
click at [326, 236] on div "Select a recommended quote The client will be able to view the recommended carr…" at bounding box center [492, 266] width 333 height 341
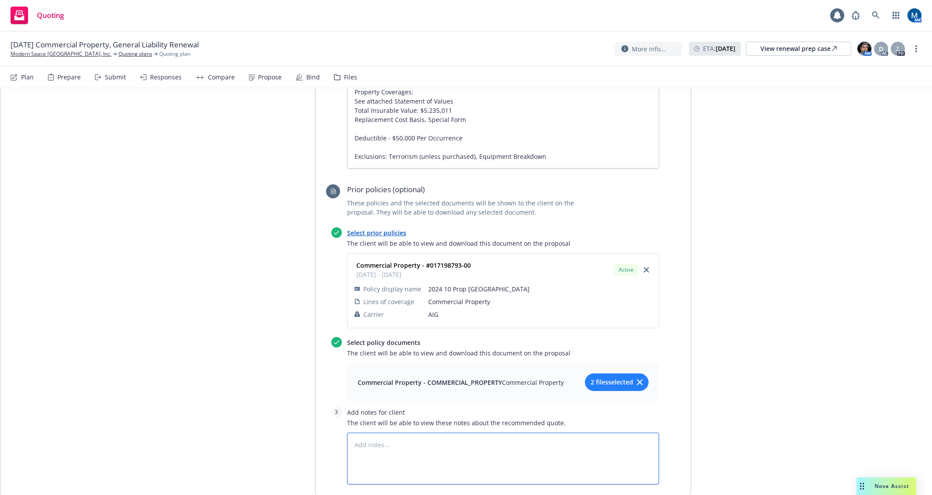
click at [418, 433] on textarea at bounding box center [503, 459] width 312 height 52
paste textarea "Coverage will be issued through Lexington Insurance Company, Inc. (A, Excellent…"
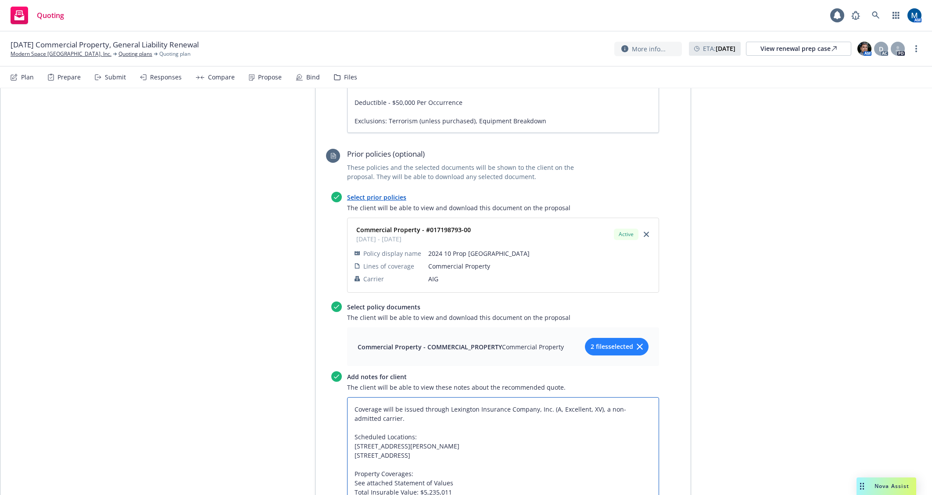
click at [356, 397] on textarea "Coverage will be issued through Lexington Insurance Company, Inc. (A, Excellent…" at bounding box center [503, 473] width 312 height 153
drag, startPoint x: 420, startPoint y: 361, endPoint x: 408, endPoint y: 362, distance: 12.8
click at [408, 397] on textarea "Expiring coverage will be issued through Lexington Insurance Company, Inc. (A, …" at bounding box center [503, 473] width 312 height 153
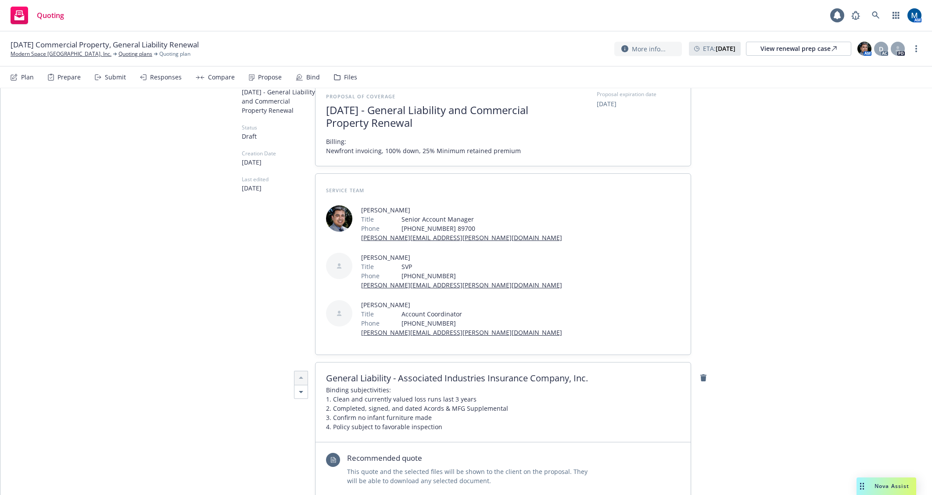
scroll to position [0, 0]
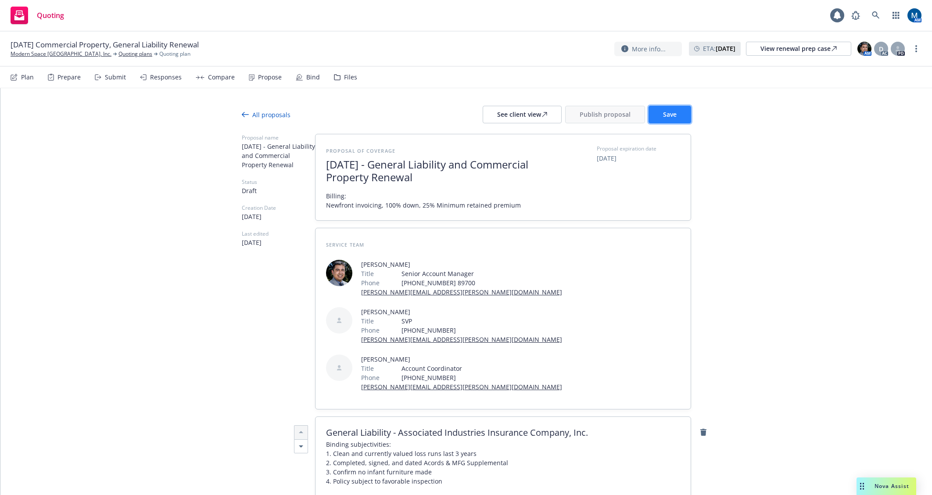
click at [671, 114] on span "Save" at bounding box center [670, 114] width 14 height 8
click at [593, 113] on span "Publish proposal" at bounding box center [605, 114] width 51 height 8
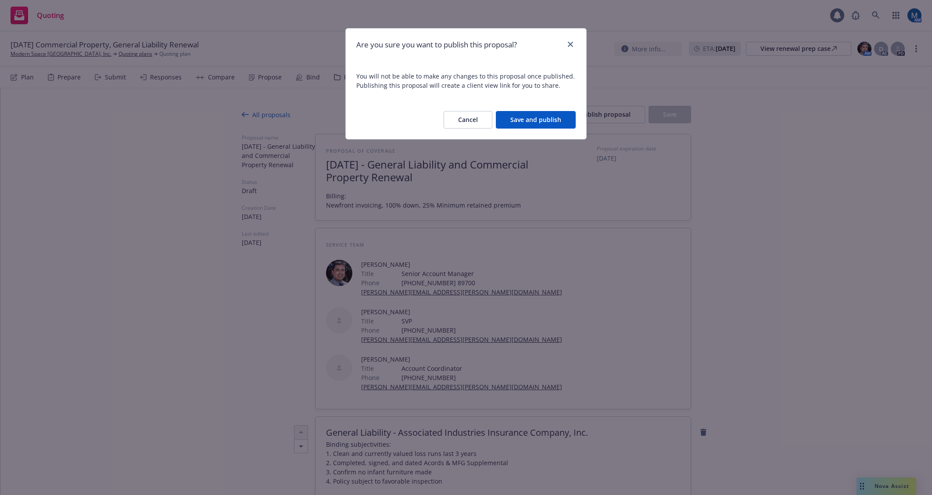
click at [532, 118] on button "Save and publish" at bounding box center [536, 120] width 80 height 18
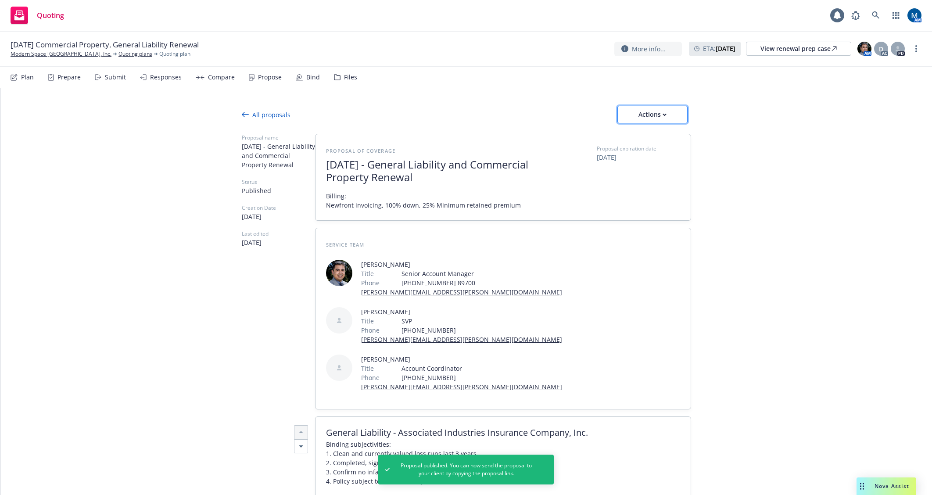
click at [638, 112] on div "Actions" at bounding box center [652, 114] width 41 height 17
click at [656, 135] on span "Copy proposal link" at bounding box center [651, 137] width 75 height 8
click at [657, 112] on div "Actions" at bounding box center [652, 114] width 41 height 17
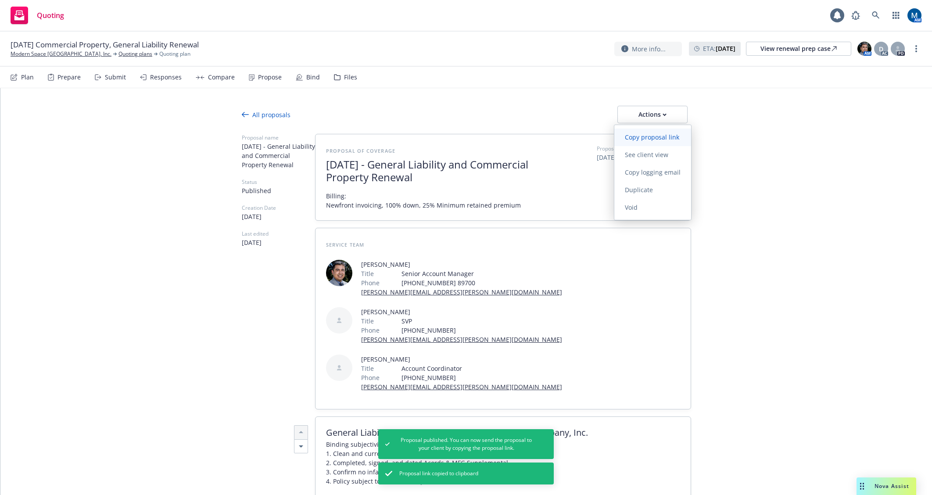
click at [653, 134] on span "Copy proposal link" at bounding box center [651, 137] width 75 height 8
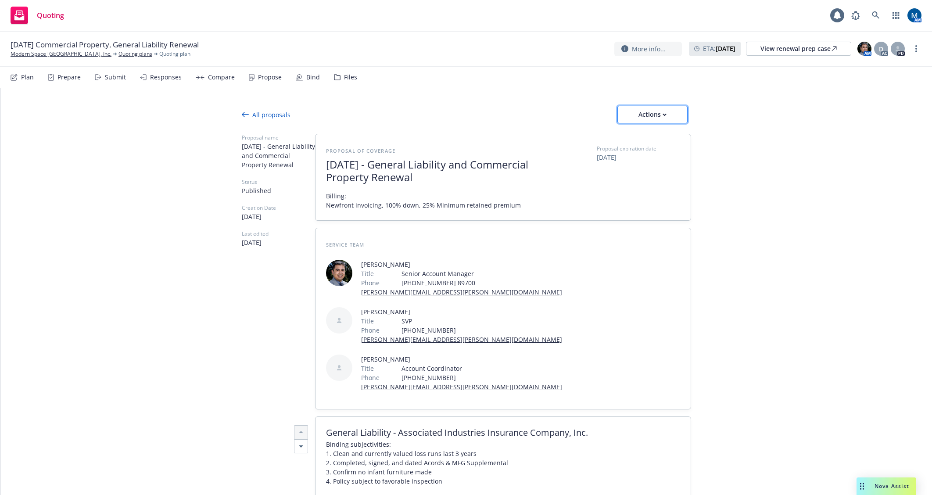
click at [648, 116] on div "Actions" at bounding box center [652, 114] width 41 height 17
click at [665, 134] on span "Copy proposal link" at bounding box center [651, 137] width 75 height 8
drag, startPoint x: 663, startPoint y: 111, endPoint x: 671, endPoint y: 123, distance: 13.9
click at [663, 112] on div "Actions" at bounding box center [652, 114] width 41 height 17
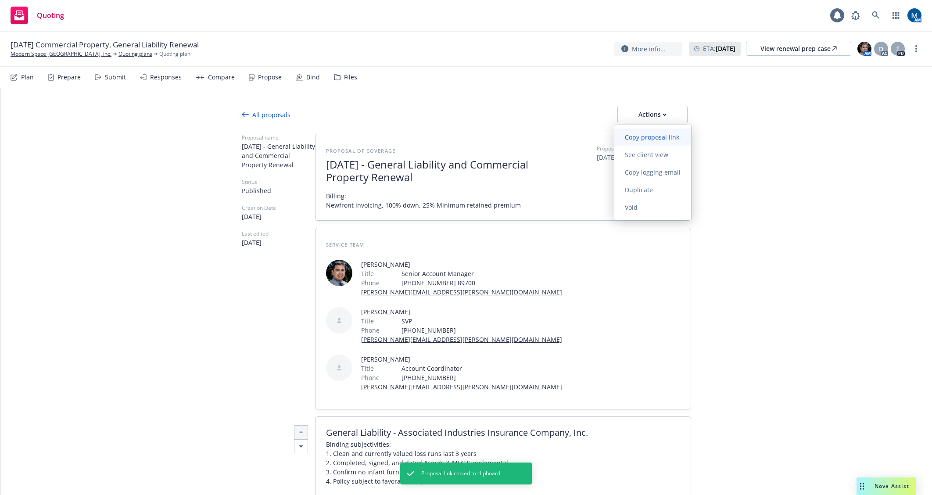
click at [660, 131] on link "Copy proposal link" at bounding box center [652, 138] width 77 height 18
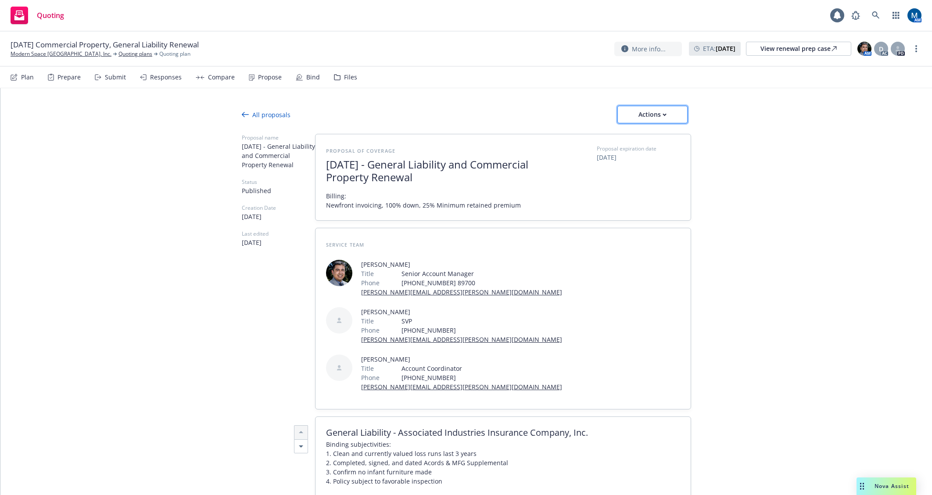
click at [674, 112] on button "Actions" at bounding box center [652, 115] width 70 height 18
click at [658, 167] on link "Copy logging email" at bounding box center [652, 173] width 77 height 18
click at [665, 115] on div "Actions" at bounding box center [652, 114] width 41 height 17
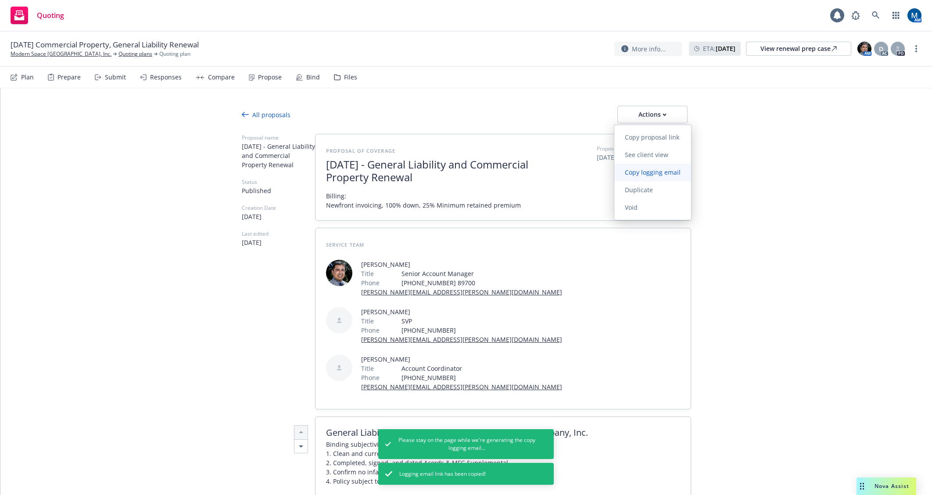
click at [673, 170] on span "Copy logging email" at bounding box center [652, 172] width 77 height 8
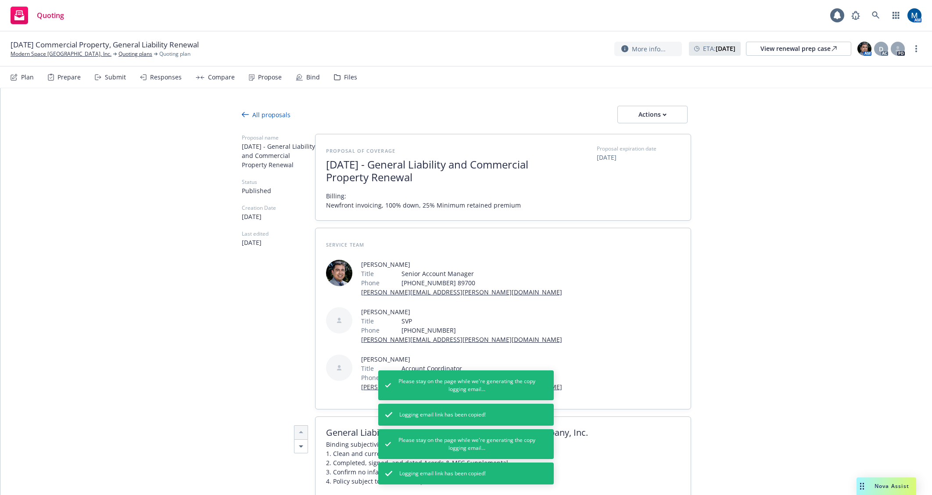
click at [274, 119] on div "All proposals" at bounding box center [266, 114] width 49 height 9
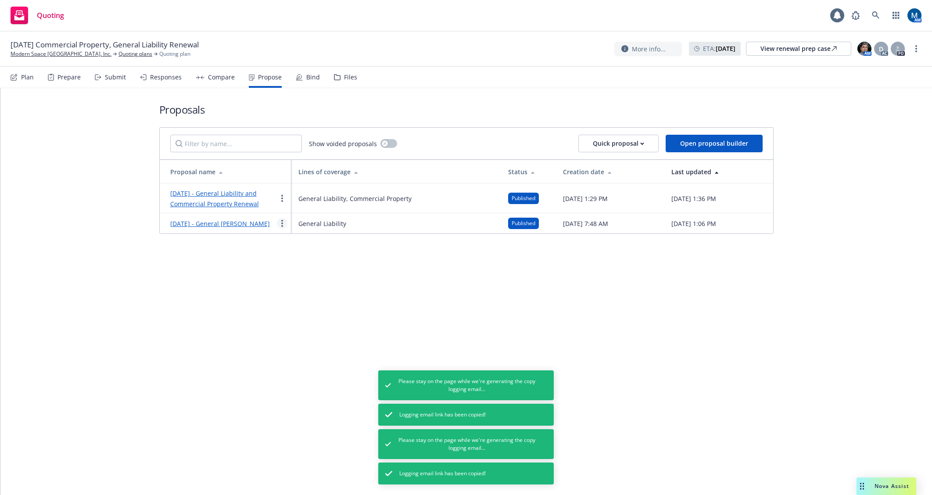
click at [283, 224] on circle "more" at bounding box center [282, 223] width 2 height 2
click at [296, 301] on span "Void" at bounding box center [294, 302] width 34 height 8
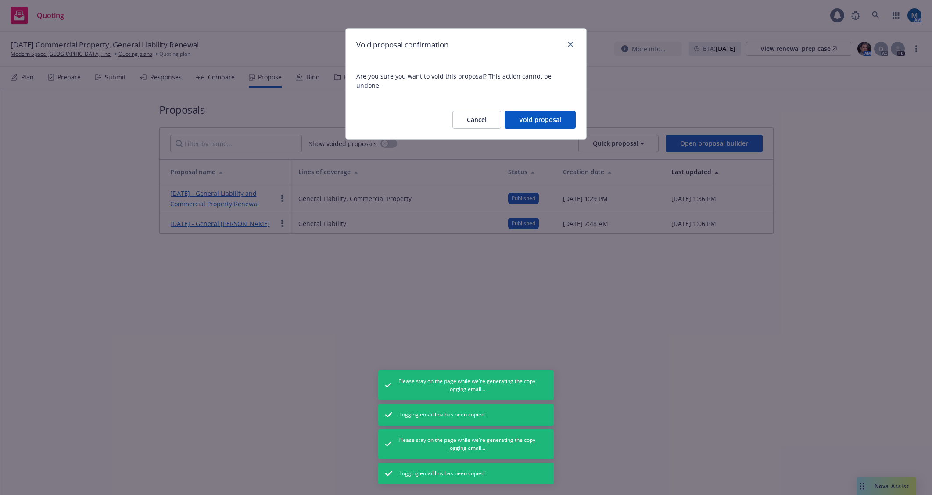
click at [524, 113] on button "Void proposal" at bounding box center [540, 120] width 71 height 18
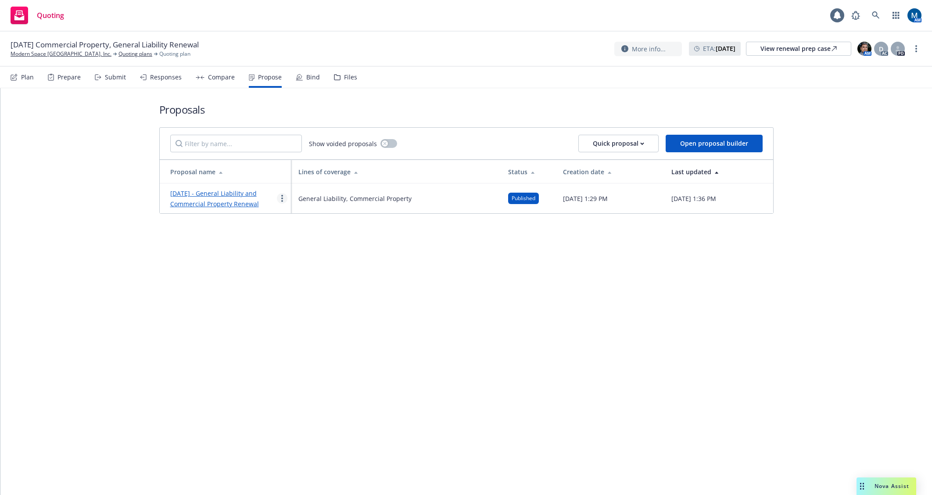
click at [282, 198] on circle "more" at bounding box center [282, 198] width 2 height 2
click at [324, 241] on link "Duplicate" at bounding box center [316, 238] width 78 height 18
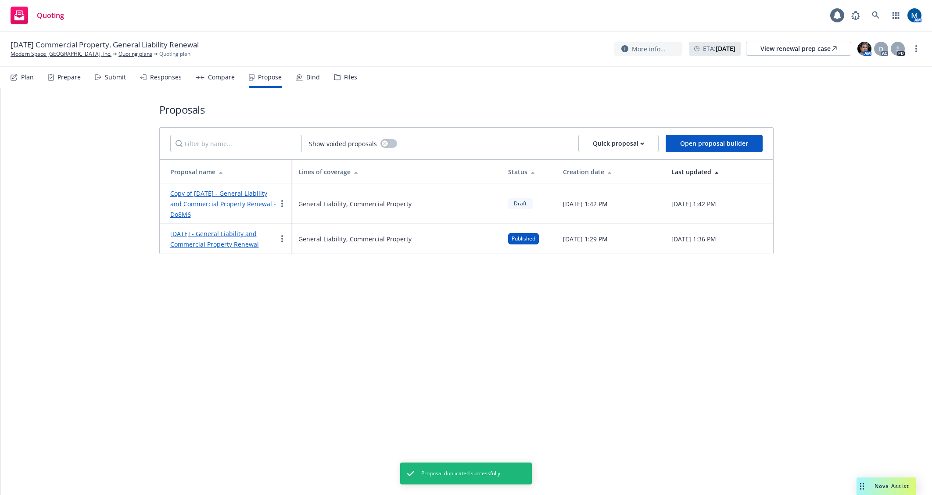
click at [216, 203] on link "Copy of October 2025 - General Liability and Commercial Property Renewal - Do8M6" at bounding box center [223, 203] width 106 height 29
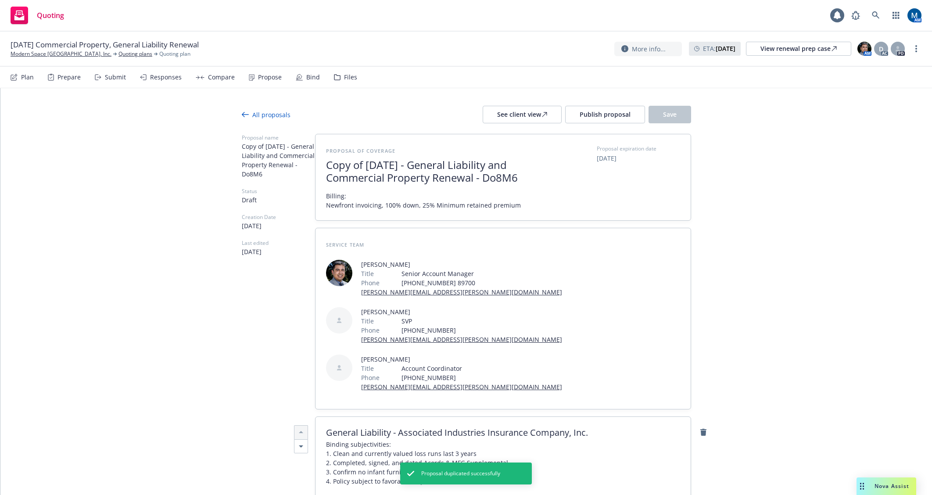
click at [427, 208] on span "Billing: Newfront invoicing, 100% down, 25% Minimum retained premium" at bounding box center [423, 200] width 195 height 18
click at [416, 204] on span "Billing: Newfront invoicing, 100% down, 25% Minimum retained premium" at bounding box center [423, 200] width 195 height 18
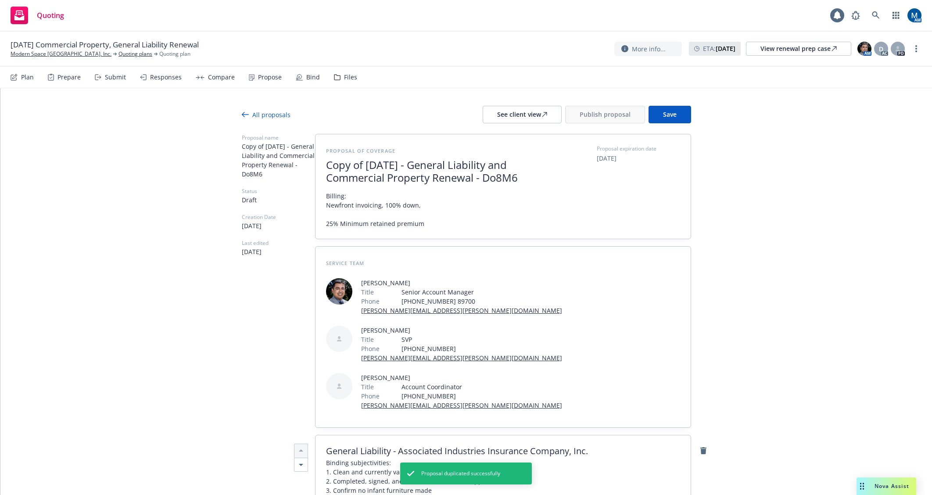
click at [416, 224] on span "Billing: Newfront invoicing, 100% down, 25% Minimum retained premium" at bounding box center [375, 209] width 98 height 37
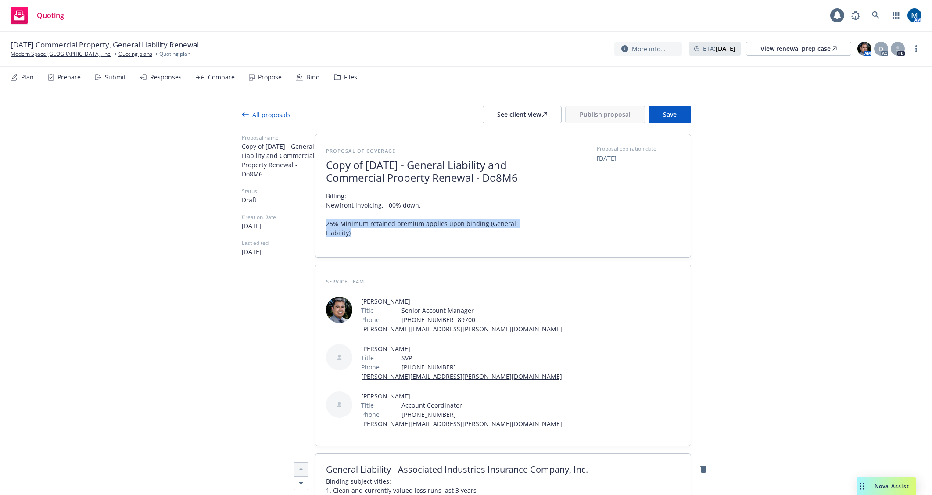
drag, startPoint x: 530, startPoint y: 222, endPoint x: 324, endPoint y: 224, distance: 205.8
click at [326, 224] on span "Billing: Newfront invoicing, 100% down, 25% Minimum retained premium applies up…" at bounding box center [433, 218] width 215 height 55
copy span "25% Minimum retained premium applies upon binding (General Liability)"
click at [326, 234] on span "Billing: Newfront invoicing, 100% down, 25% Minimum retained premium applies up…" at bounding box center [433, 218] width 215 height 55
click at [326, 235] on span "Billing: Newfront invoicing, 100% down, 25% Minimum retained premium applies up…" at bounding box center [433, 218] width 215 height 55
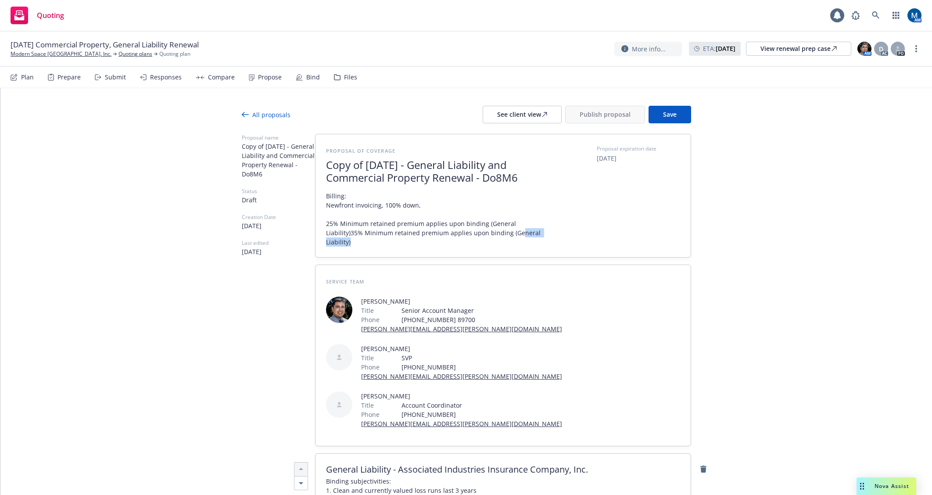
drag, startPoint x: 517, startPoint y: 235, endPoint x: 485, endPoint y: 234, distance: 32.0
click at [485, 234] on span "Billing: Newfront invoicing, 100% down, 25% Minimum retained premium applies up…" at bounding box center [433, 218] width 215 height 55
click at [497, 179] on span "Copy of October 2025 - General Liability and Commercial Property Renewal - Do8M6" at bounding box center [433, 171] width 215 height 25
click at [495, 177] on span "Copy of October 2025 - General Liability and Commercial Property Renewal - Do8M6" at bounding box center [433, 171] width 215 height 25
drag, startPoint x: 495, startPoint y: 177, endPoint x: 541, endPoint y: 176, distance: 46.1
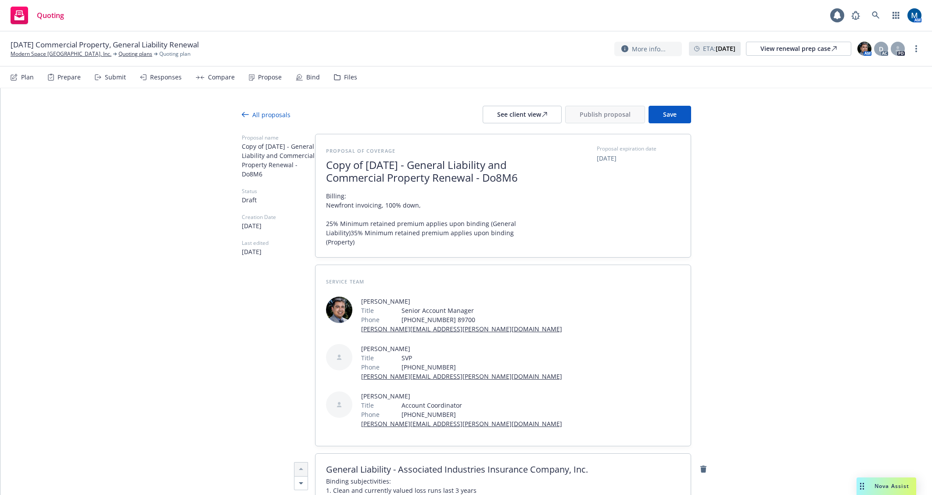
click at [541, 176] on div "Proposal of coverage Copy of October 2025 - General Liability and Commercial Pr…" at bounding box center [503, 196] width 354 height 102
click at [674, 115] on button "Save" at bounding box center [670, 115] width 43 height 18
click at [326, 229] on span "Billing: Newfront invoicing, 100% down, 25% Minimum retained premium applies up…" at bounding box center [433, 218] width 215 height 55
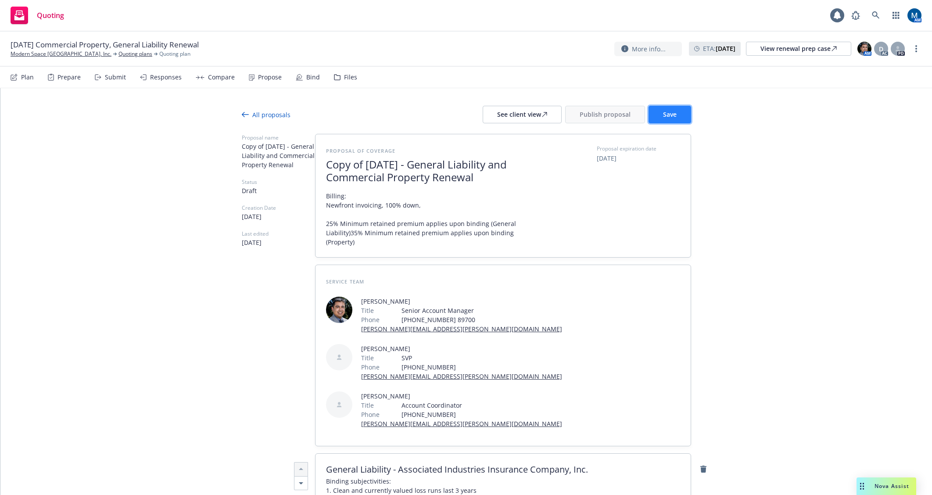
click at [674, 108] on button "Save" at bounding box center [670, 115] width 43 height 18
click at [268, 113] on div "All proposals" at bounding box center [266, 114] width 49 height 9
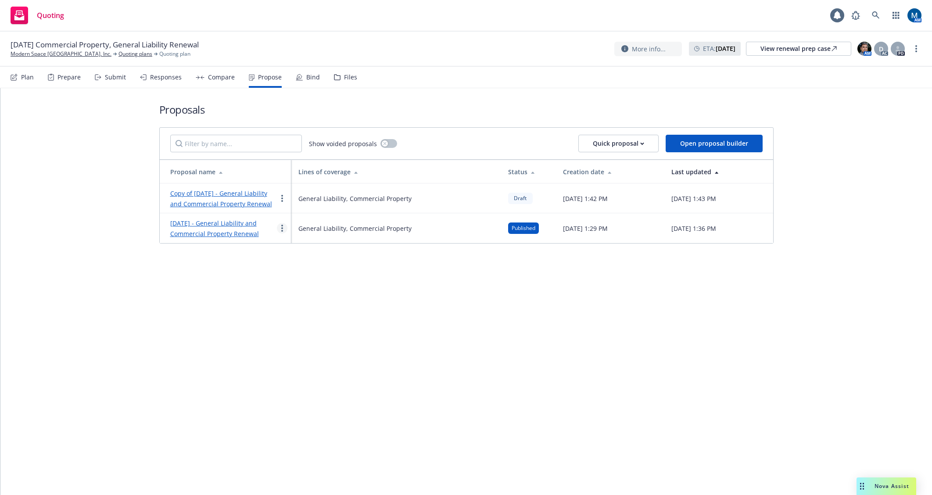
click at [281, 233] on link "more" at bounding box center [282, 228] width 11 height 11
click at [305, 315] on span "Void" at bounding box center [294, 312] width 34 height 8
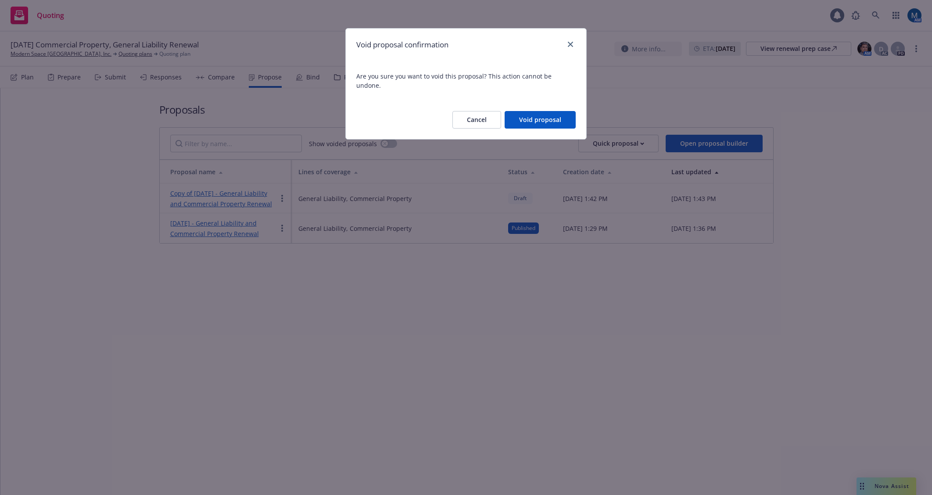
click at [532, 112] on button "Void proposal" at bounding box center [540, 120] width 71 height 18
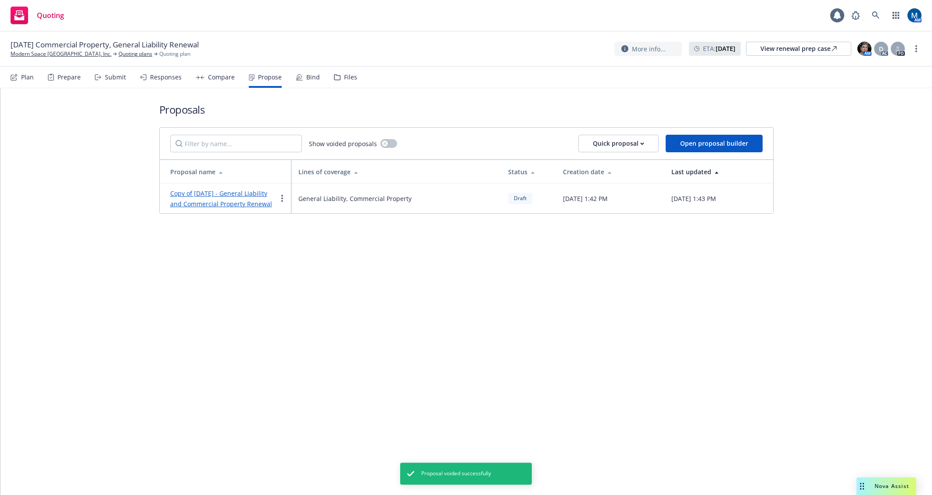
click at [211, 201] on link "Copy of October 2025 - General Liability and Commercial Property Renewal" at bounding box center [221, 198] width 102 height 19
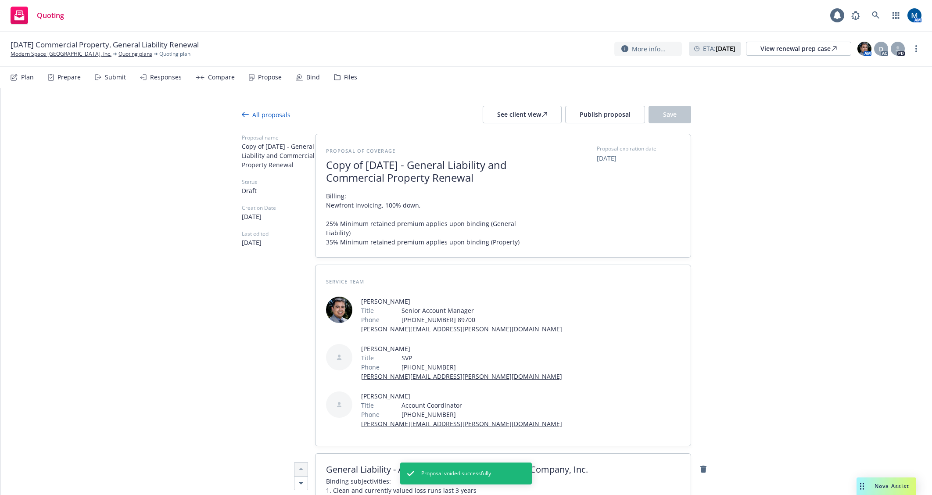
click at [369, 166] on span "Copy of October 2025 - General Liability and Commercial Property Renewal" at bounding box center [433, 171] width 215 height 25
drag, startPoint x: 362, startPoint y: 166, endPoint x: 248, endPoint y: 165, distance: 113.7
drag, startPoint x: 752, startPoint y: 145, endPoint x: 703, endPoint y: 118, distance: 56.0
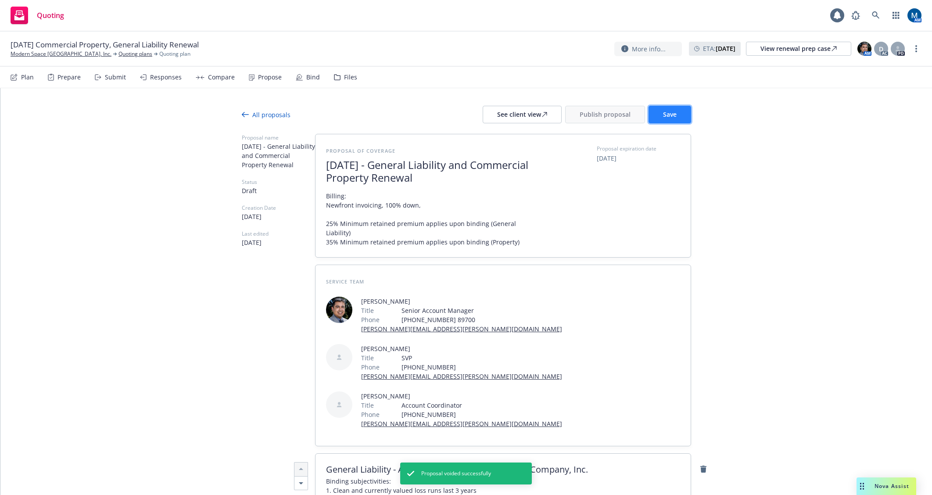
click at [675, 114] on button "Save" at bounding box center [670, 115] width 43 height 18
click at [609, 117] on span "Publish proposal" at bounding box center [605, 114] width 51 height 8
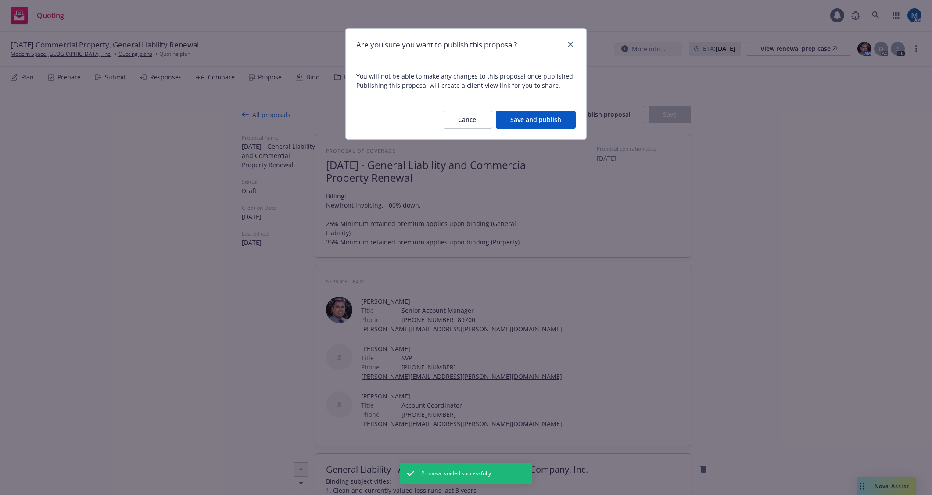
click at [542, 119] on button "Save and publish" at bounding box center [536, 120] width 80 height 18
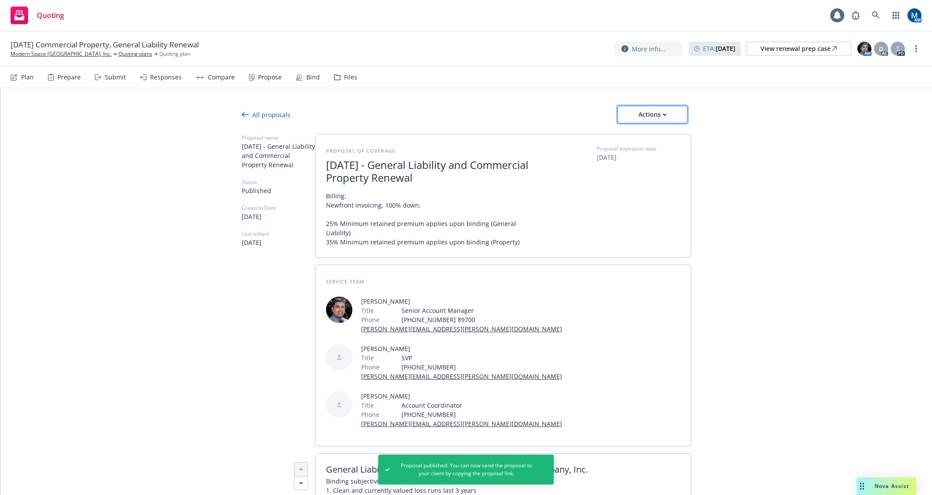
click at [642, 115] on div "Actions" at bounding box center [652, 114] width 41 height 17
click at [651, 133] on span "Copy proposal link" at bounding box center [651, 137] width 75 height 8
click at [655, 114] on div "Actions" at bounding box center [652, 114] width 41 height 17
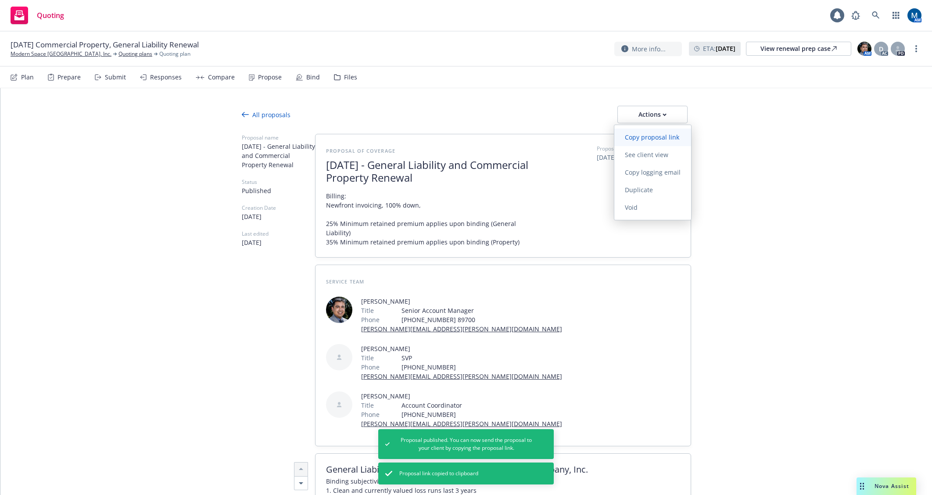
click at [653, 135] on span "Copy proposal link" at bounding box center [651, 137] width 75 height 8
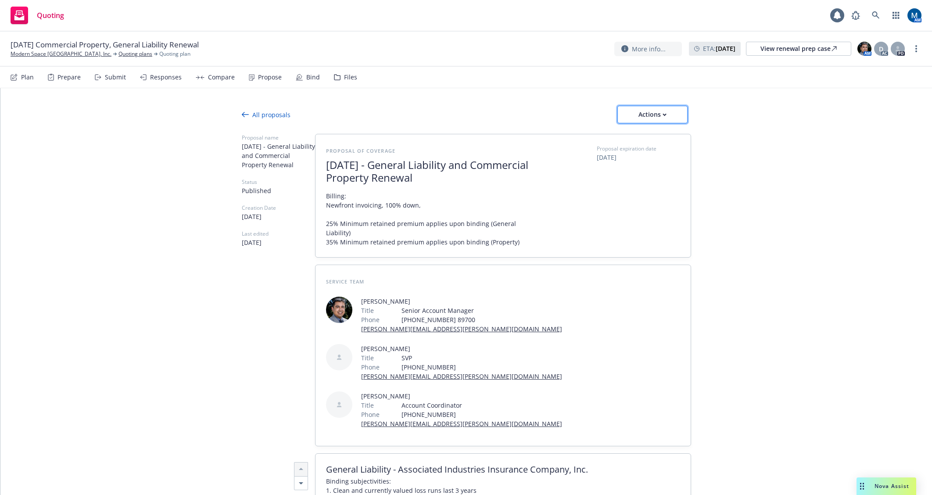
click at [666, 116] on div "Actions" at bounding box center [652, 114] width 41 height 17
click at [672, 173] on span "Copy logging email" at bounding box center [652, 172] width 77 height 8
click at [665, 111] on div "Actions" at bounding box center [652, 114] width 41 height 17
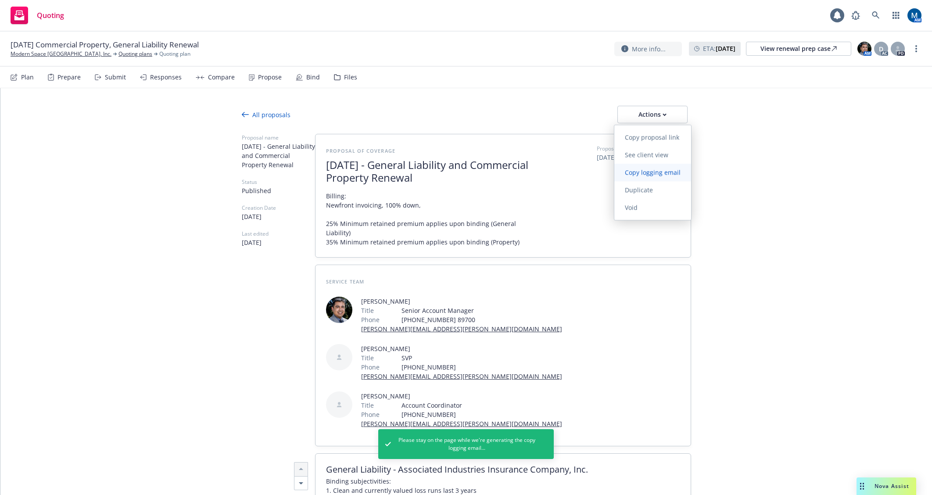
click at [655, 173] on span "Copy logging email" at bounding box center [652, 172] width 77 height 8
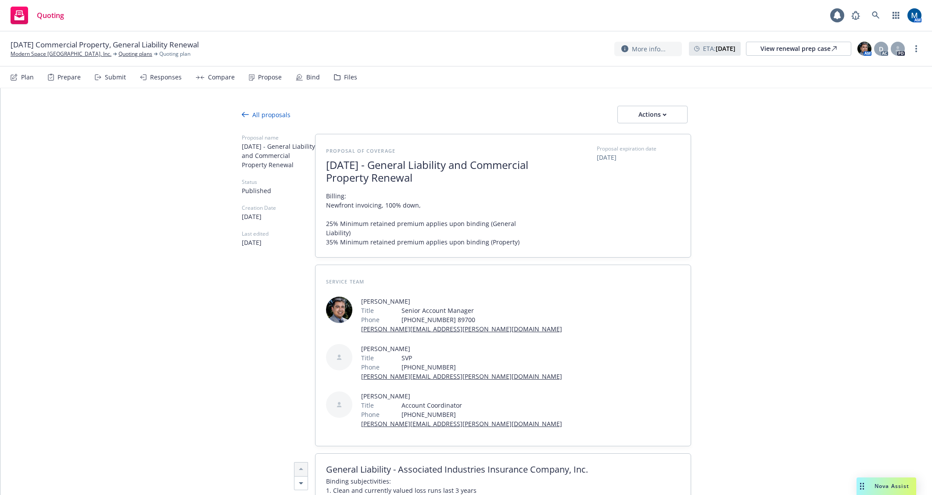
click at [260, 114] on div "All proposals" at bounding box center [266, 114] width 49 height 9
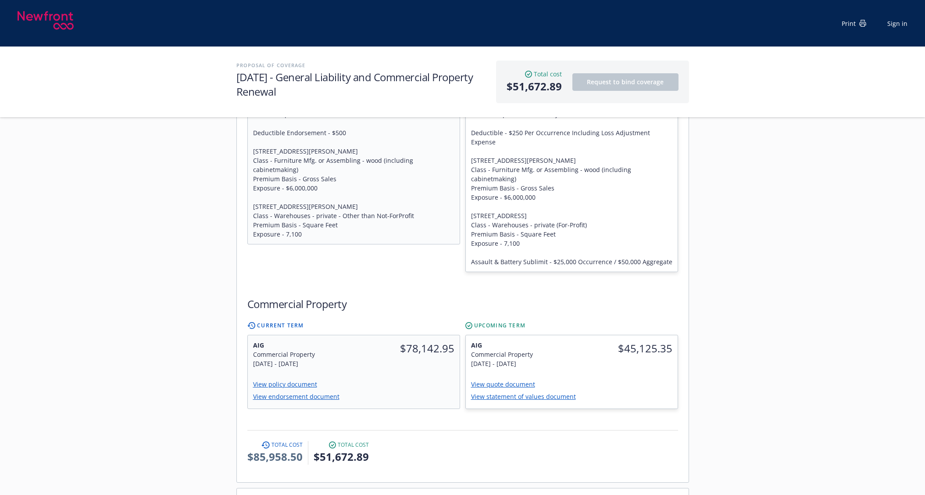
scroll to position [518, 0]
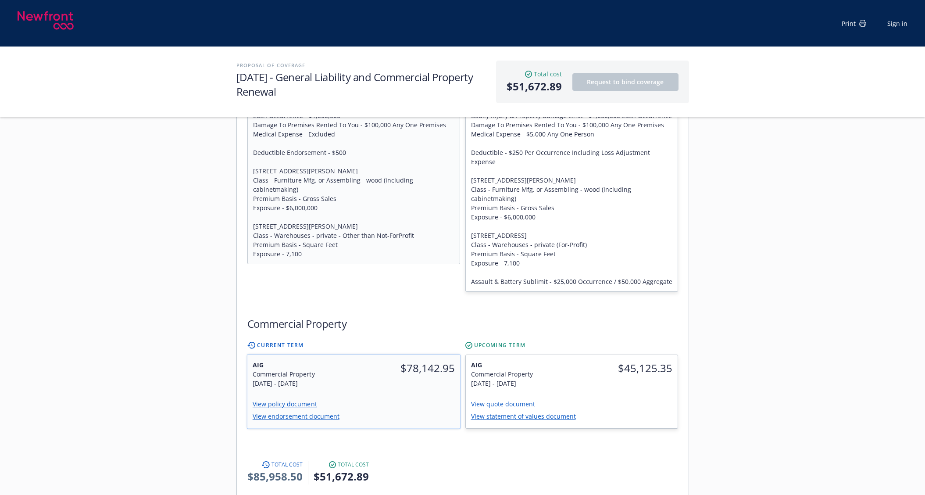
click at [296, 412] on link "View endorsement document" at bounding box center [299, 416] width 94 height 8
click at [891, 298] on div "Servicing team Marlowe Milo Title Senior Account Manager Phone (650) 488-8565 8…" at bounding box center [462, 233] width 925 height 1193
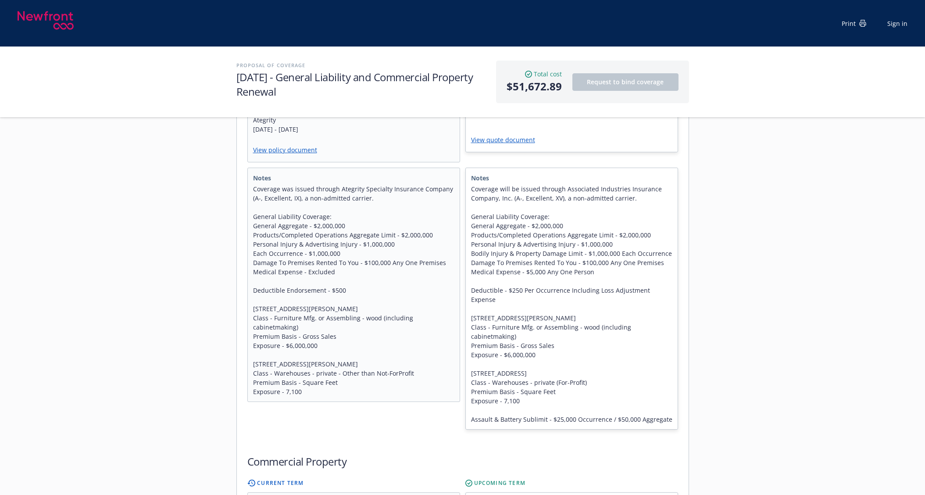
scroll to position [343, 0]
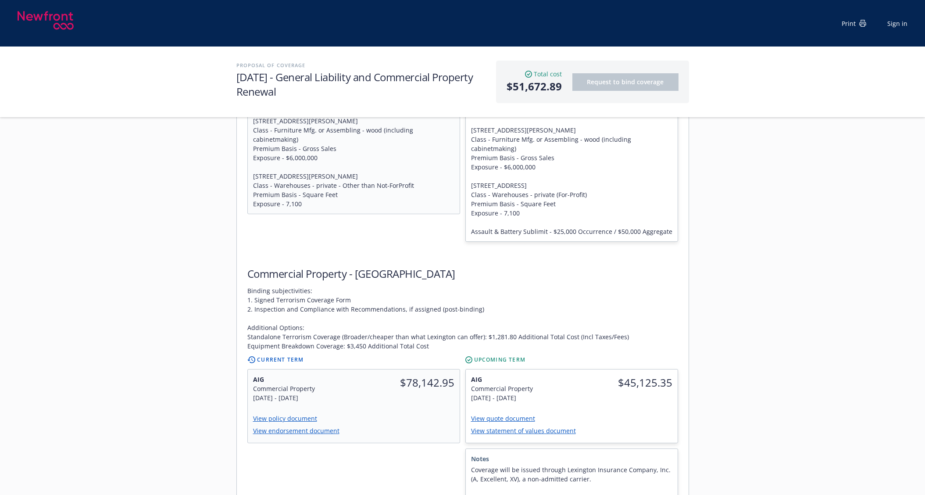
scroll to position [661, 0]
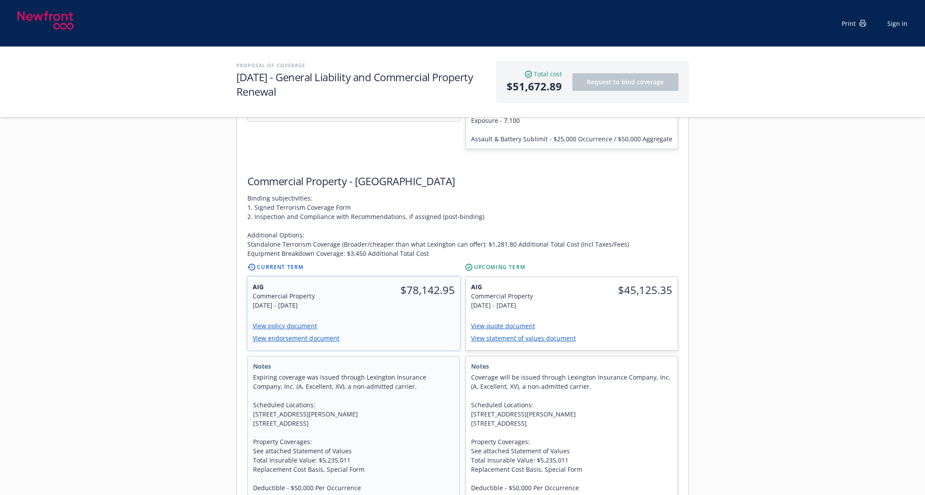
click at [288, 322] on link "View policy document" at bounding box center [288, 326] width 72 height 8
drag, startPoint x: 145, startPoint y: 269, endPoint x: 141, endPoint y: 276, distance: 7.7
click at [145, 269] on div "Servicing team Marlowe Milo Title Senior Account Manager Phone (650) 488-8565 8…" at bounding box center [462, 206] width 925 height 1424
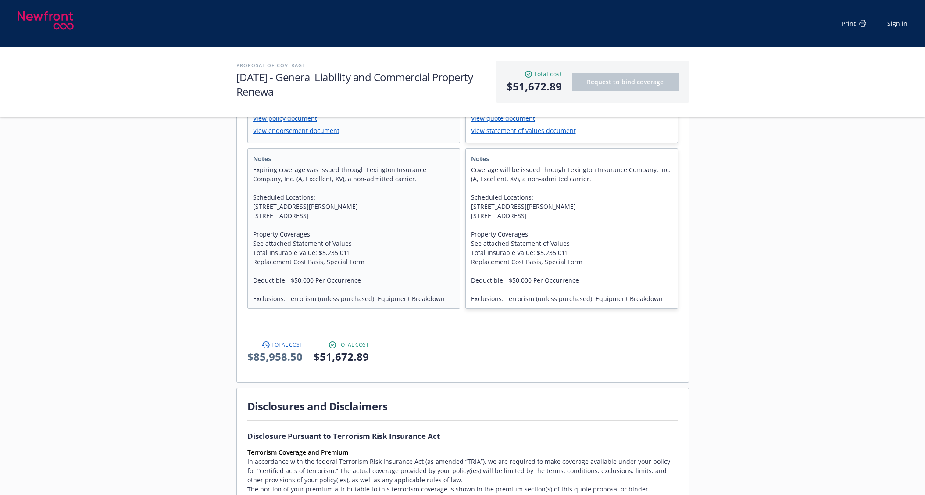
scroll to position [880, 0]
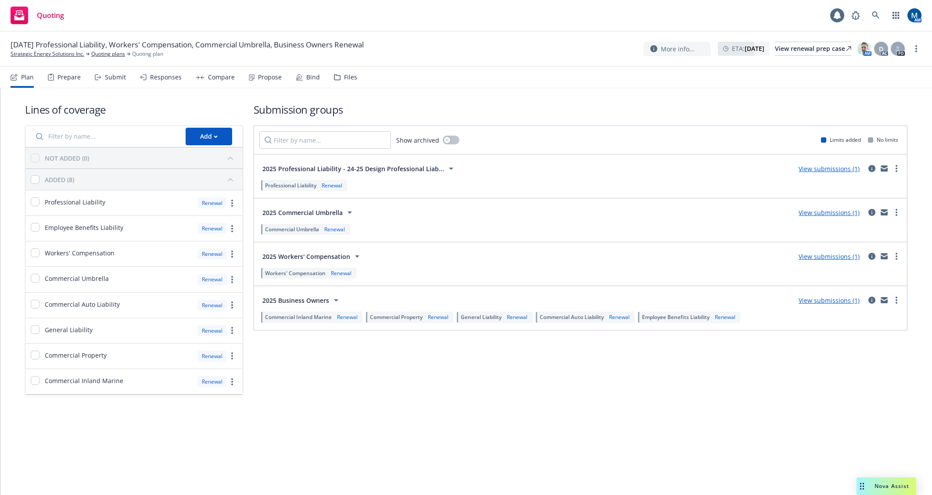
click at [112, 80] on div "Submit" at bounding box center [115, 77] width 21 height 7
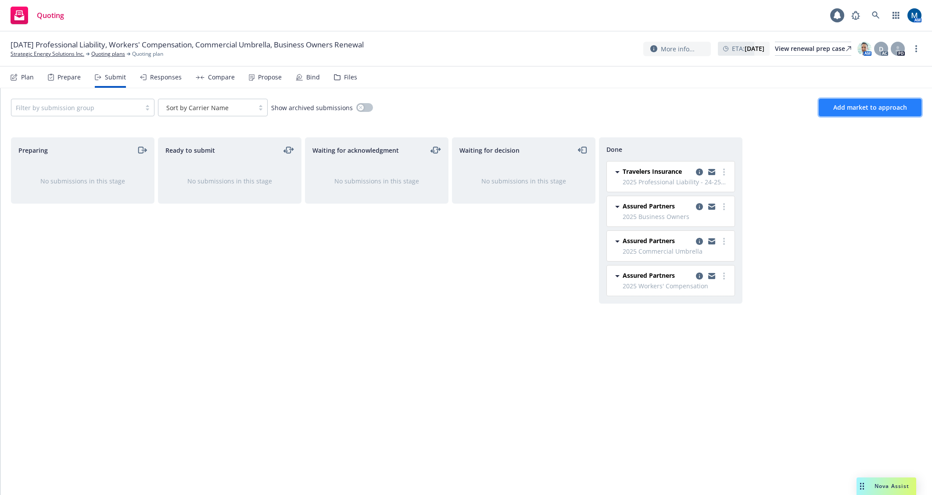
click at [889, 105] on span "Add market to approach" at bounding box center [870, 107] width 74 height 8
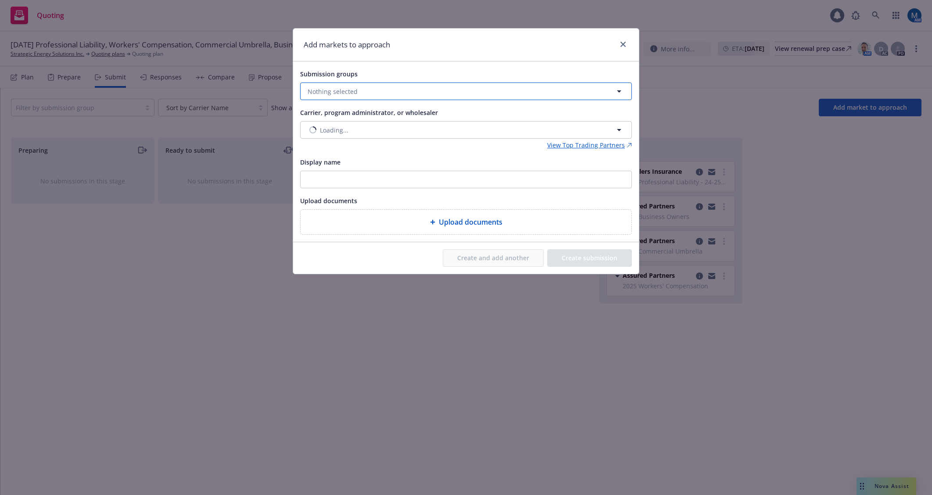
click at [362, 91] on button "Nothing selected" at bounding box center [466, 91] width 332 height 18
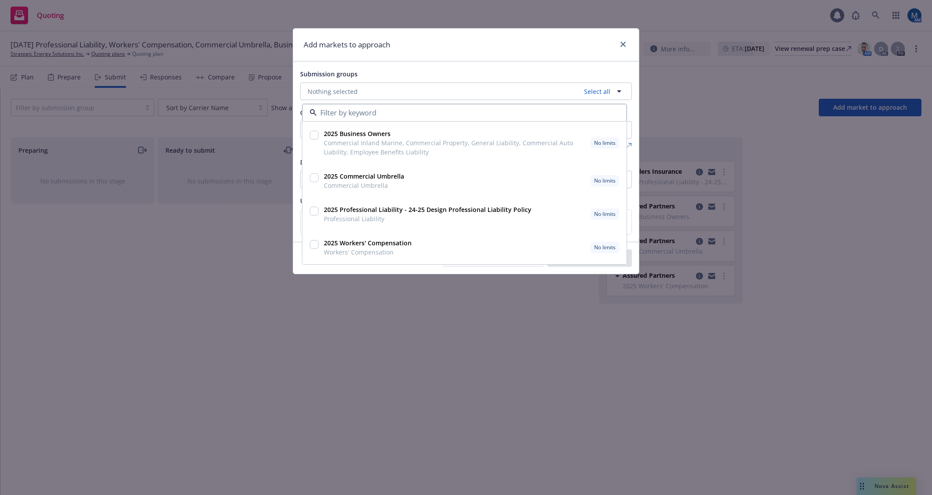
click at [315, 134] on input "checkbox" at bounding box center [314, 135] width 9 height 9
checkbox input "true"
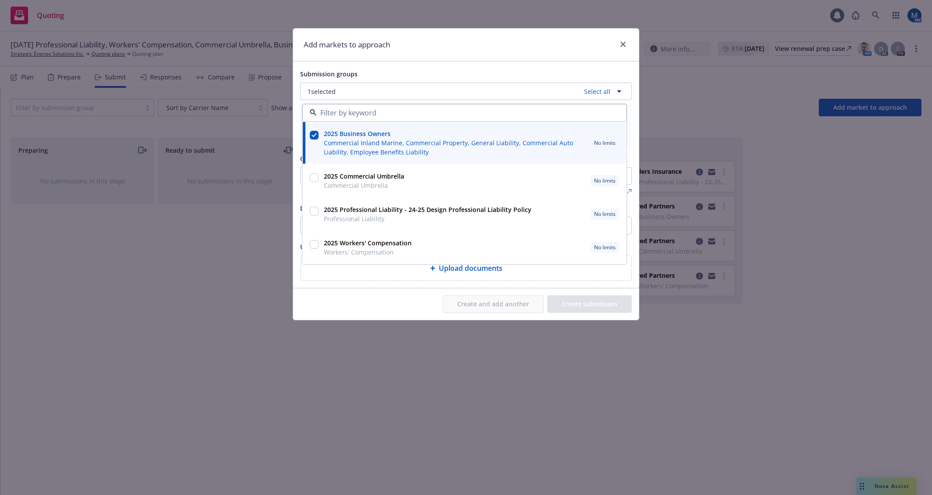
click at [439, 53] on div "Add markets to approach" at bounding box center [466, 45] width 346 height 33
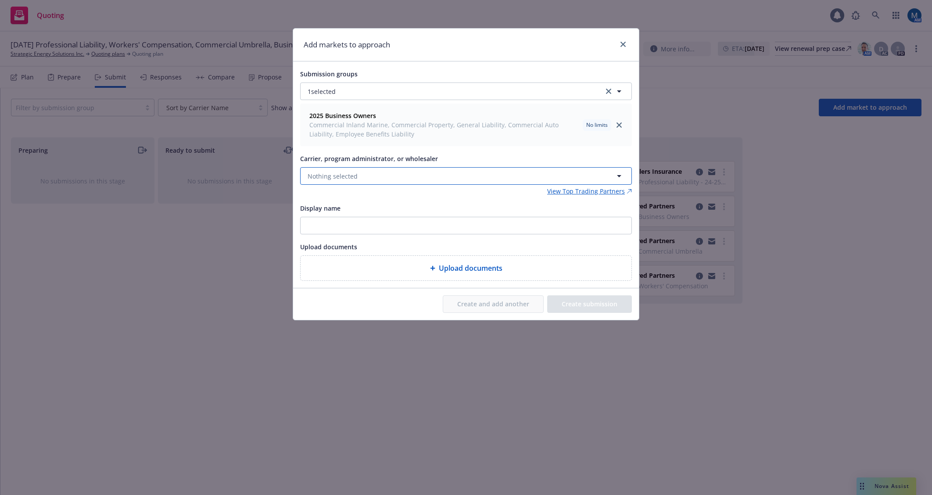
click at [358, 176] on button "Nothing selected" at bounding box center [466, 176] width 332 height 18
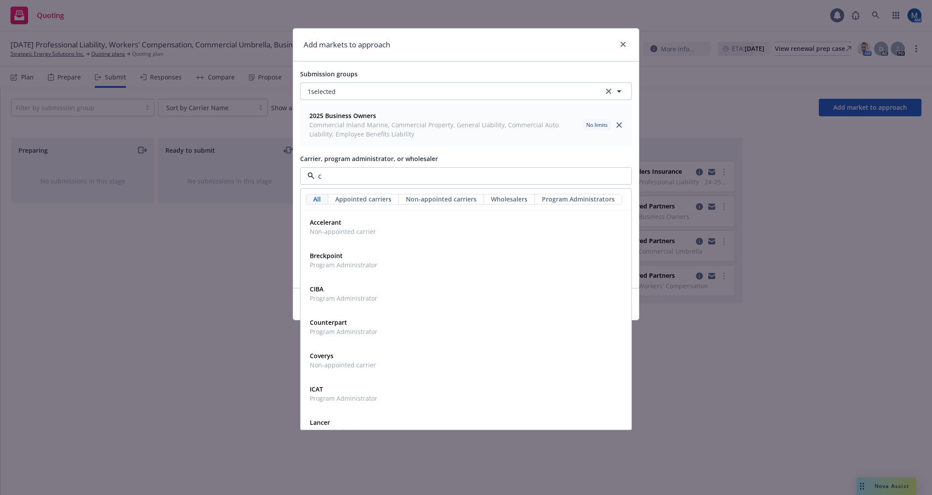
type input "cn"
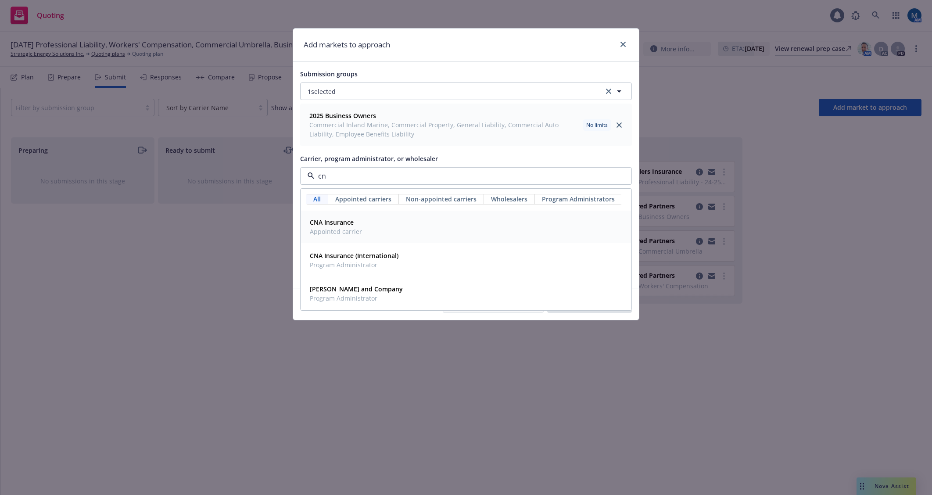
drag, startPoint x: 363, startPoint y: 233, endPoint x: 534, endPoint y: 270, distance: 174.8
click at [363, 232] on div "CNA Insurance Appointed carrier" at bounding box center [465, 227] width 319 height 22
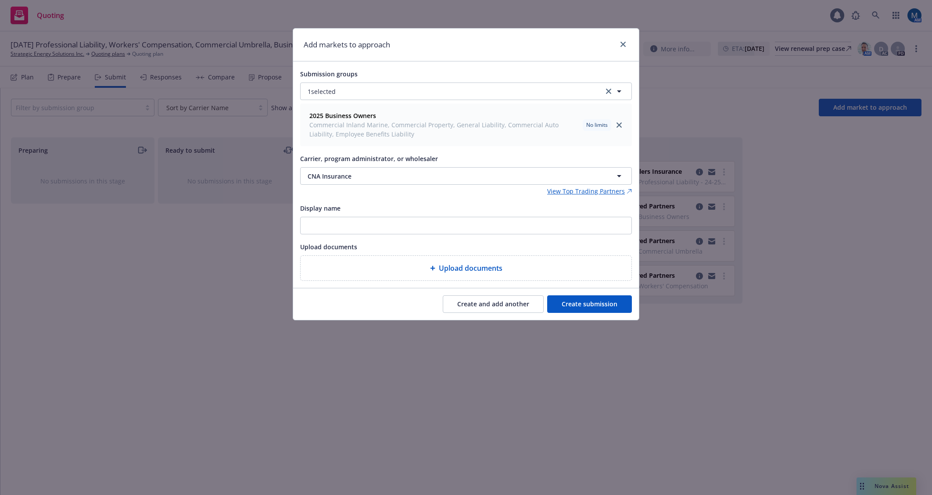
click at [606, 308] on button "Create submission" at bounding box center [589, 304] width 85 height 18
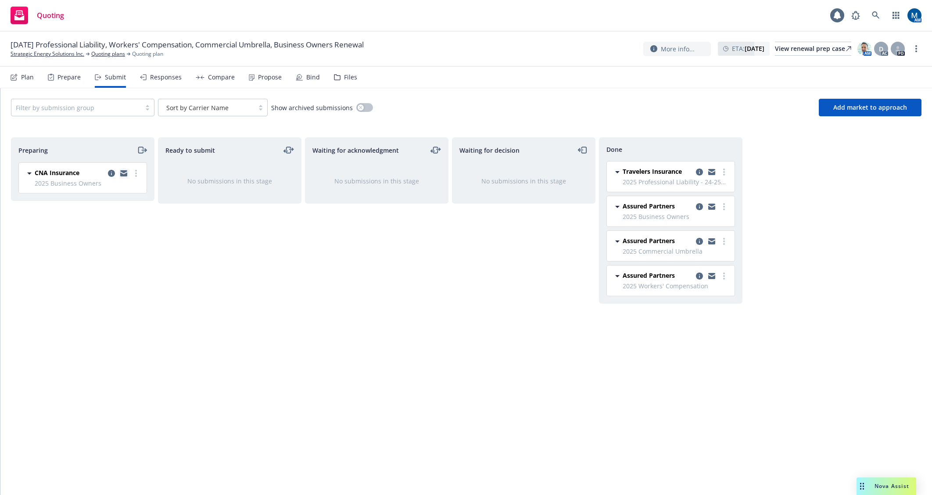
click at [125, 174] on icon "copy logging email" at bounding box center [123, 174] width 7 height 4
click at [124, 173] on icon "copy logging email" at bounding box center [123, 171] width 7 height 3
drag, startPoint x: 403, startPoint y: 319, endPoint x: 224, endPoint y: 203, distance: 213.4
click at [401, 319] on div "Waiting for acknowledgment No submissions in this stage" at bounding box center [376, 306] width 143 height 339
click at [139, 172] on link "more" at bounding box center [136, 173] width 11 height 11
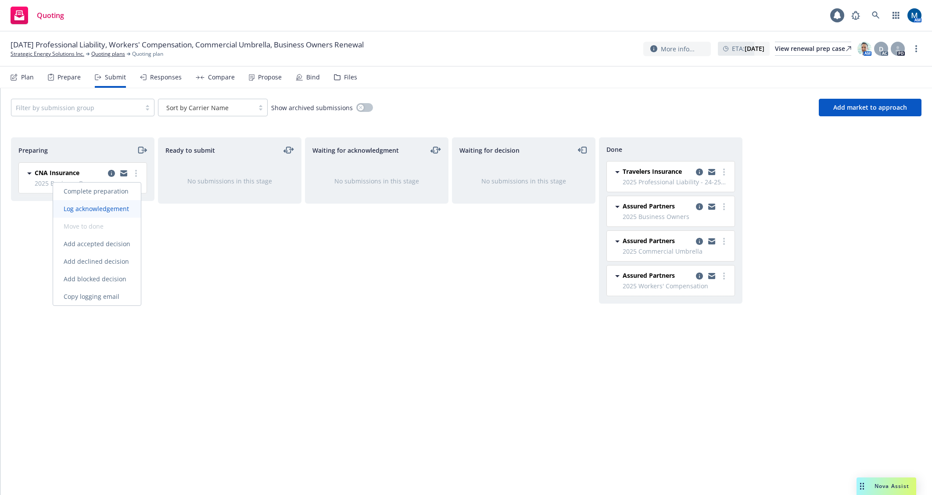
click at [111, 206] on span "Log acknowledgement" at bounding box center [96, 208] width 86 height 8
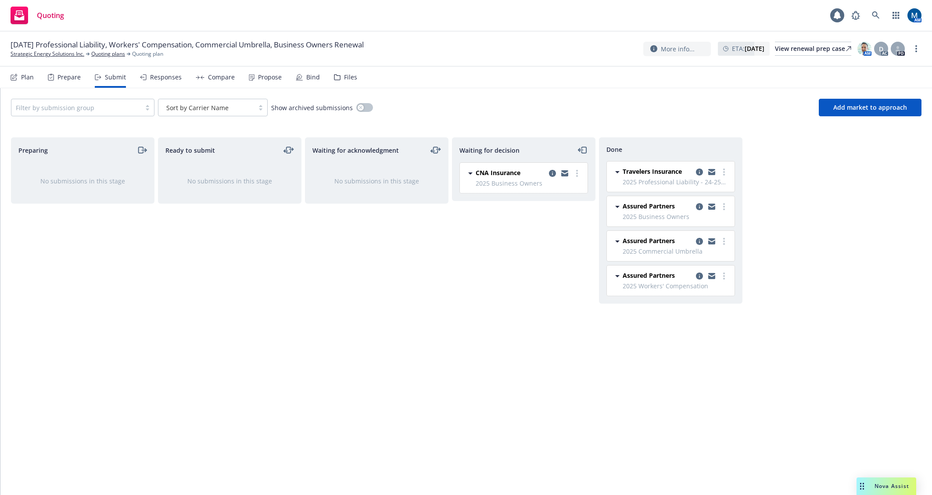
click at [481, 282] on div "Waiting for decision CNA Insurance 2025 Business Owners [DATE] 1:51 PM" at bounding box center [523, 306] width 143 height 339
